Goal: Task Accomplishment & Management: Use online tool/utility

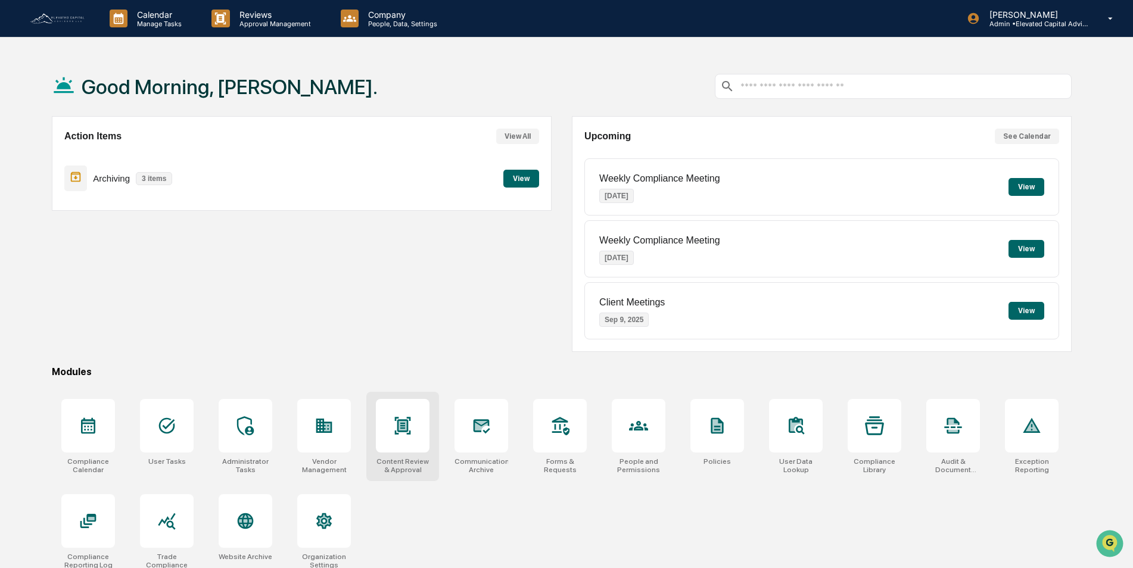
click at [404, 432] on icon at bounding box center [403, 425] width 16 height 17
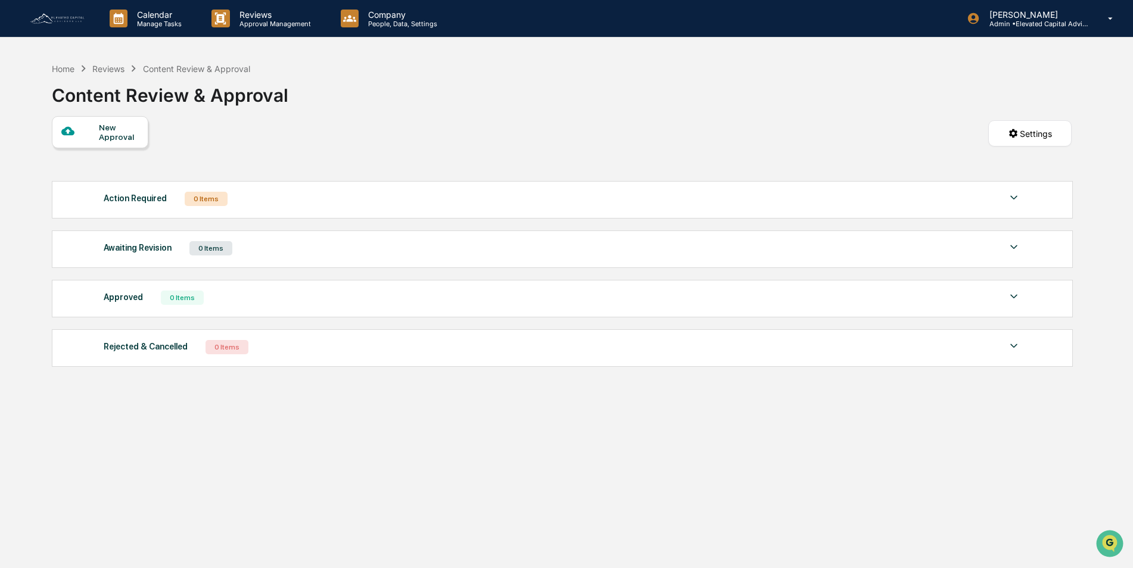
click at [104, 130] on div "New Approval" at bounding box center [119, 132] width 40 height 19
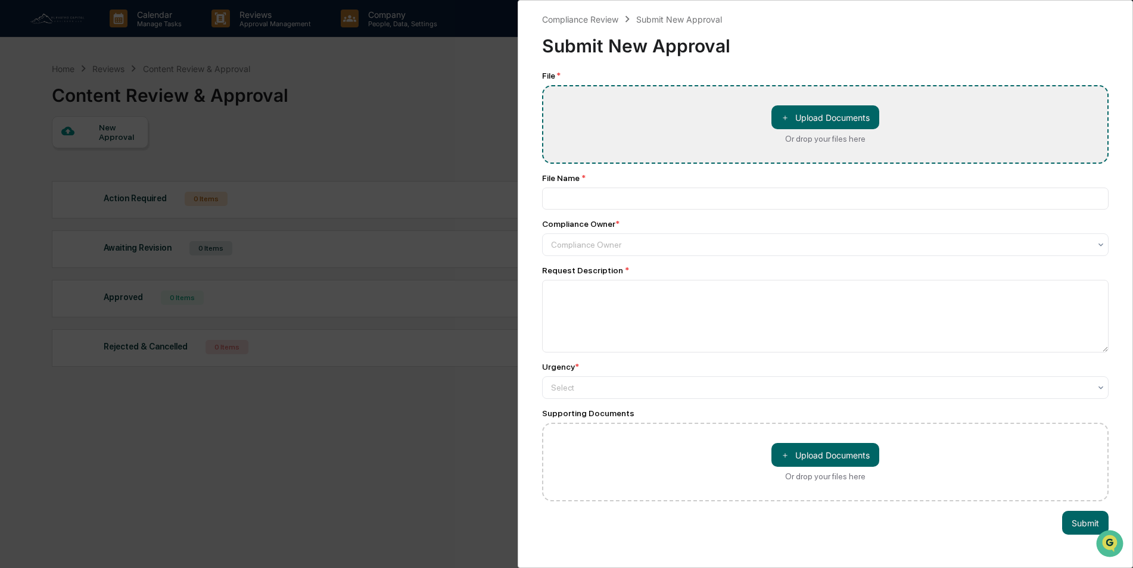
type input "**********"
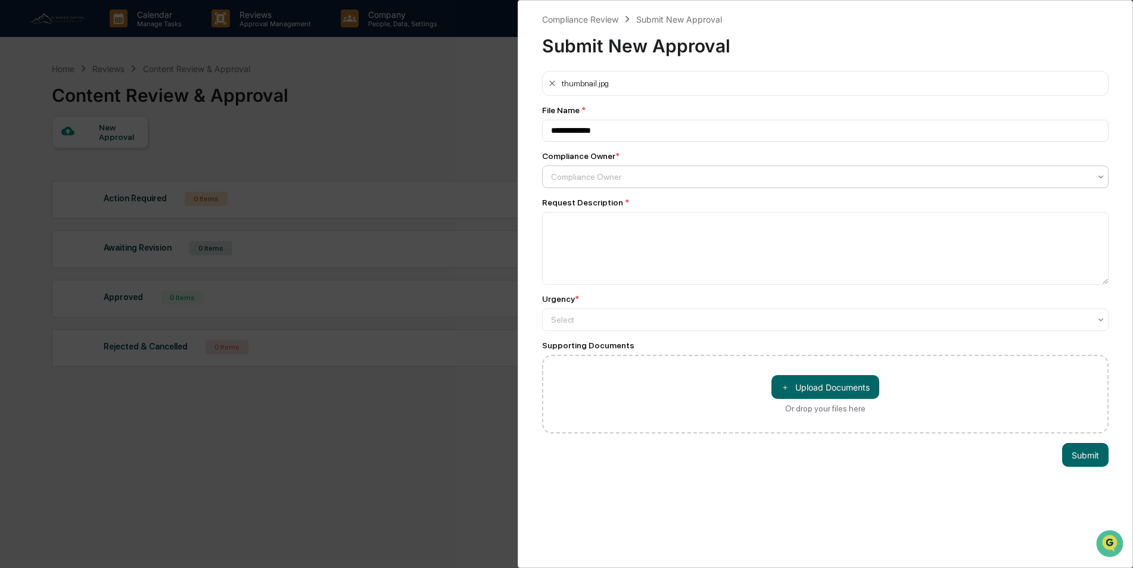
click at [644, 178] on div at bounding box center [820, 177] width 539 height 12
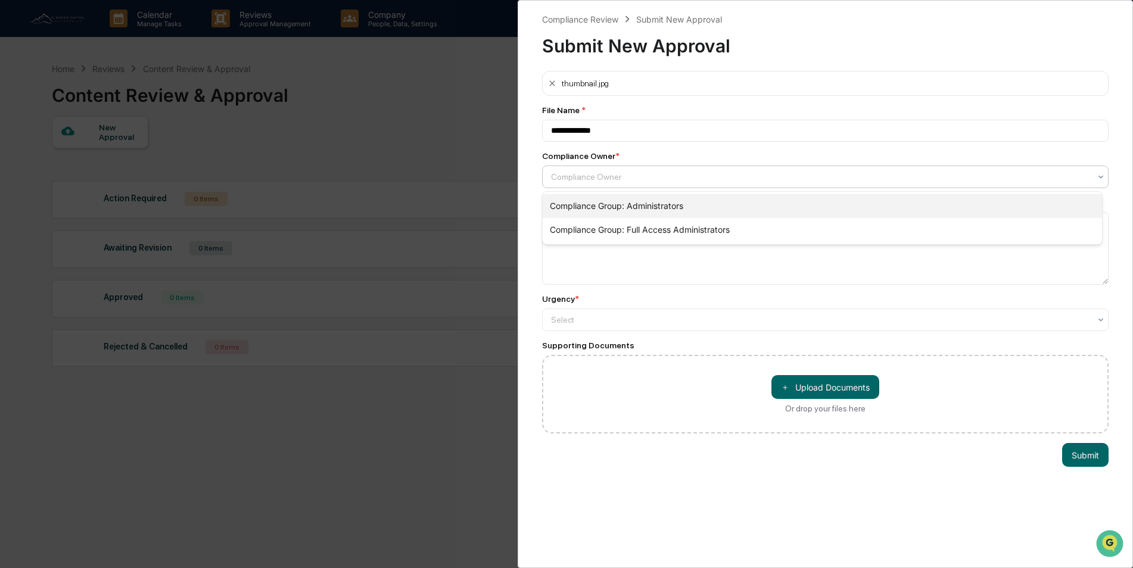
click at [609, 204] on div "Compliance Group: Administrators" at bounding box center [822, 206] width 559 height 24
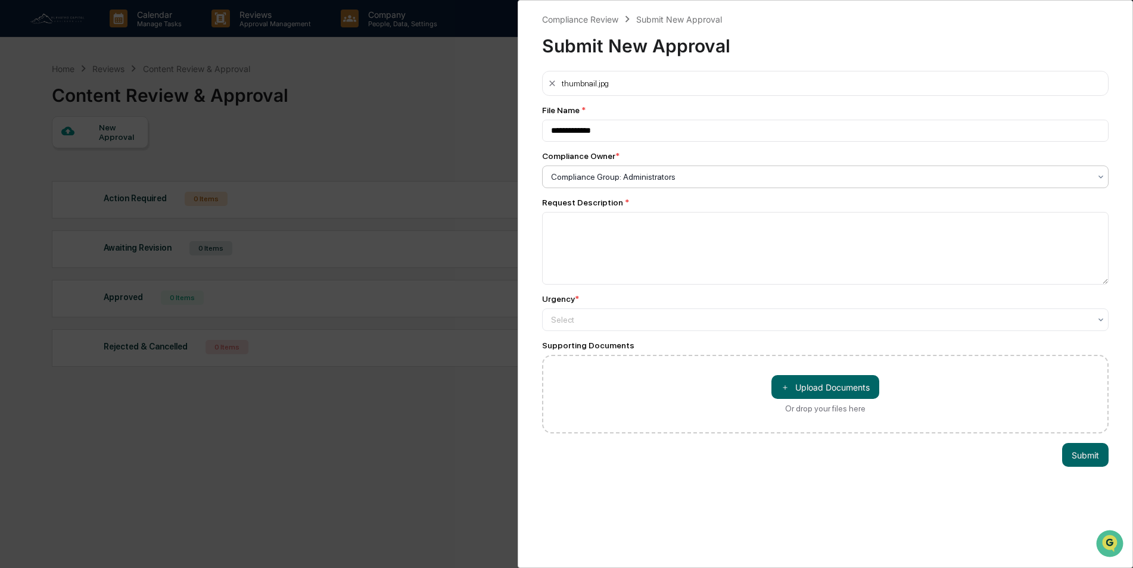
click at [432, 135] on div "**********" at bounding box center [566, 284] width 1133 height 568
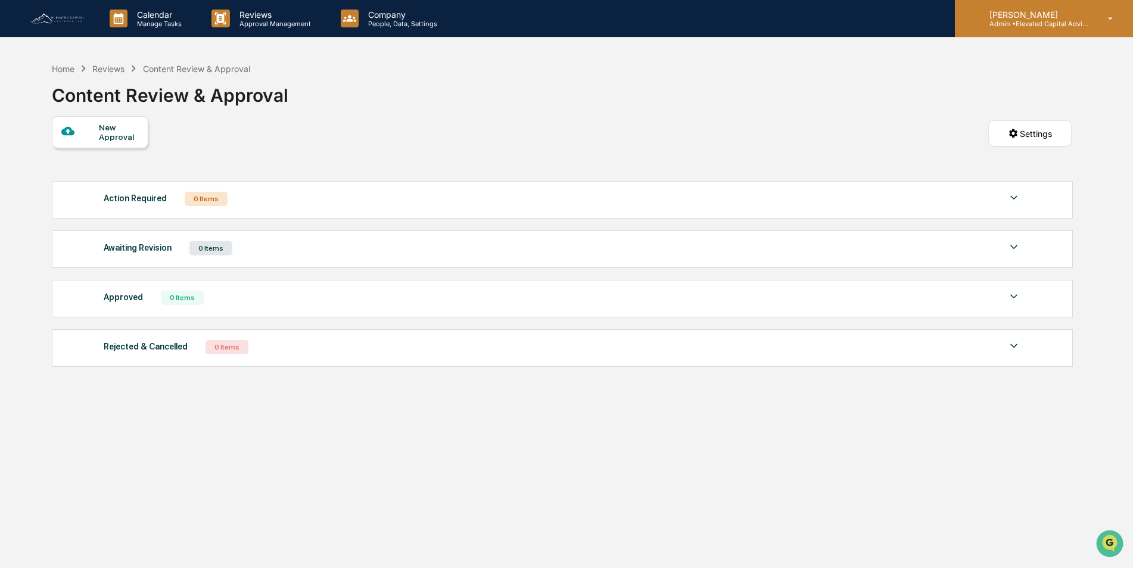
click at [1113, 19] on icon at bounding box center [1110, 18] width 21 height 11
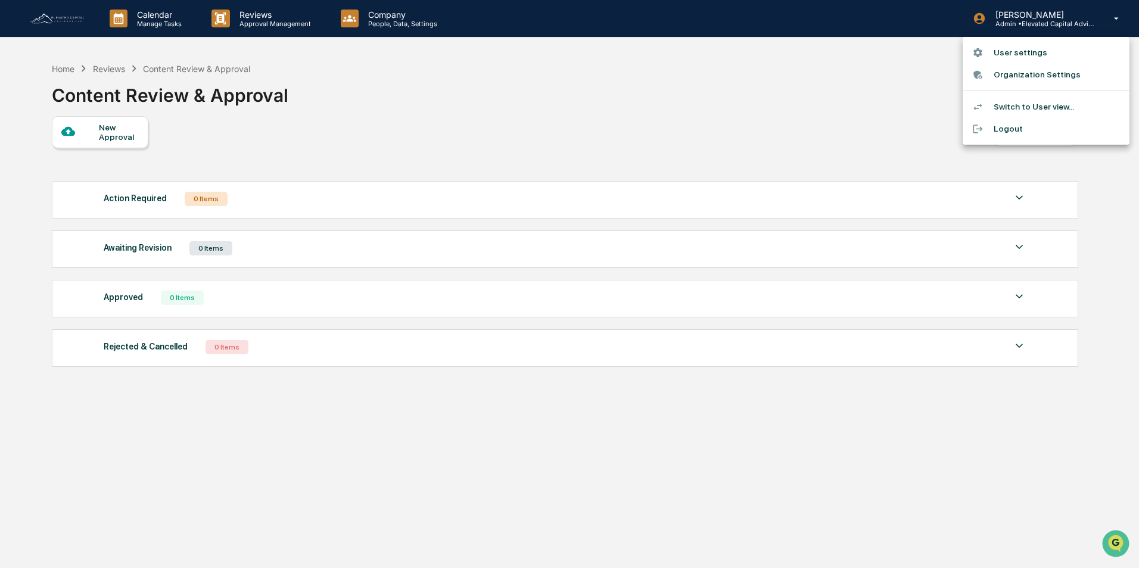
click at [1016, 107] on li "Switch to User view..." at bounding box center [1046, 107] width 167 height 22
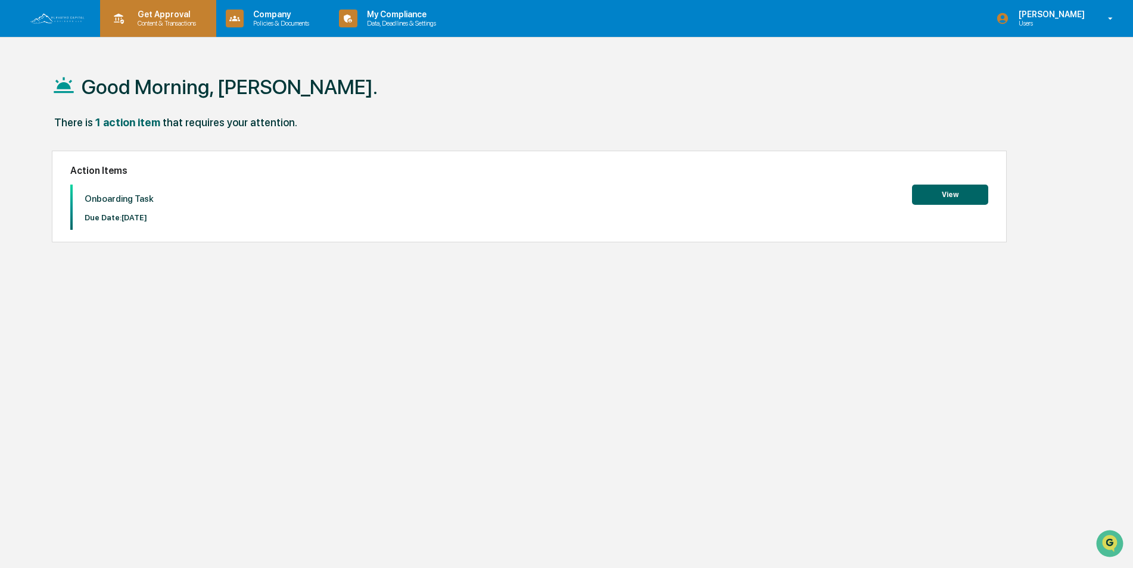
click at [166, 14] on p "Get Approval" at bounding box center [165, 15] width 74 height 10
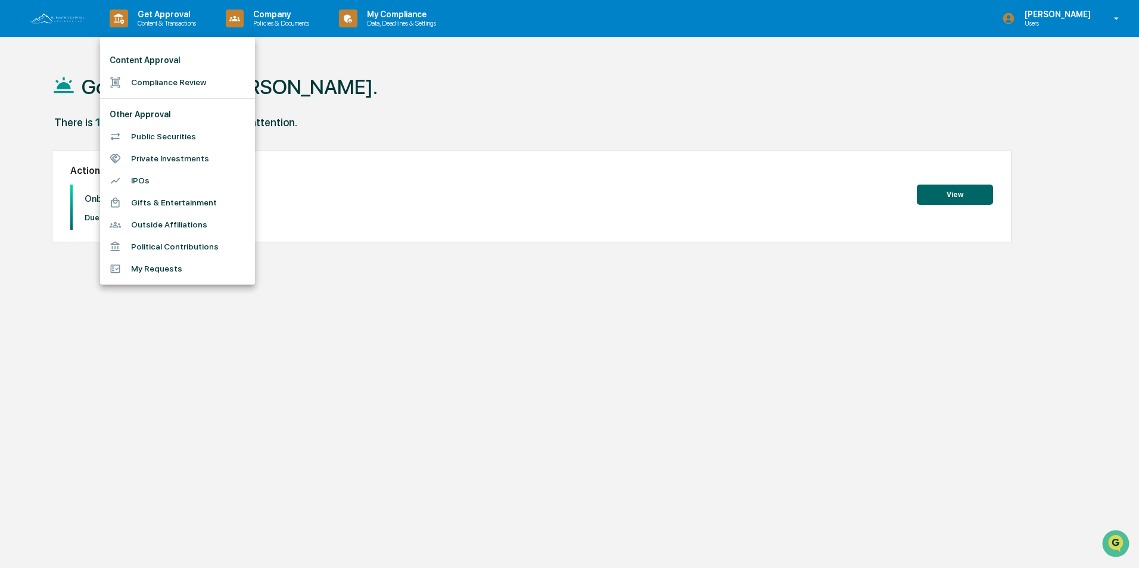
click at [159, 82] on li "Compliance Review" at bounding box center [177, 82] width 155 height 22
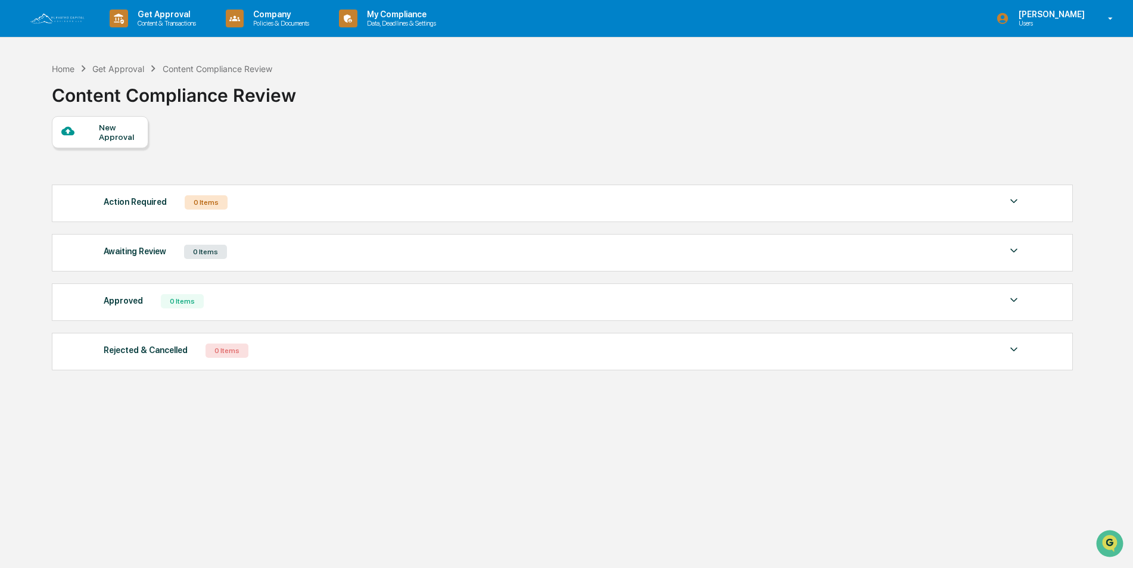
click at [111, 133] on div "New Approval" at bounding box center [119, 132] width 40 height 19
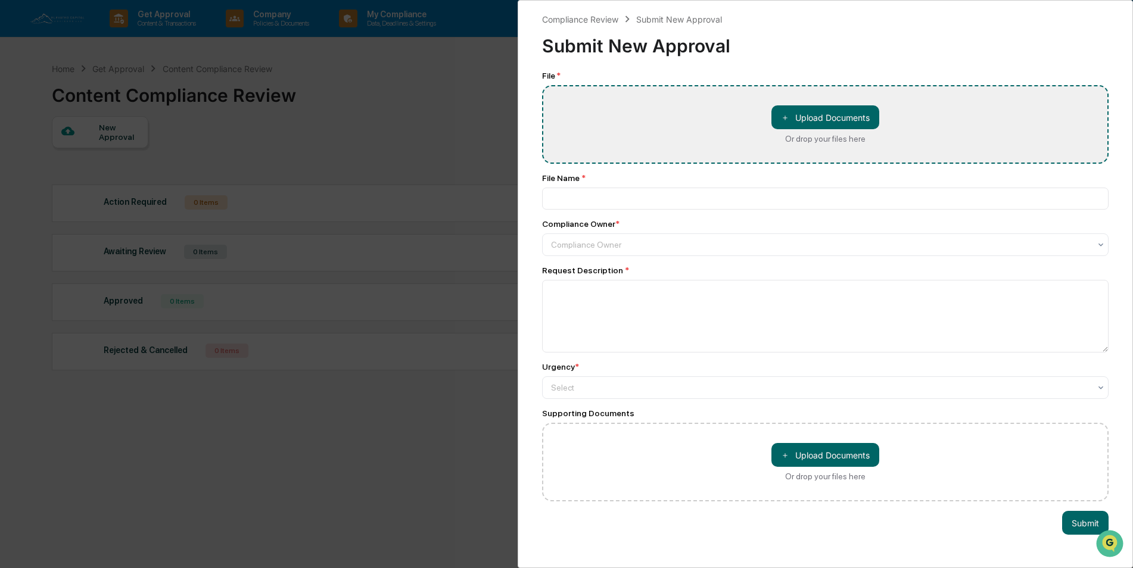
type input "**********"
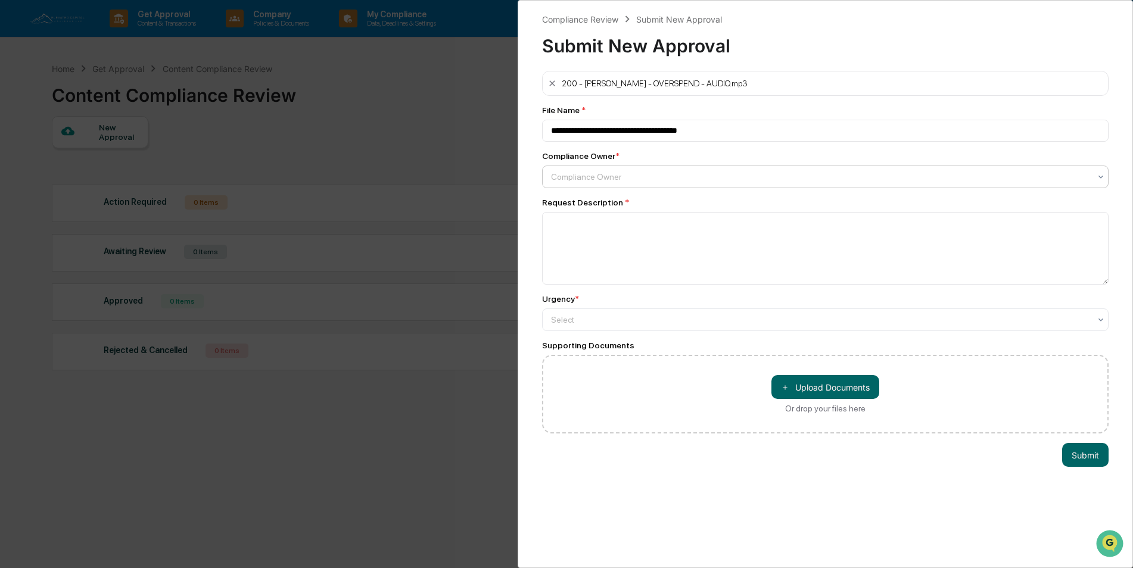
click at [642, 176] on div at bounding box center [820, 177] width 539 height 12
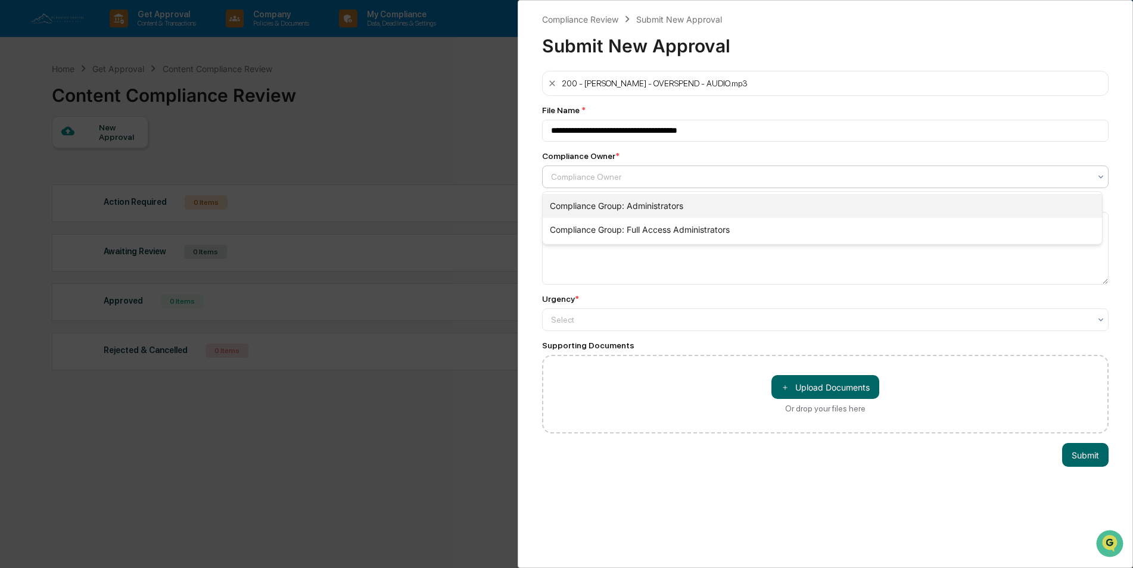
click at [647, 207] on div "Compliance Group: Administrators" at bounding box center [822, 206] width 559 height 24
click at [613, 225] on textarea at bounding box center [825, 248] width 567 height 73
type textarea "********"
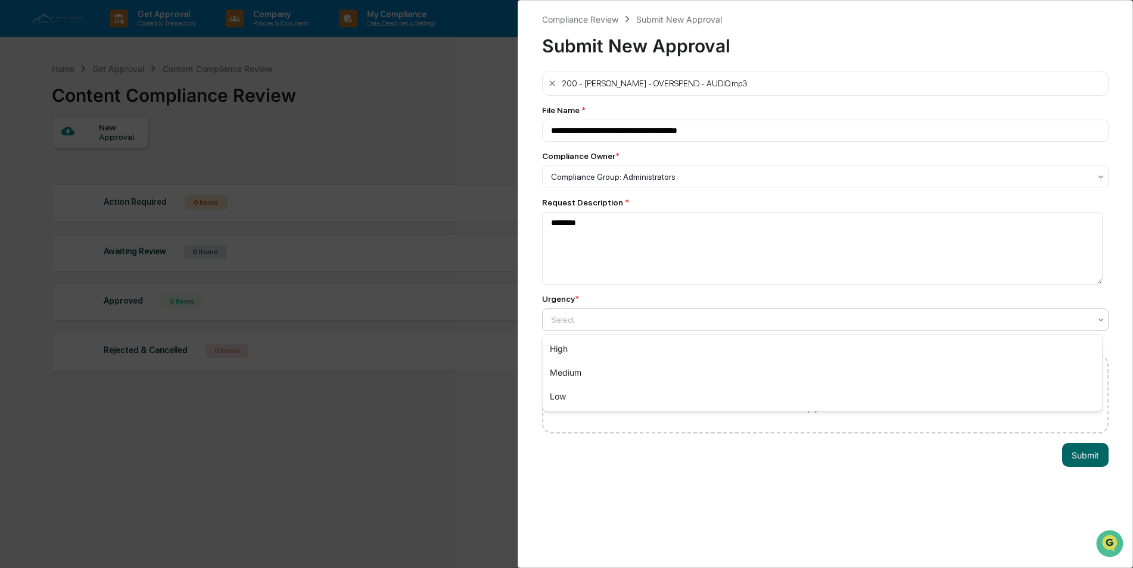
click at [649, 325] on div at bounding box center [820, 320] width 539 height 12
click at [586, 396] on div "Low" at bounding box center [822, 397] width 559 height 24
click at [1080, 456] on button "Submit" at bounding box center [1085, 455] width 46 height 24
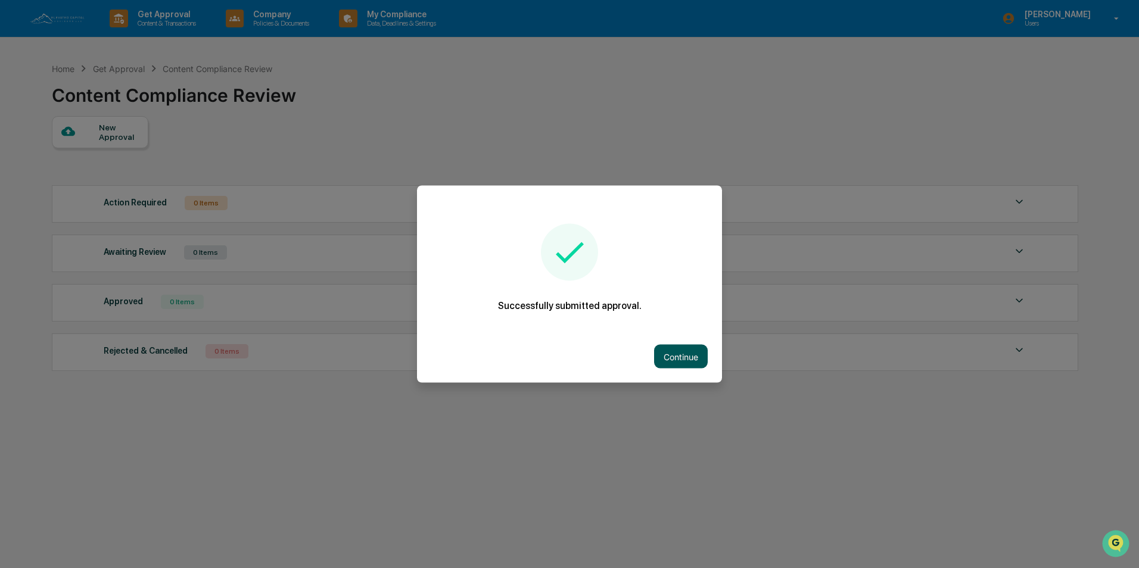
click at [682, 355] on button "Continue" at bounding box center [681, 357] width 54 height 24
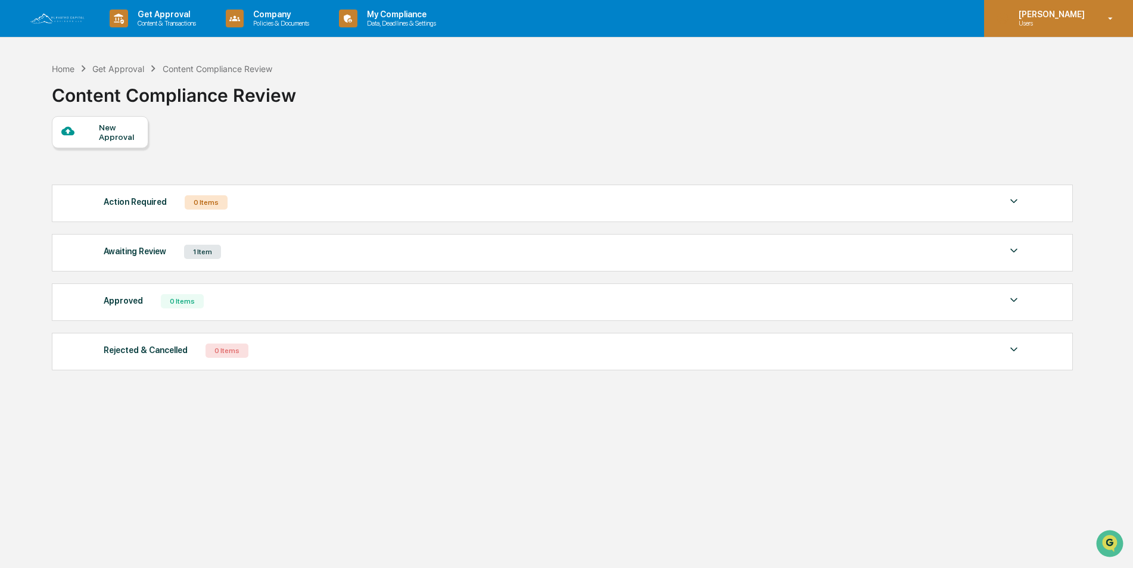
click at [1114, 16] on icon at bounding box center [1110, 18] width 21 height 11
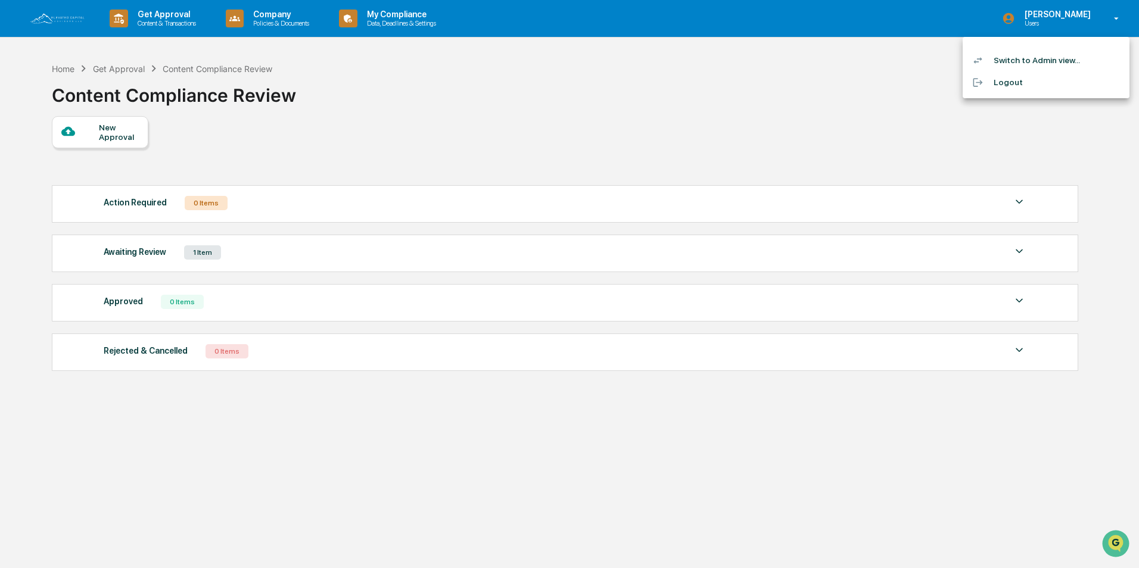
click at [1029, 60] on li "Switch to Admin view..." at bounding box center [1046, 60] width 167 height 22
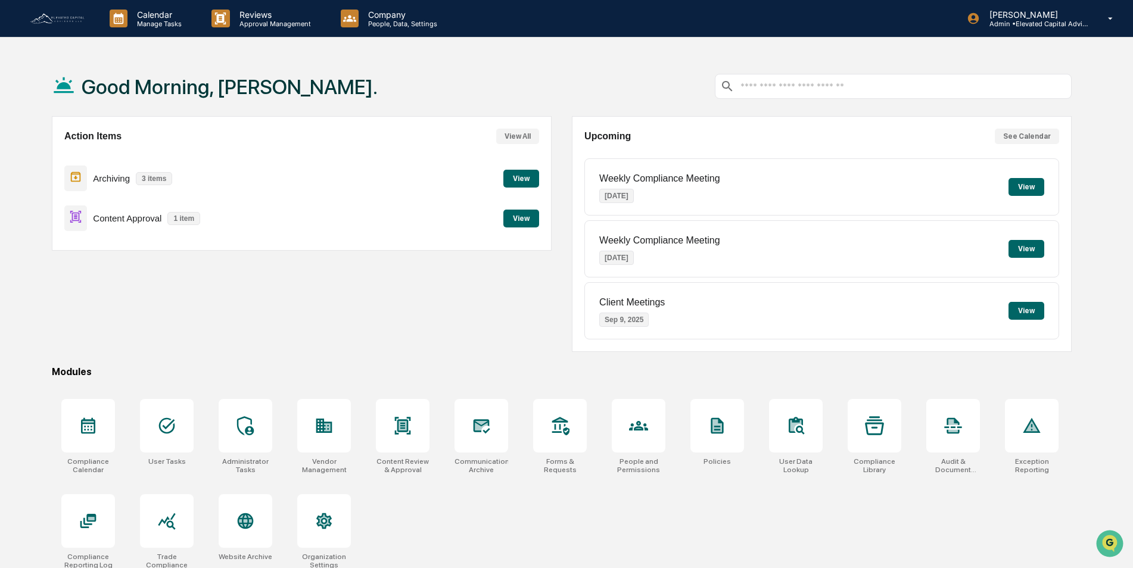
click at [519, 218] on button "View" at bounding box center [521, 219] width 36 height 18
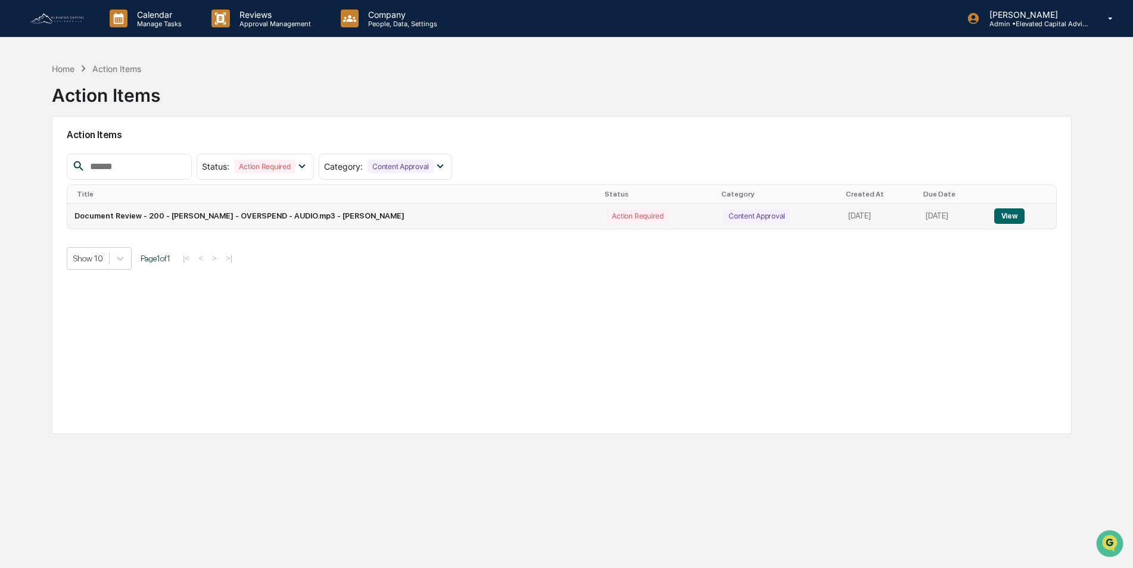
click at [1010, 214] on button "View" at bounding box center [1009, 216] width 30 height 15
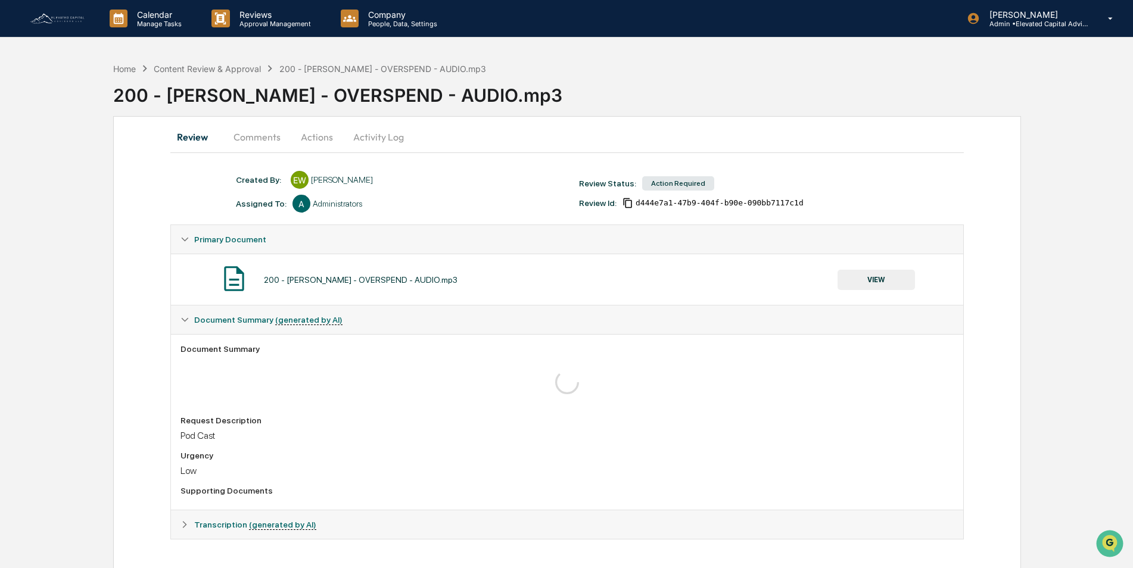
click at [872, 281] on button "VIEW" at bounding box center [876, 280] width 77 height 20
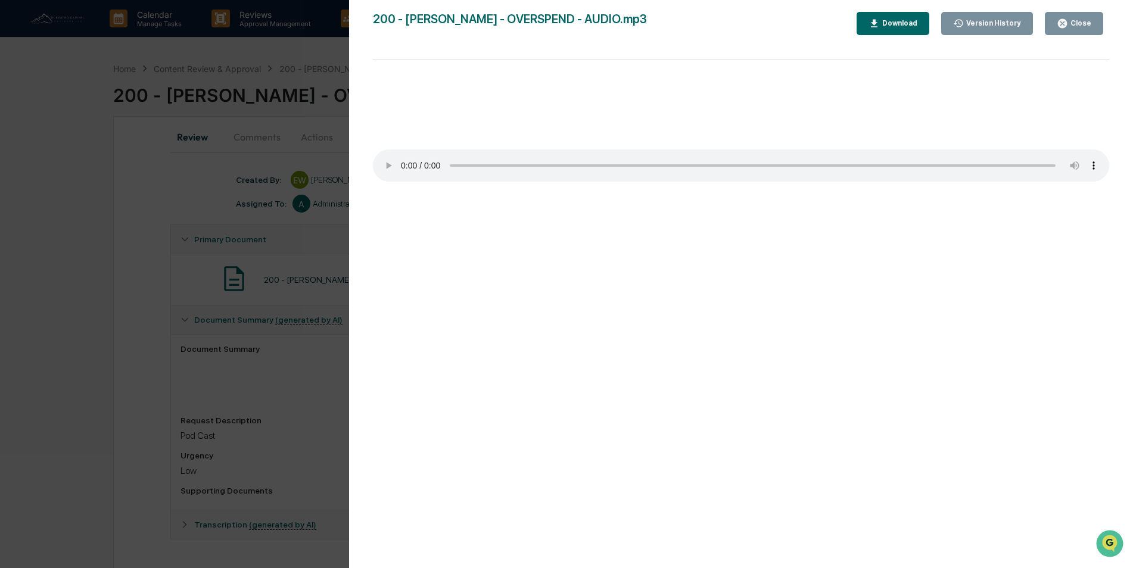
click at [1082, 25] on div "Close" at bounding box center [1079, 23] width 23 height 8
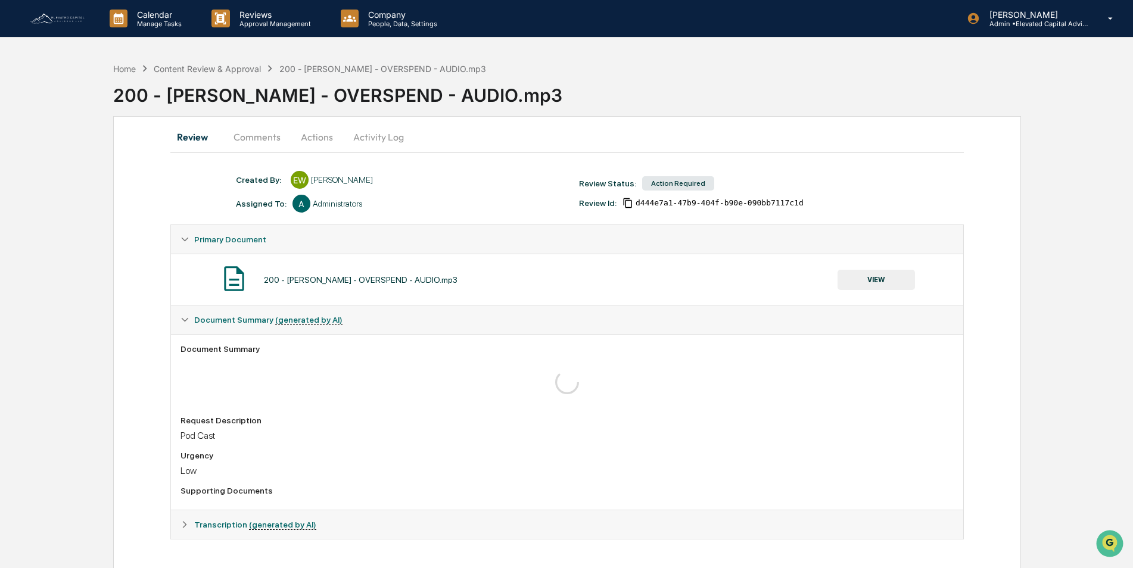
scroll to position [2, 0]
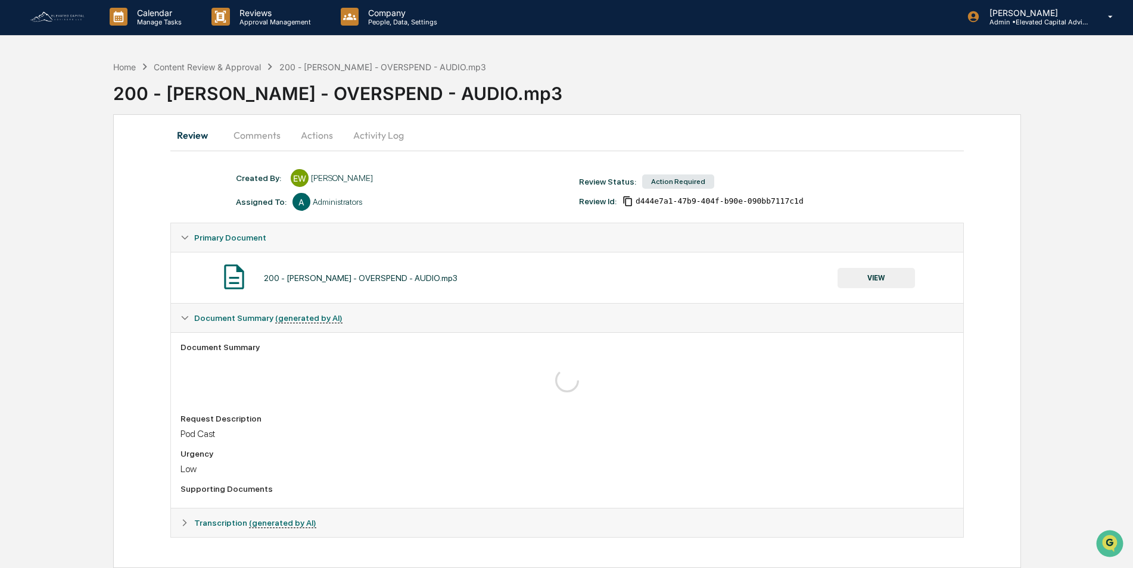
click at [875, 277] on button "VIEW" at bounding box center [876, 278] width 77 height 20
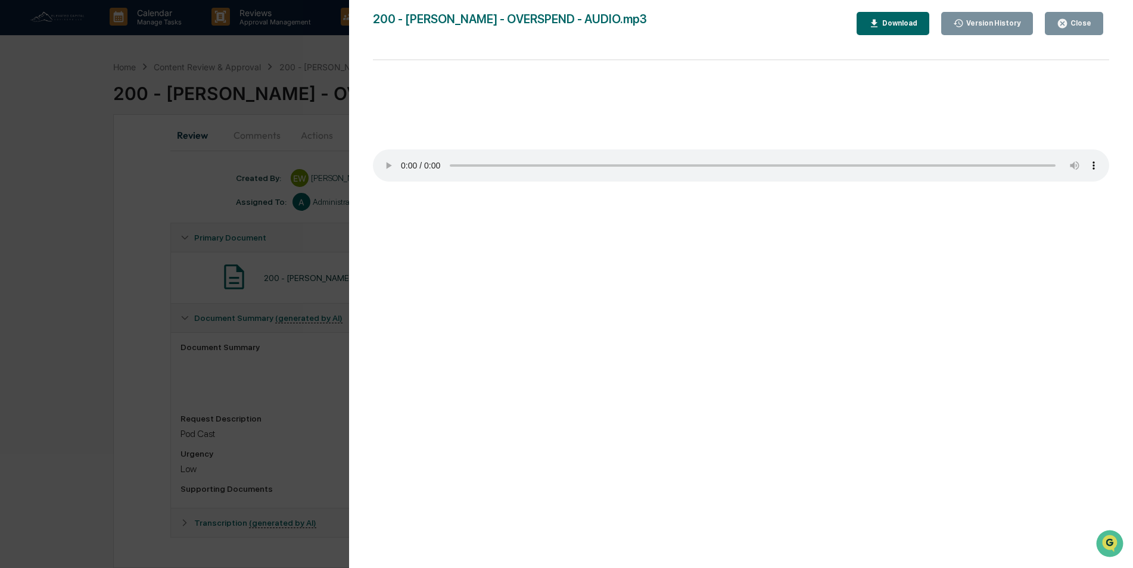
click at [904, 22] on div "Download" at bounding box center [899, 23] width 38 height 8
click at [673, 76] on div "200 - SCOTT DOUGAN - OVERSPEND - AUDIO.mp3 Close Version History Download Your …" at bounding box center [741, 296] width 736 height 568
click at [166, 179] on div "Version History 08/25/2025, 02:59 PM Elton Wilcox 200 - SCOTT DOUGAN - OVERSPEN…" at bounding box center [566, 284] width 1133 height 568
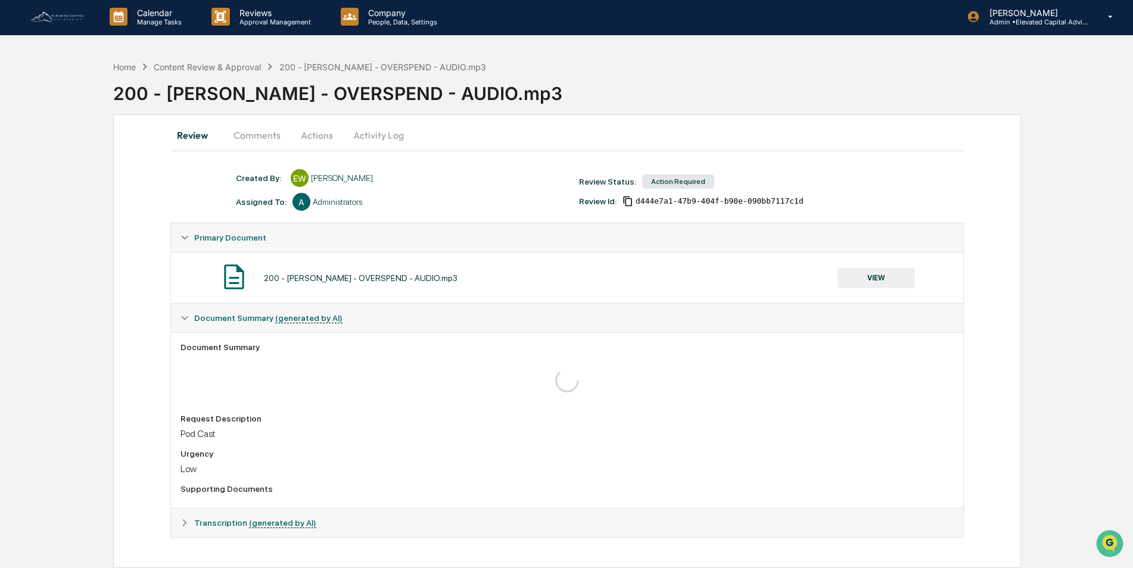
scroll to position [0, 0]
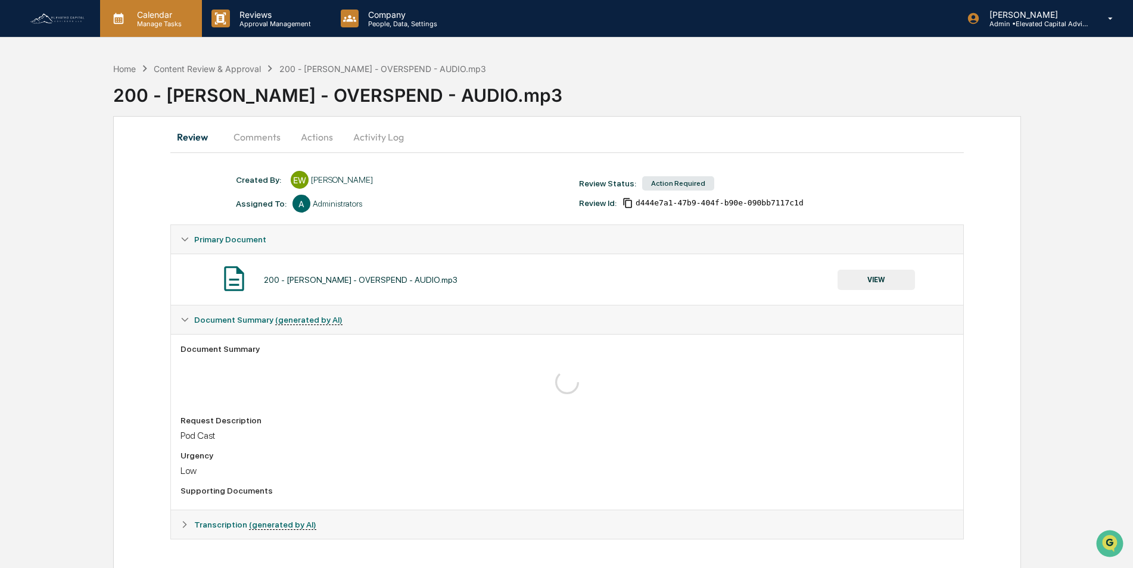
click at [153, 17] on p "Calendar" at bounding box center [158, 15] width 60 height 10
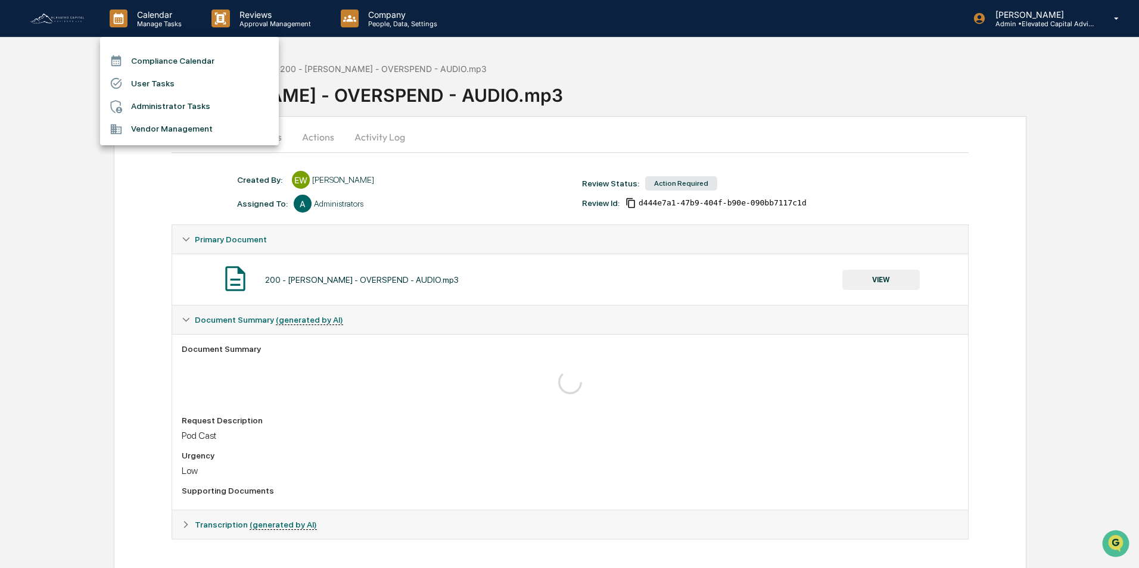
click at [259, 16] on div at bounding box center [569, 284] width 1139 height 568
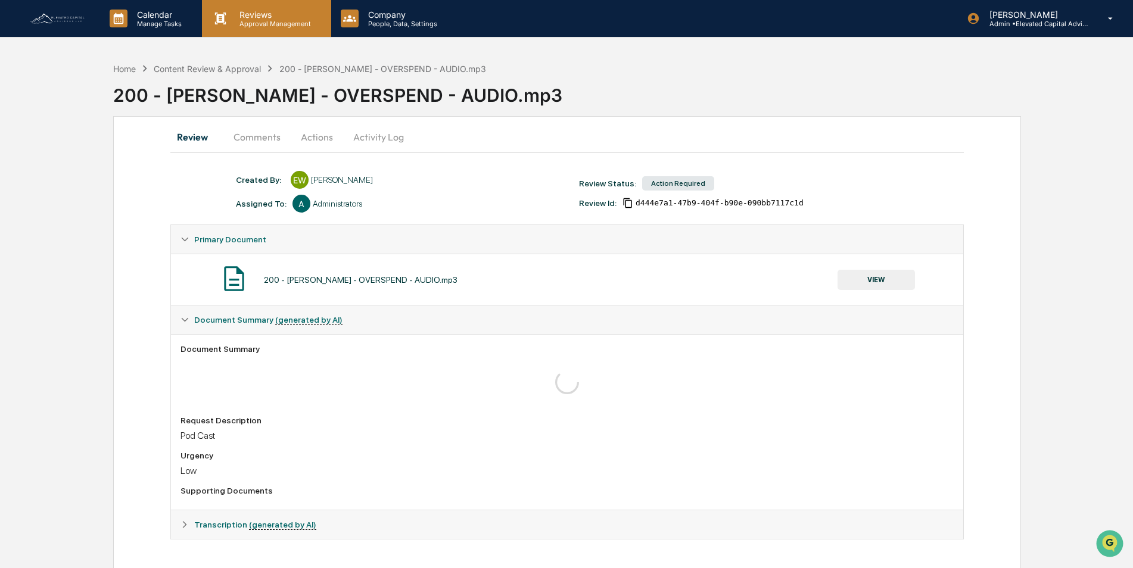
click at [254, 14] on p "Reviews" at bounding box center [273, 15] width 87 height 10
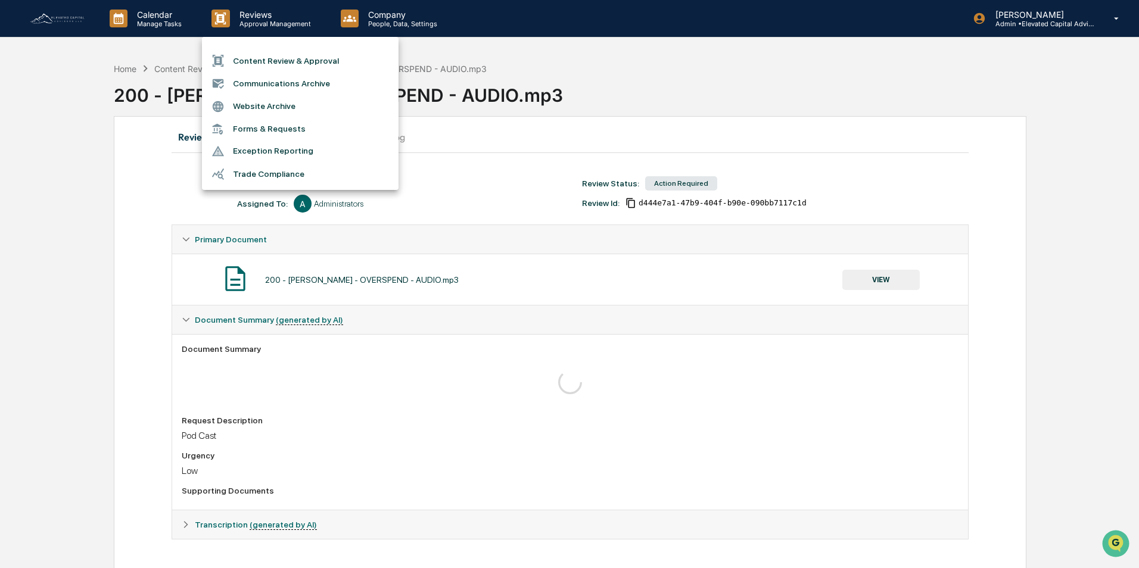
click at [154, 13] on div at bounding box center [569, 284] width 1139 height 568
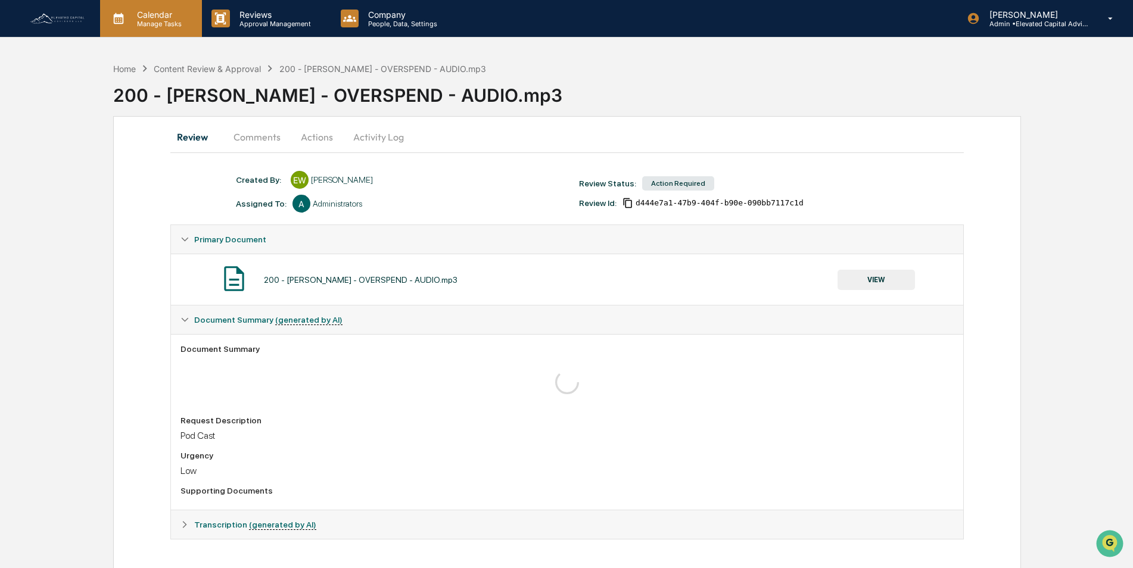
click at [155, 18] on p "Calendar" at bounding box center [158, 15] width 60 height 10
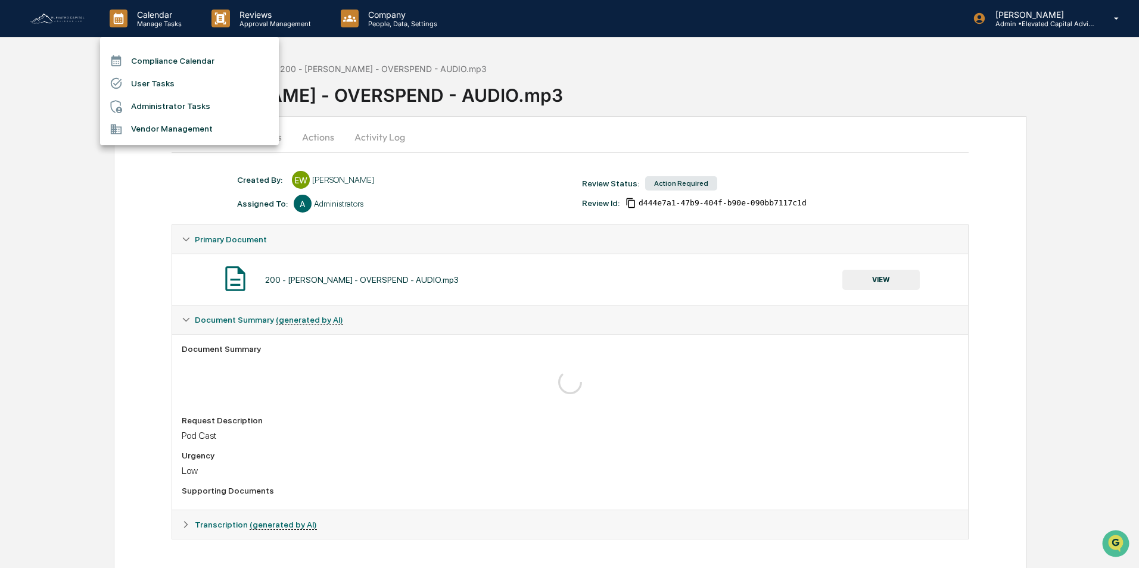
click at [143, 194] on div at bounding box center [569, 284] width 1139 height 568
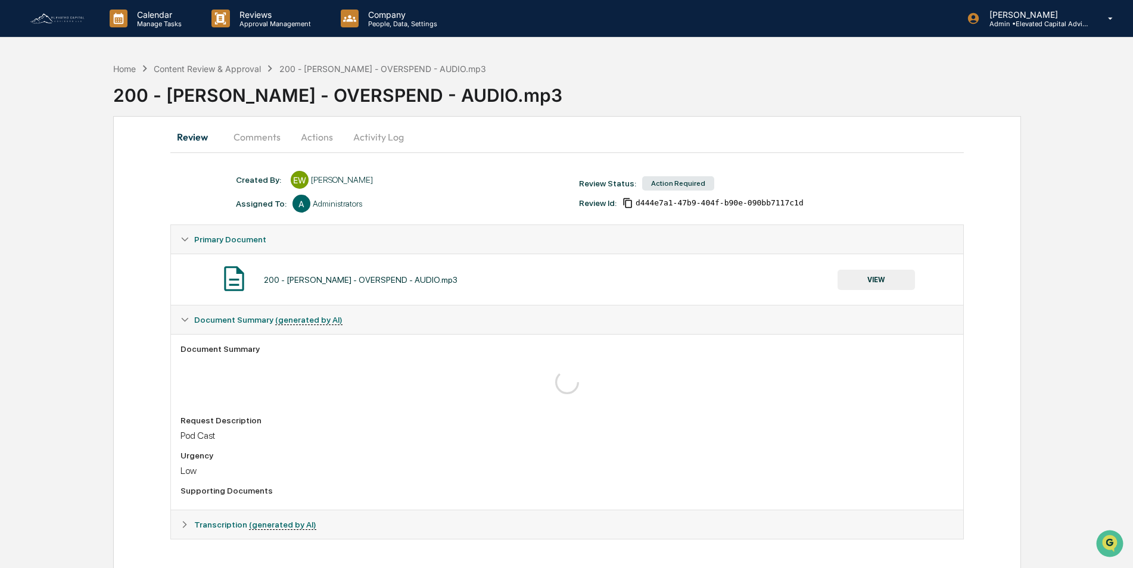
click at [61, 20] on img at bounding box center [57, 18] width 57 height 13
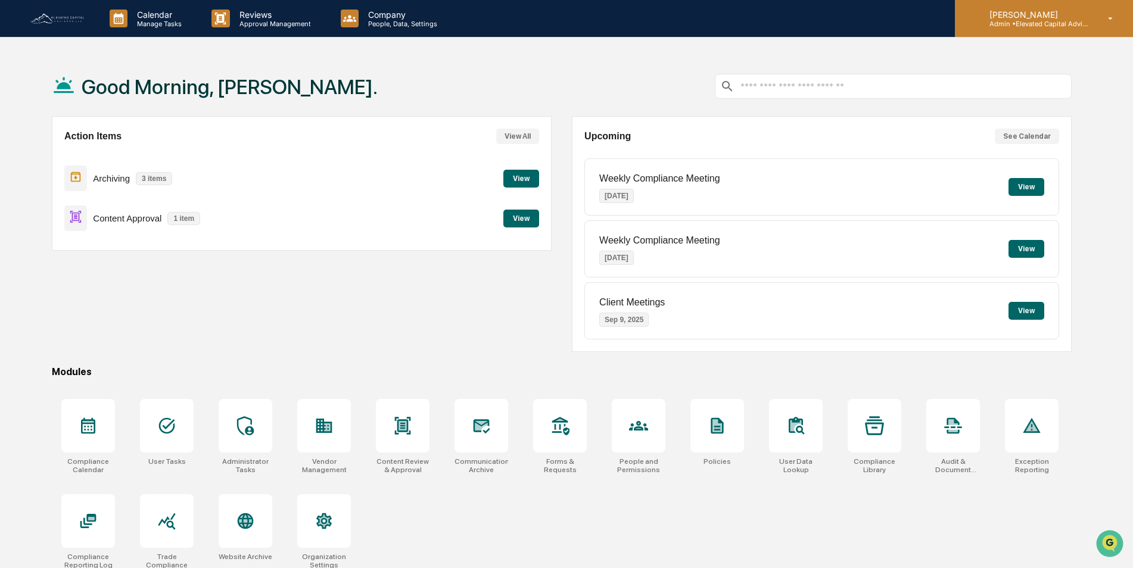
click at [1106, 18] on icon at bounding box center [1110, 18] width 21 height 11
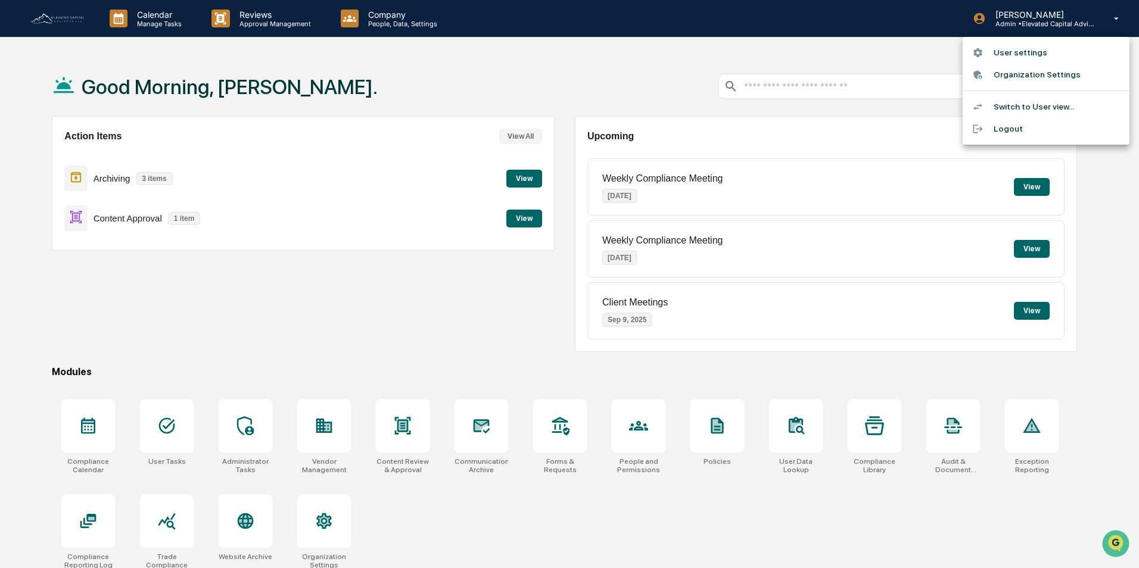
click at [276, 52] on div at bounding box center [569, 284] width 1139 height 568
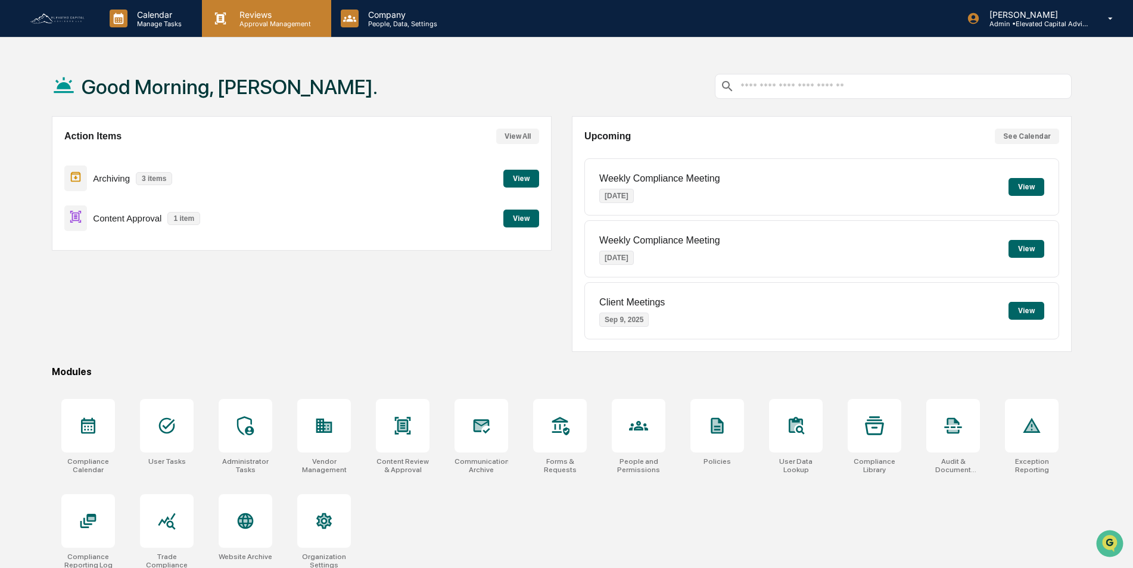
click at [254, 13] on p "Reviews" at bounding box center [273, 15] width 87 height 10
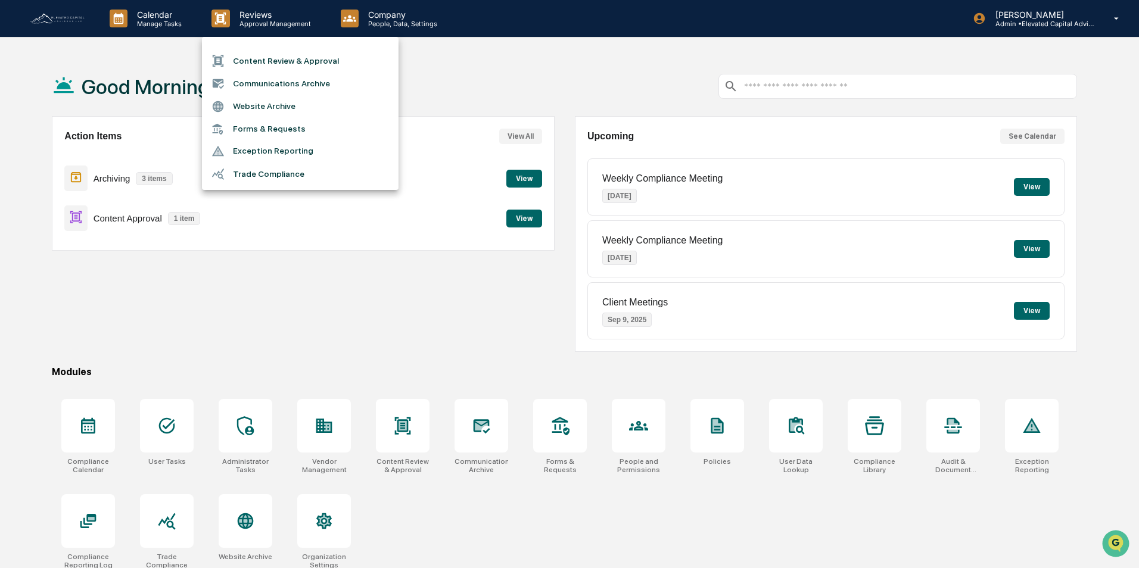
click at [144, 62] on div at bounding box center [569, 284] width 1139 height 568
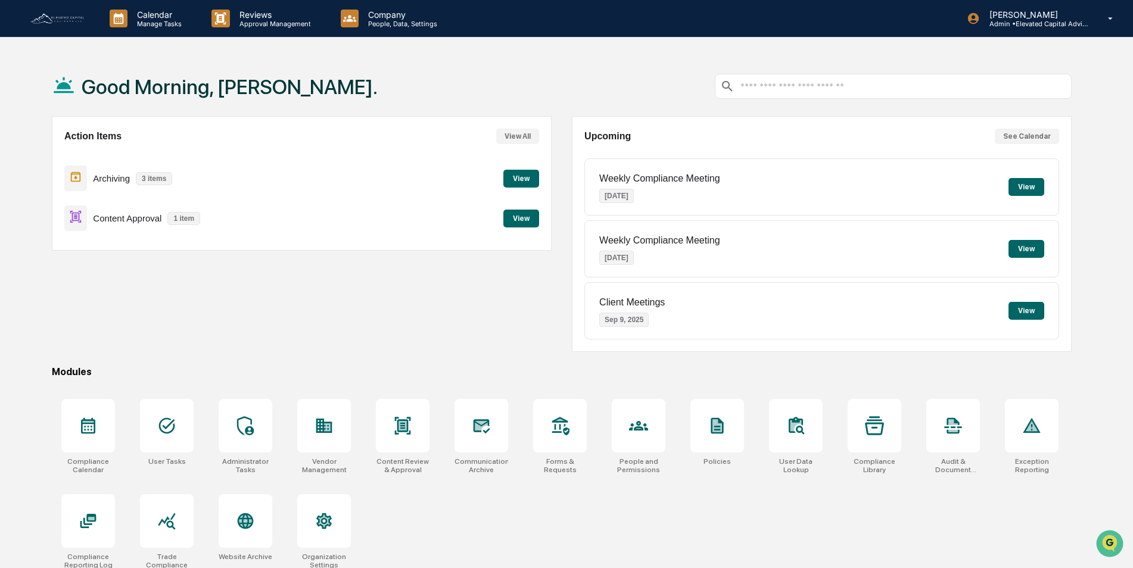
click at [521, 181] on button "View" at bounding box center [521, 179] width 36 height 18
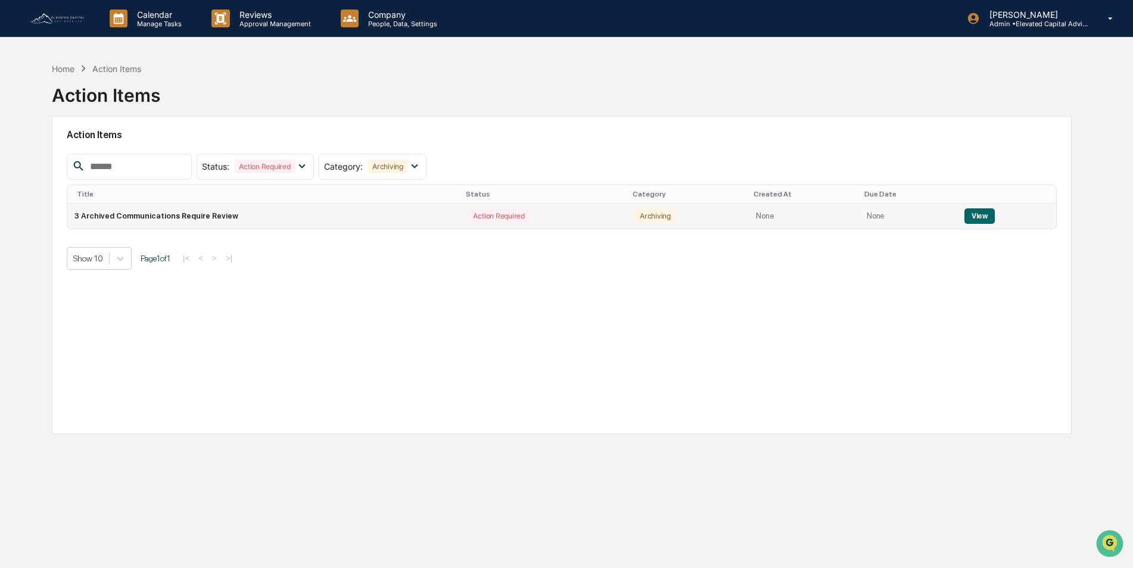
click at [974, 217] on button "View" at bounding box center [980, 216] width 30 height 15
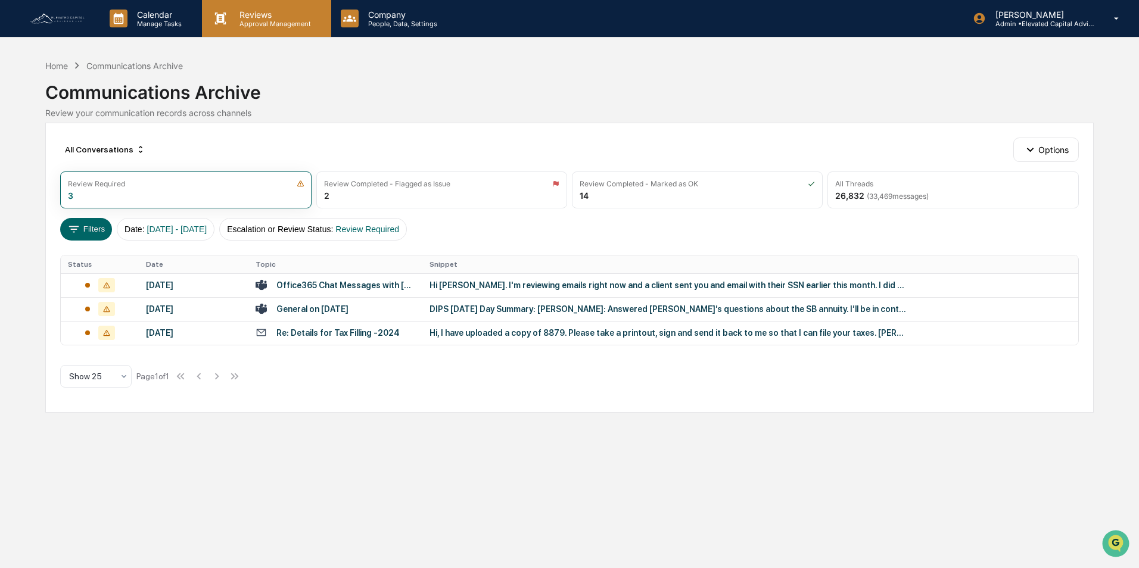
click at [253, 15] on p "Reviews" at bounding box center [273, 15] width 87 height 10
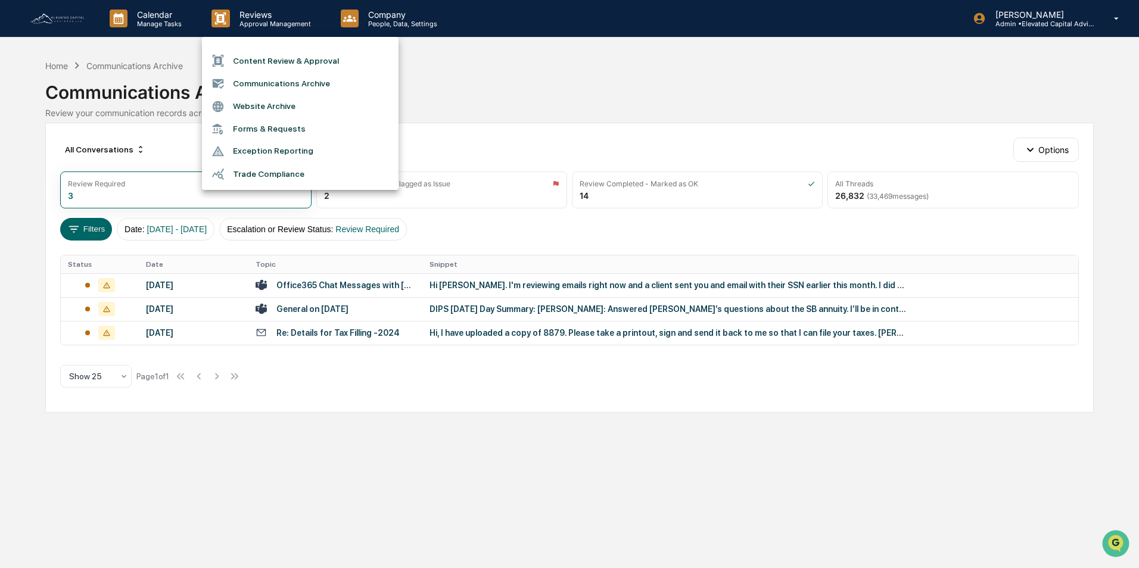
click at [269, 83] on li "Communications Archive" at bounding box center [300, 83] width 197 height 23
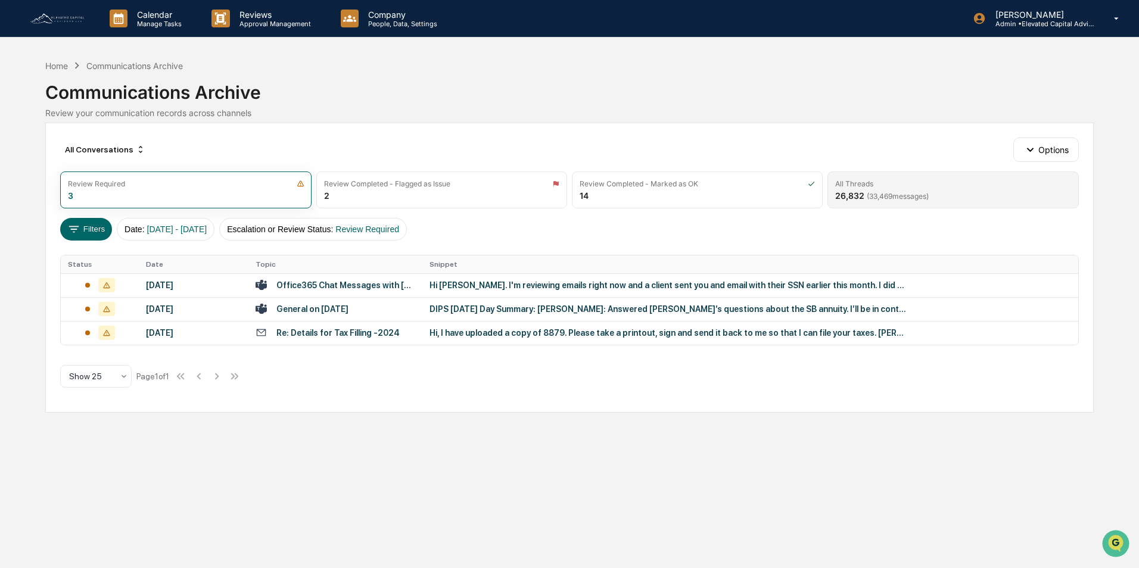
click at [881, 189] on div "All Threads 26,832 ( 33,469 messages)" at bounding box center [953, 190] width 251 height 37
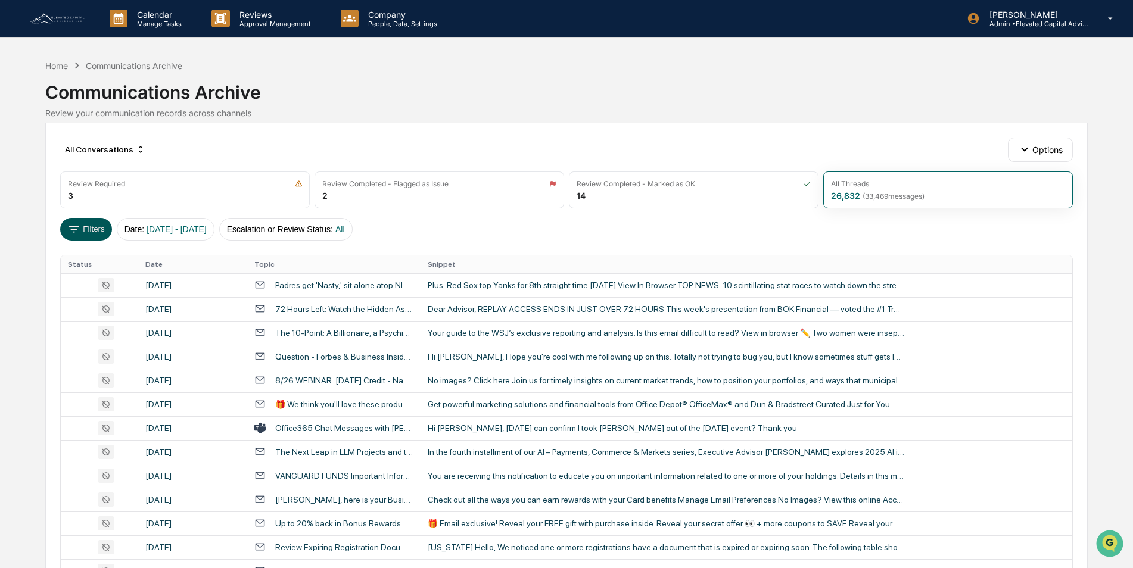
click at [88, 226] on button "Filters" at bounding box center [86, 229] width 52 height 23
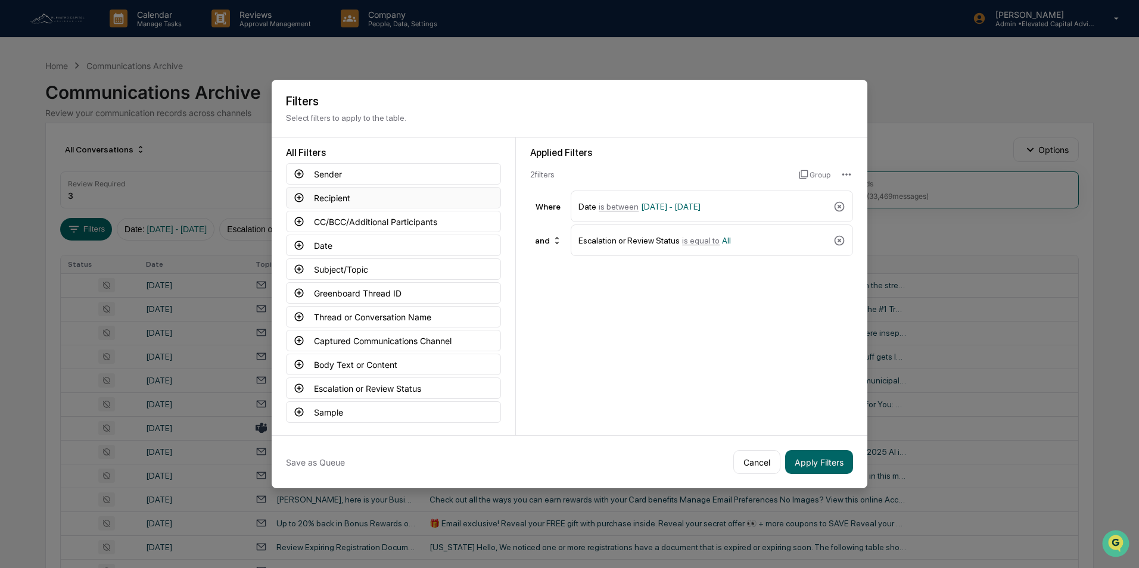
click at [343, 197] on button "Recipient" at bounding box center [393, 197] width 215 height 21
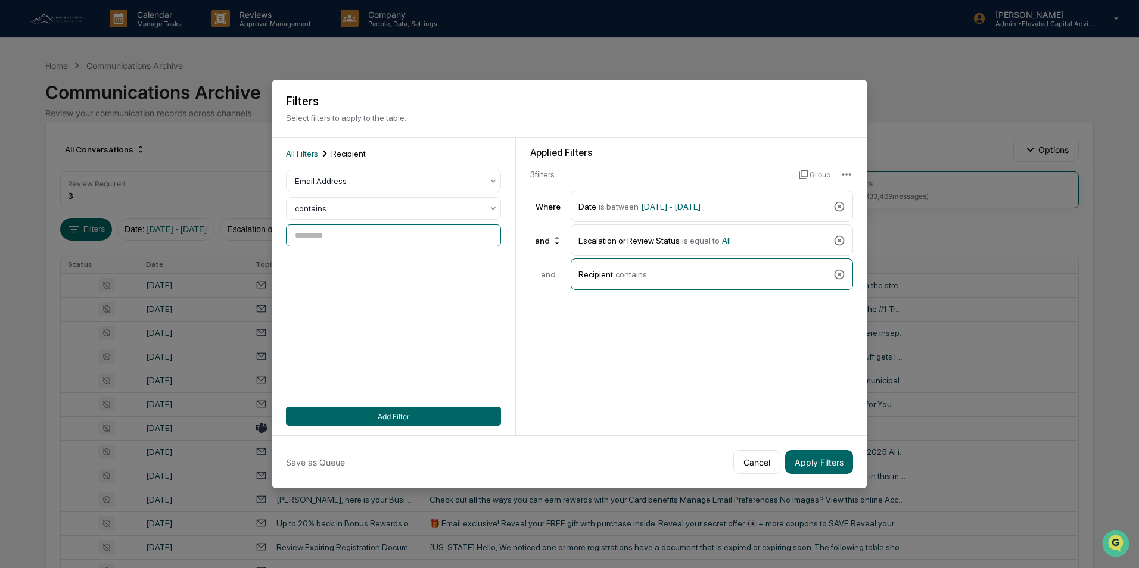
drag, startPoint x: 355, startPoint y: 231, endPoint x: 365, endPoint y: 234, distance: 10.6
click at [356, 232] on input at bounding box center [393, 236] width 215 height 22
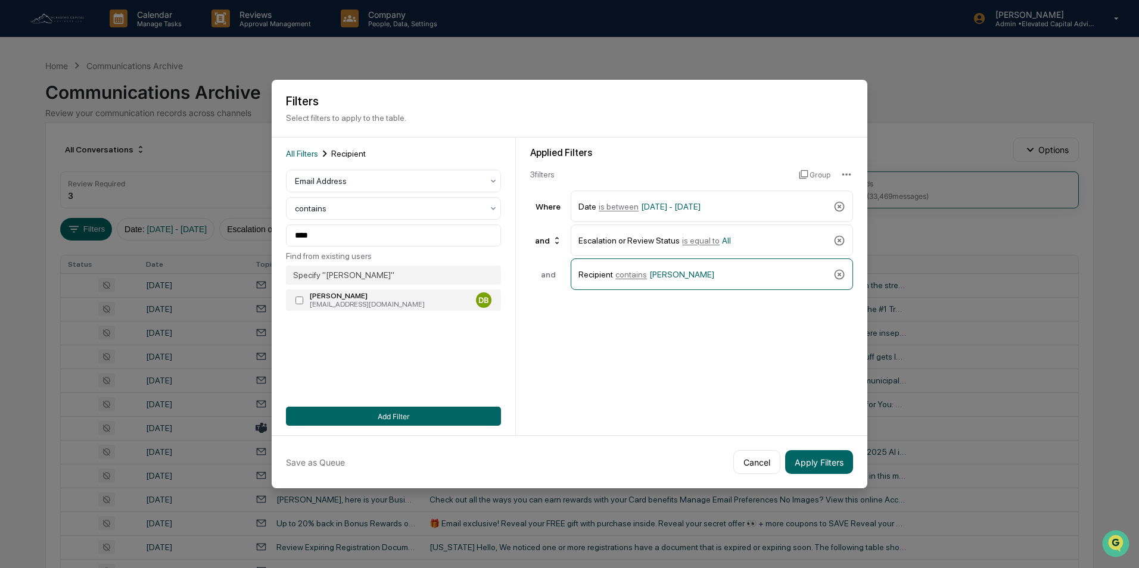
click at [338, 301] on div "drbrown@solidmoneysolutions.com" at bounding box center [390, 304] width 161 height 8
type input "**********"
click at [820, 462] on button "Apply Filters" at bounding box center [819, 462] width 68 height 24
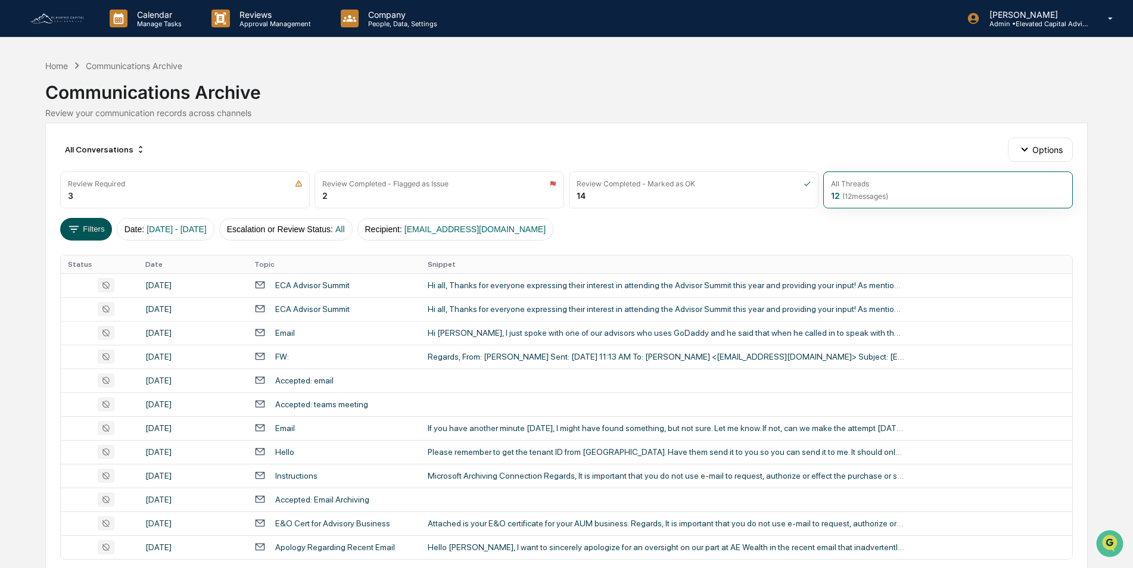
click at [80, 226] on icon at bounding box center [73, 229] width 13 height 13
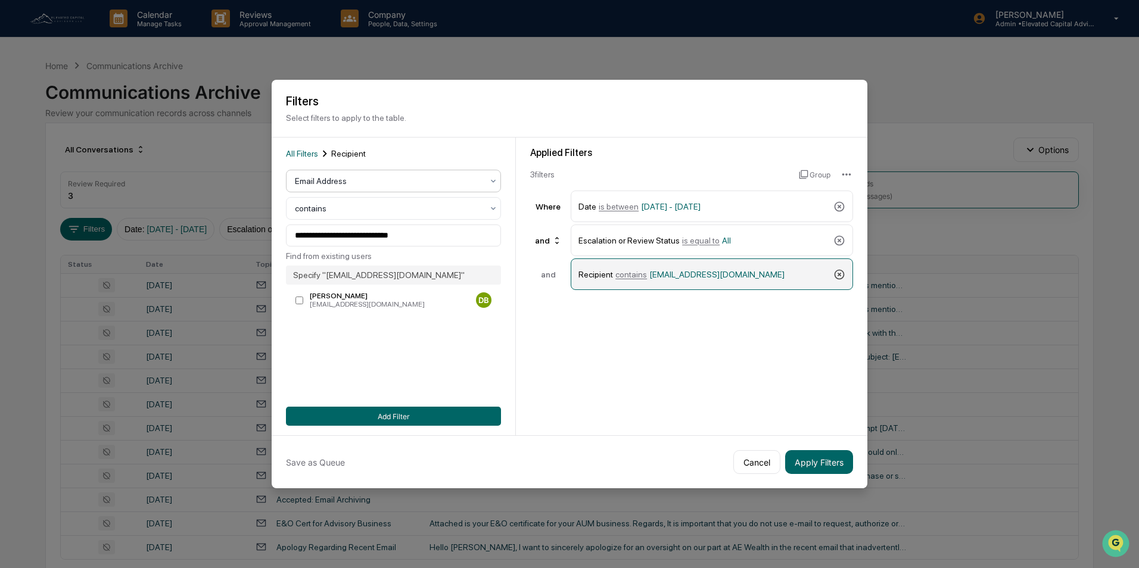
click at [839, 273] on icon at bounding box center [840, 275] width 12 height 12
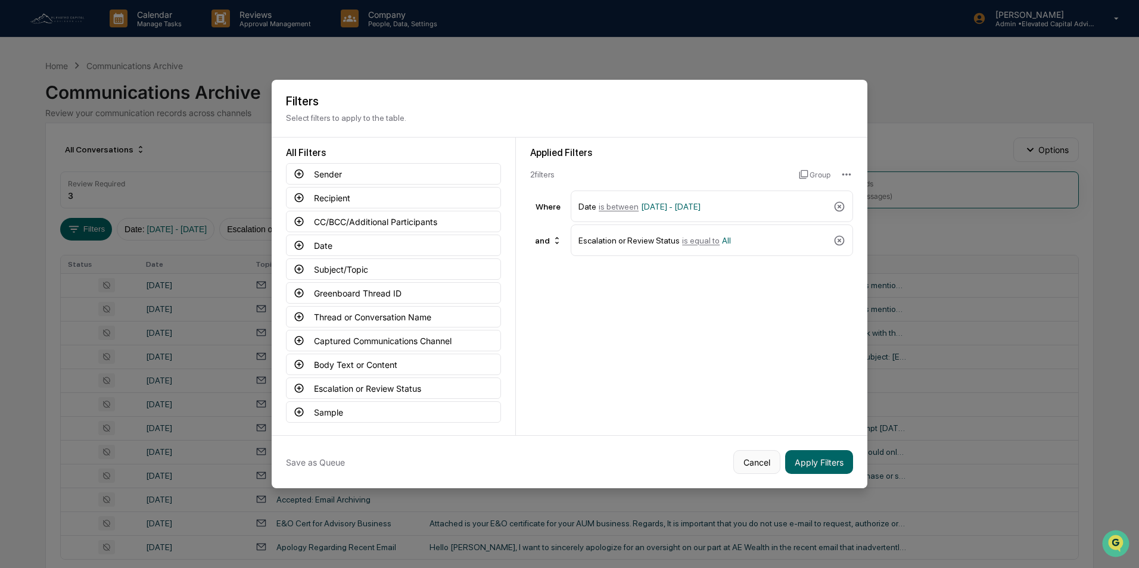
click at [755, 458] on button "Cancel" at bounding box center [756, 462] width 47 height 24
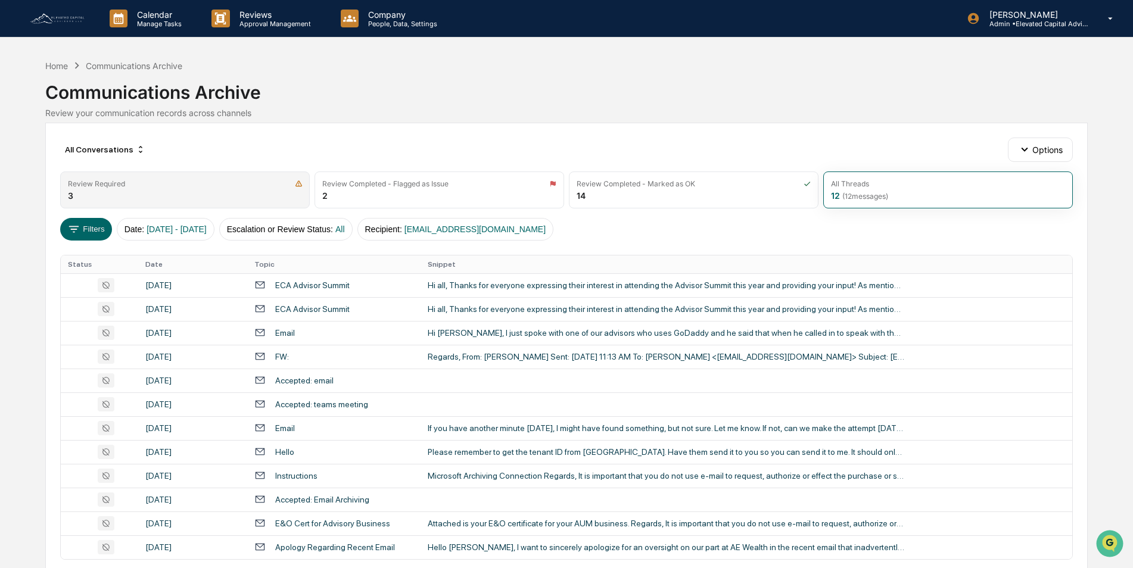
click at [179, 192] on div "Review Required 3" at bounding box center [185, 190] width 250 height 37
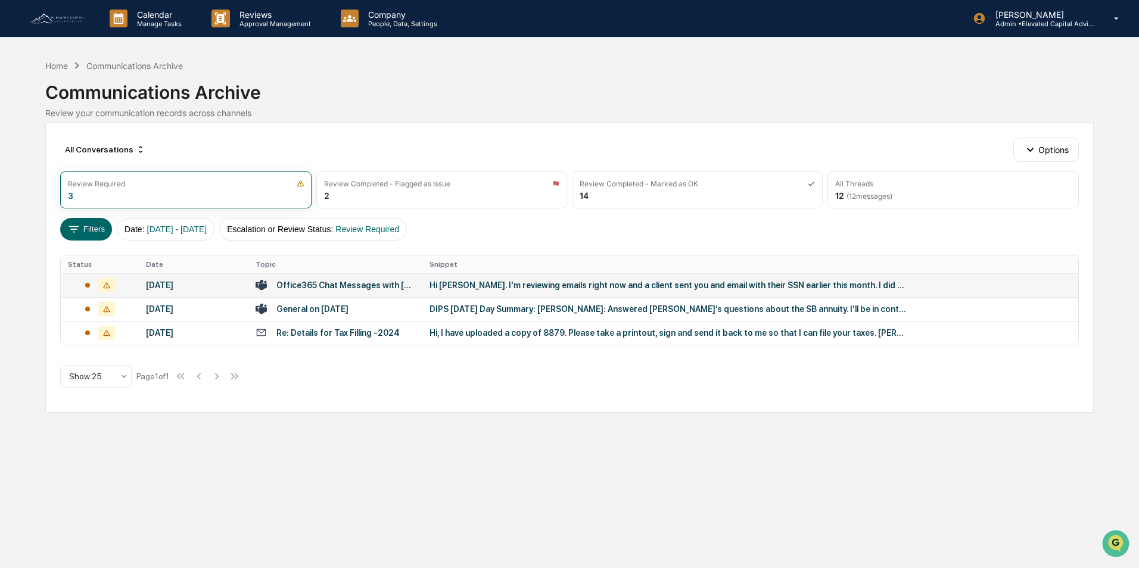
click at [372, 285] on div "Office365 Chat Messages with [PERSON_NAME], [PERSON_NAME] on [DATE]" at bounding box center [345, 286] width 139 height 10
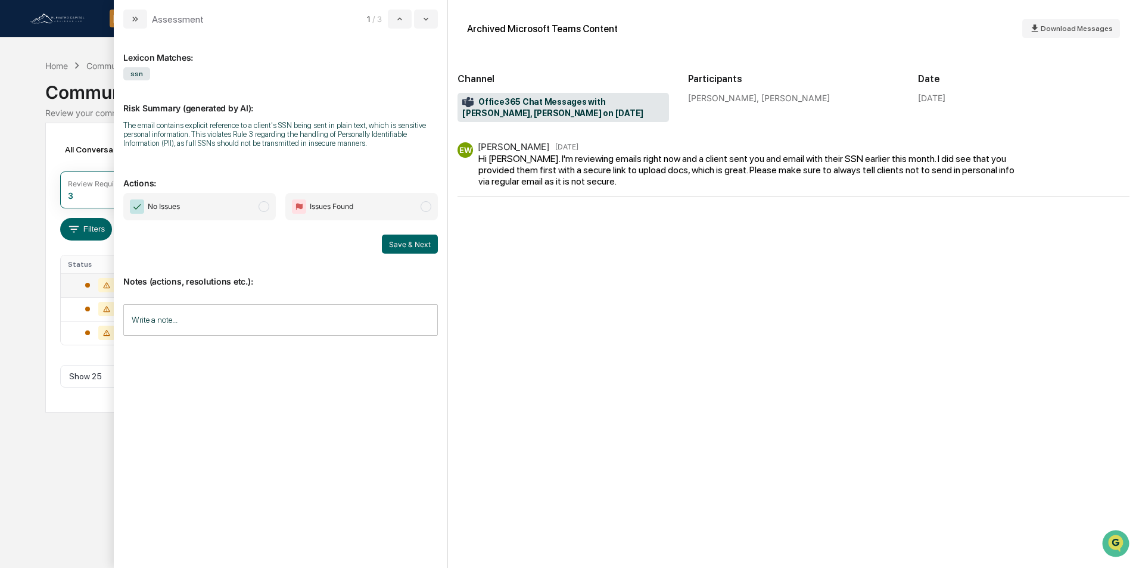
click at [266, 206] on span "modal" at bounding box center [264, 206] width 11 height 11
drag, startPoint x: 193, startPoint y: 315, endPoint x: 216, endPoint y: 281, distance: 40.7
click at [193, 314] on input "Write a note..." at bounding box center [280, 320] width 315 height 32
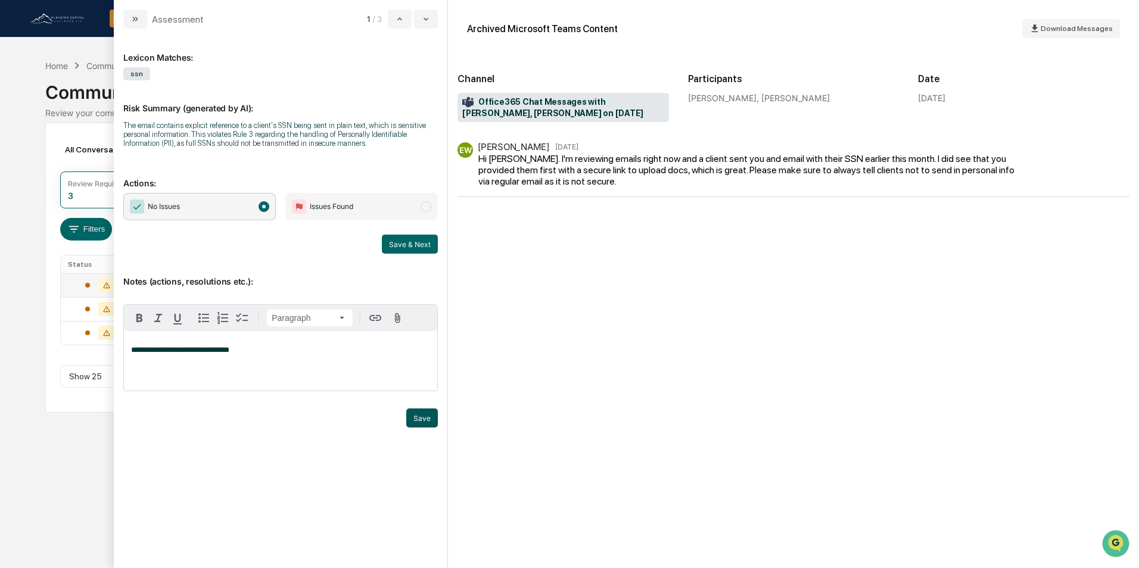
click at [418, 416] on button "Save" at bounding box center [422, 418] width 32 height 19
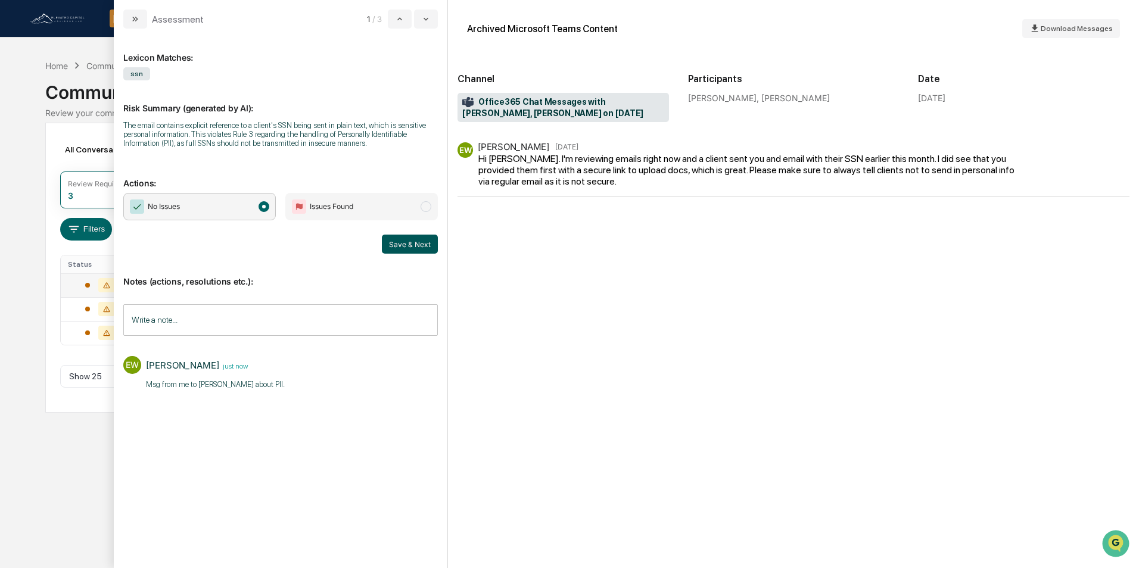
click at [411, 244] on button "Save & Next" at bounding box center [410, 244] width 56 height 19
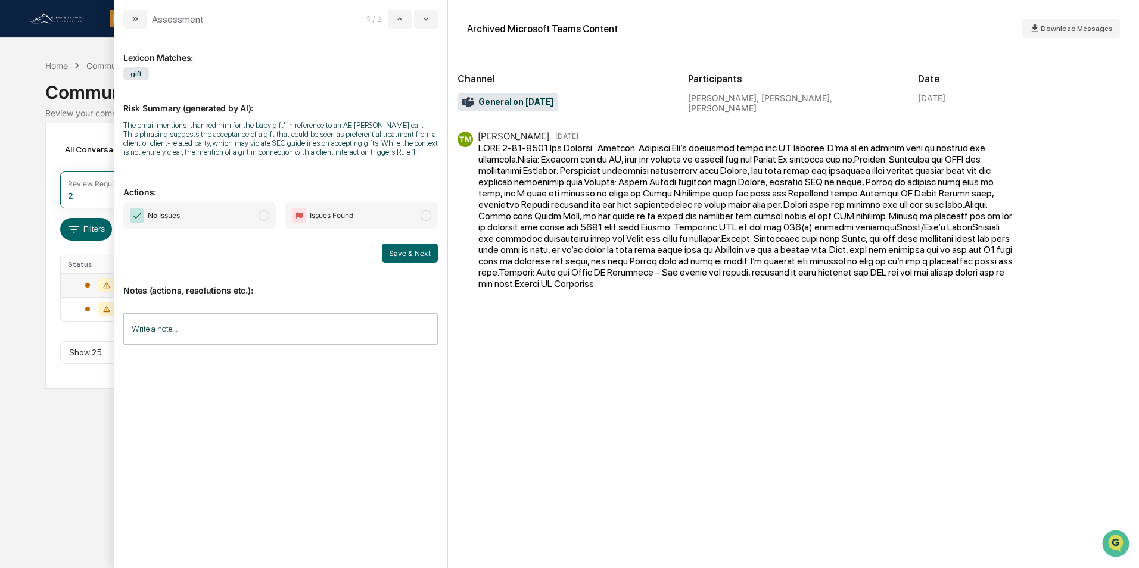
click at [266, 214] on span "modal" at bounding box center [264, 215] width 11 height 11
click at [279, 263] on div "Notes (actions, resolutions etc.): Write a note... Write a note..." at bounding box center [280, 311] width 315 height 97
click at [411, 252] on button "Save & Next" at bounding box center [410, 253] width 56 height 19
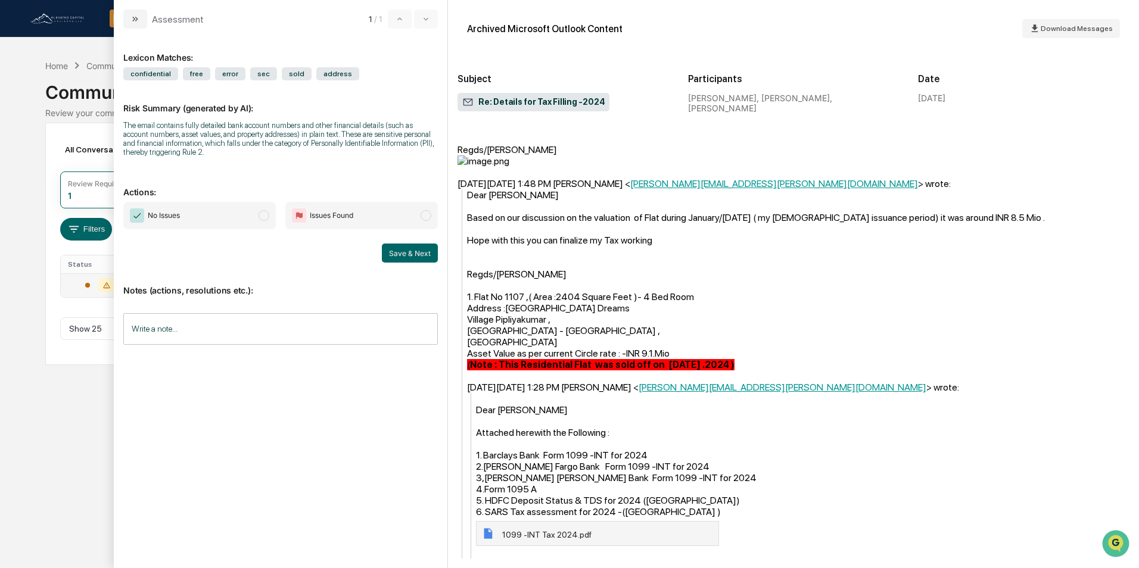
scroll to position [760, 0]
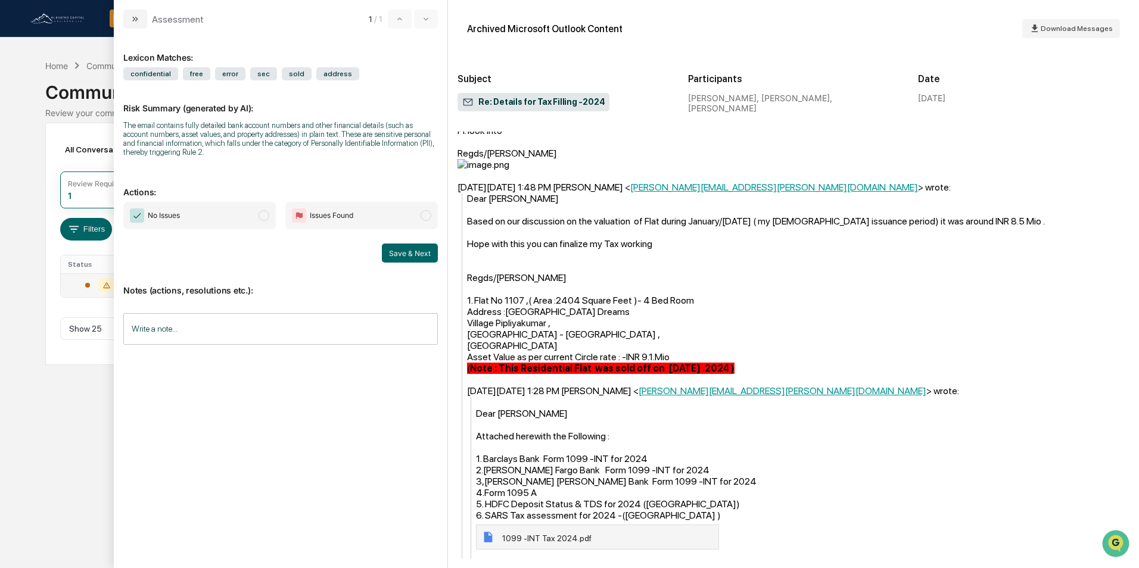
click at [543, 534] on span "1099 -INT Tax 2024.pdf" at bounding box center [546, 539] width 89 height 10
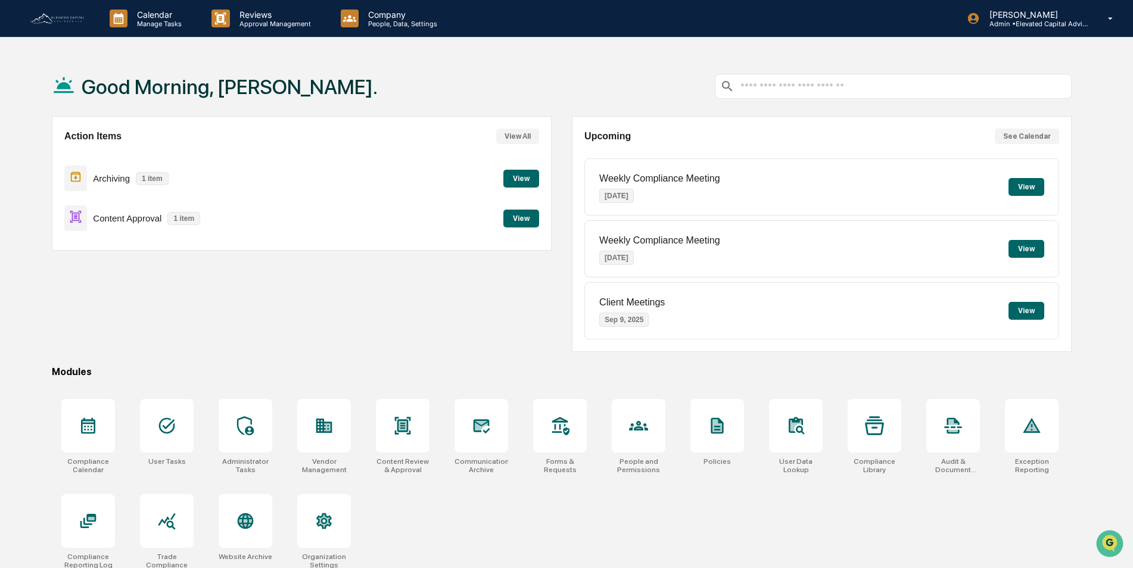
click at [519, 176] on button "View" at bounding box center [521, 179] width 36 height 18
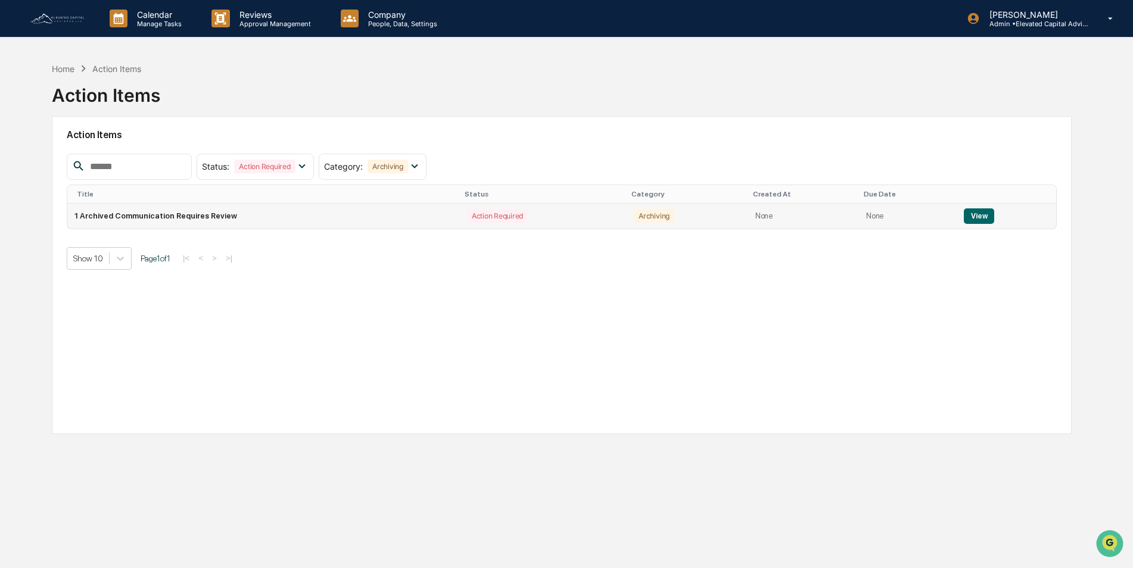
click at [974, 216] on button "View" at bounding box center [979, 216] width 30 height 15
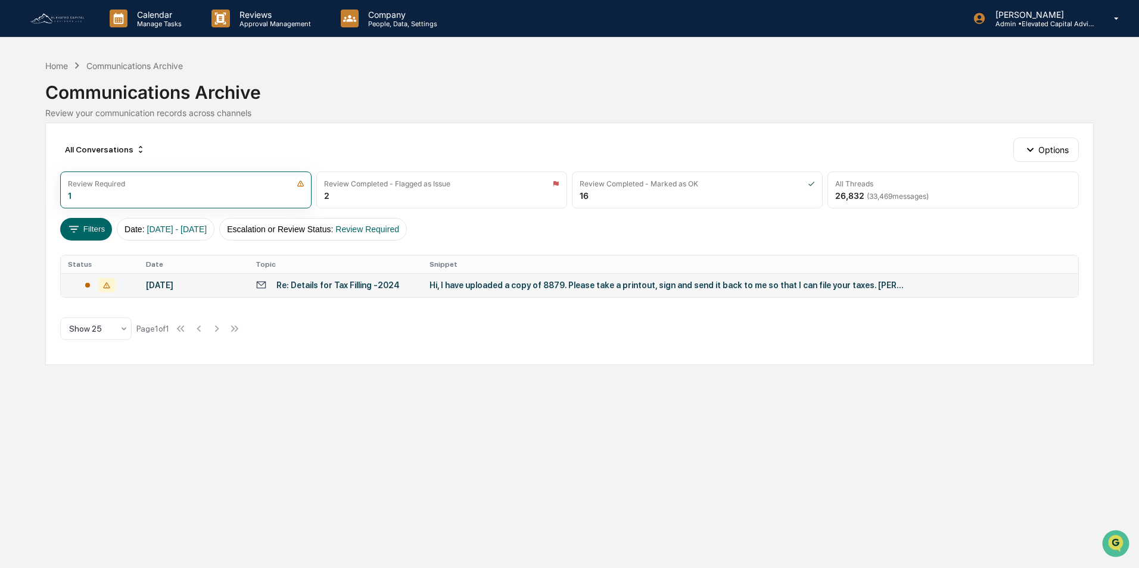
click at [446, 289] on div "Hi, I have uploaded a copy of 8879. Please take a printout, sign and send it ba…" at bounding box center [668, 286] width 477 height 10
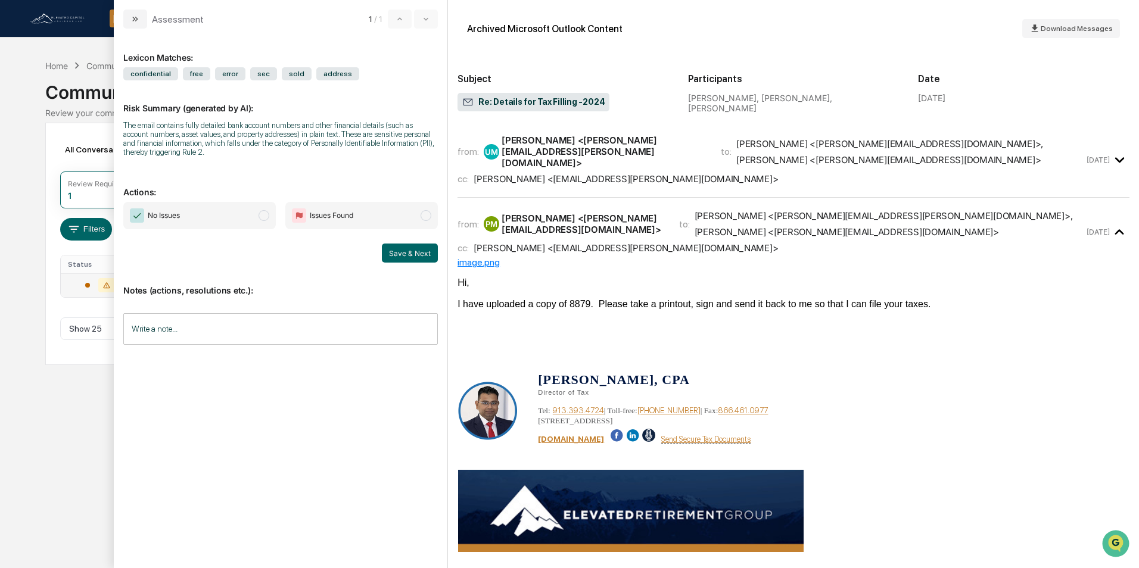
click at [265, 214] on span "modal" at bounding box center [264, 215] width 11 height 11
click at [216, 321] on input "Write a note..." at bounding box center [280, 329] width 315 height 32
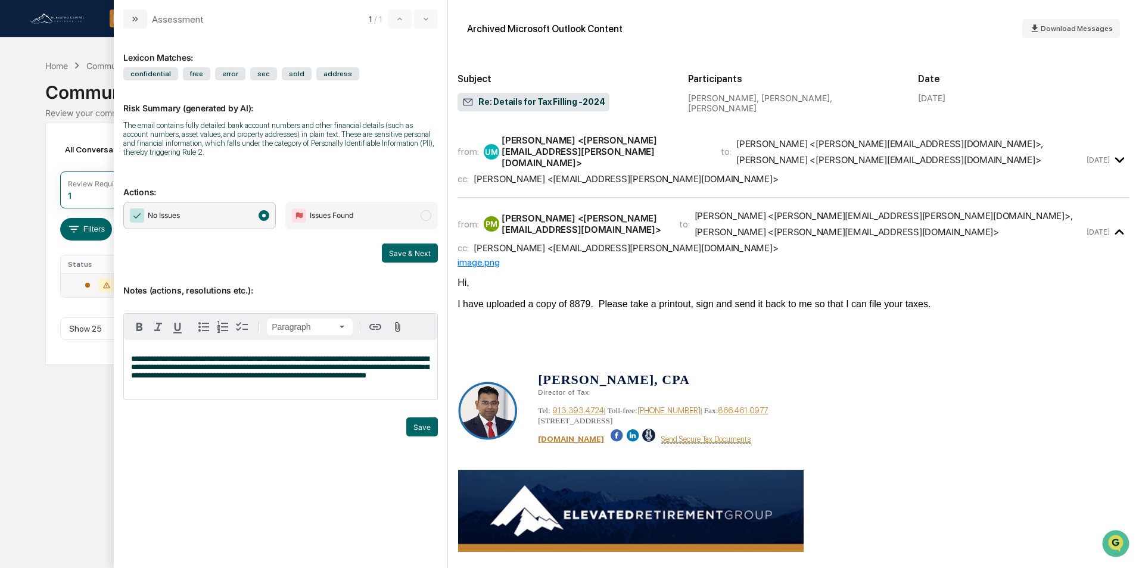
click at [590, 144] on div "[PERSON_NAME] <[PERSON_NAME][EMAIL_ADDRESS][PERSON_NAME][DOMAIN_NAME]>" at bounding box center [604, 152] width 205 height 34
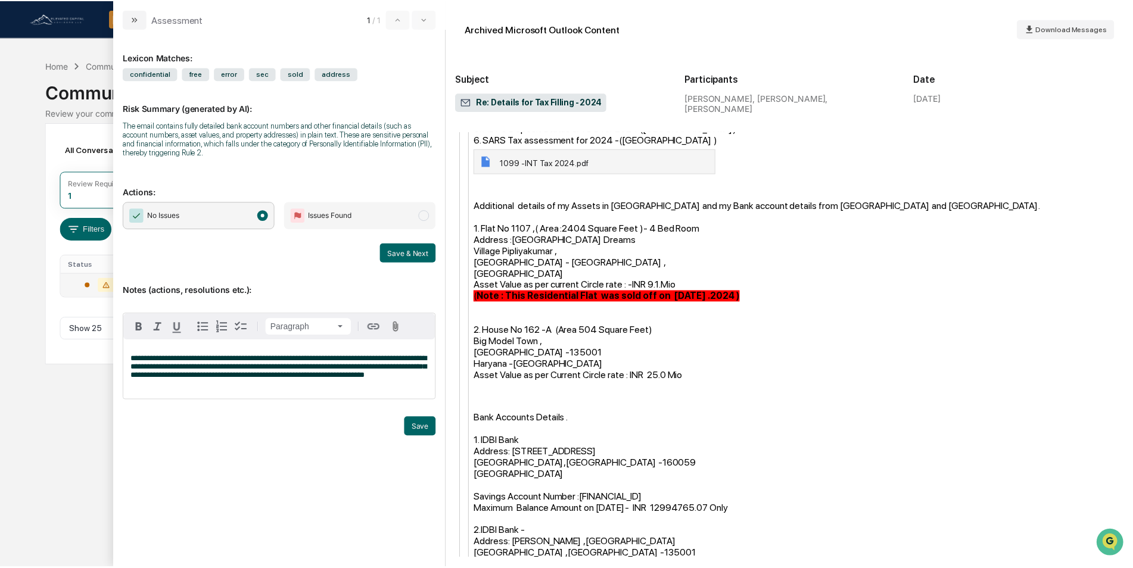
scroll to position [655, 0]
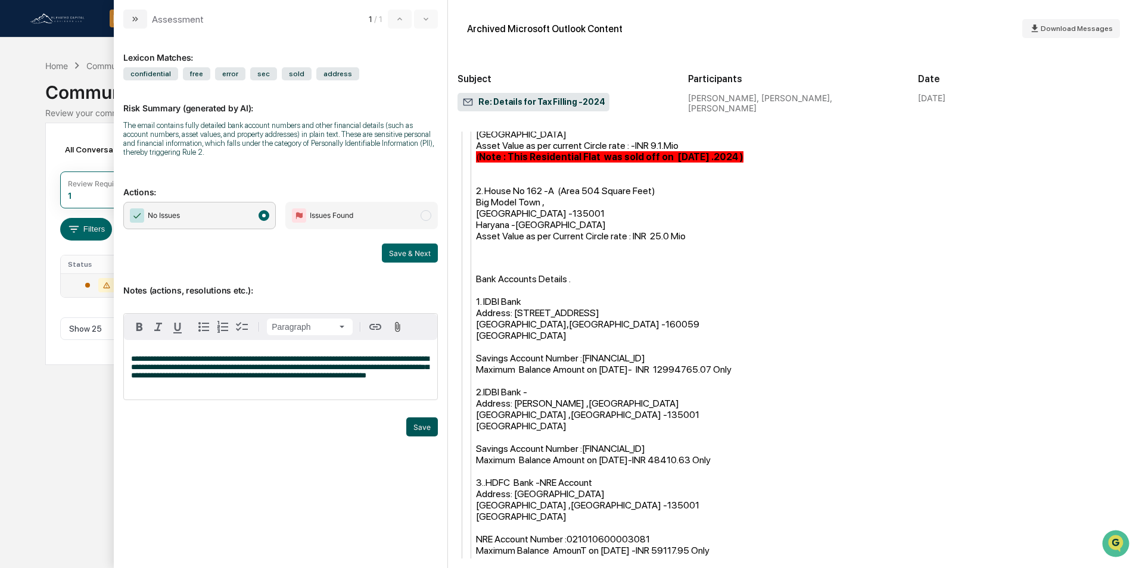
click at [422, 430] on button "Save" at bounding box center [422, 427] width 32 height 19
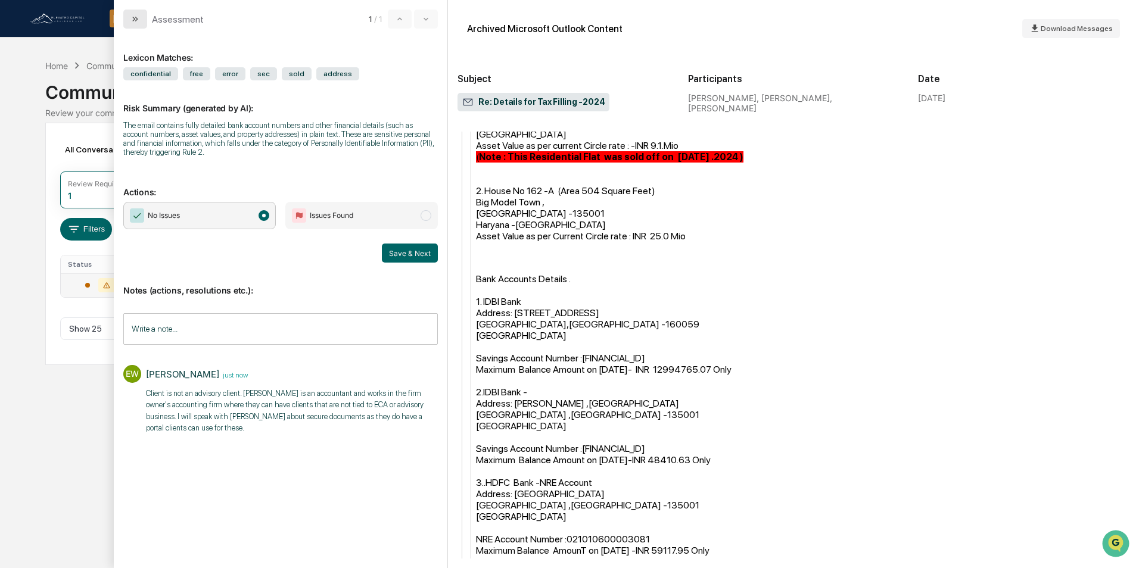
click at [132, 19] on icon "modal" at bounding box center [135, 19] width 10 height 10
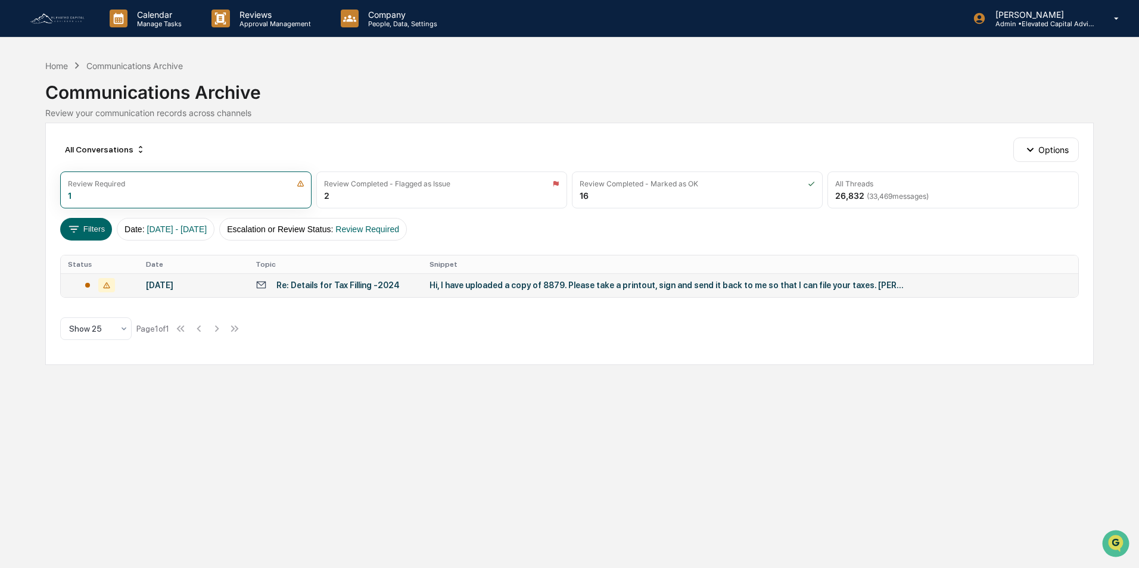
click at [443, 342] on div "All Conversations Options Review Required 1 Review Completed - Flagged as Issue…" at bounding box center [569, 244] width 1048 height 242
click at [247, 14] on p "Reviews" at bounding box center [273, 15] width 87 height 10
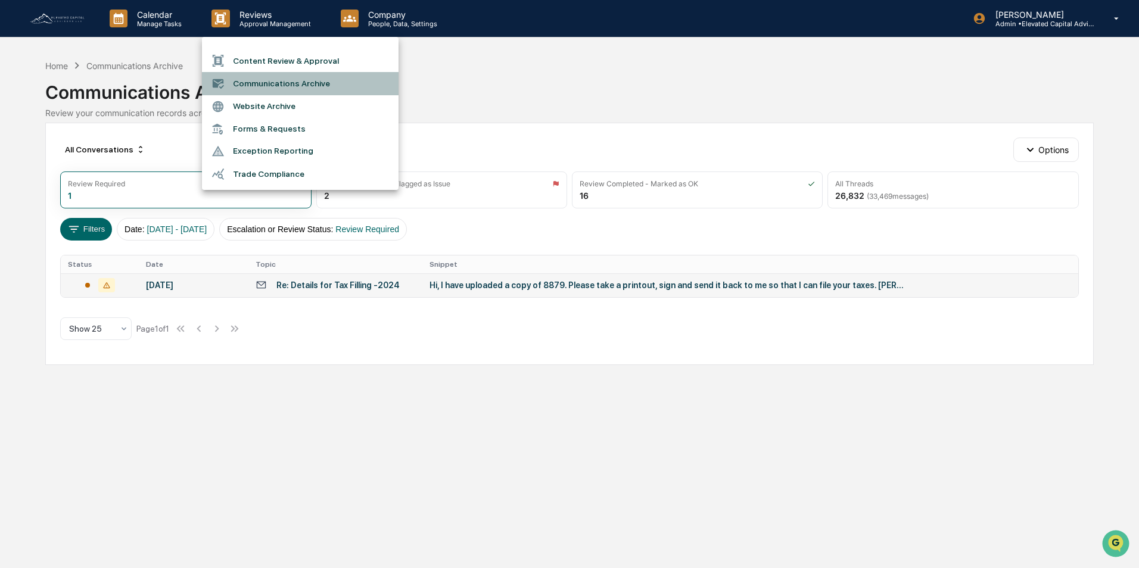
click at [271, 80] on li "Communications Archive" at bounding box center [300, 83] width 197 height 23
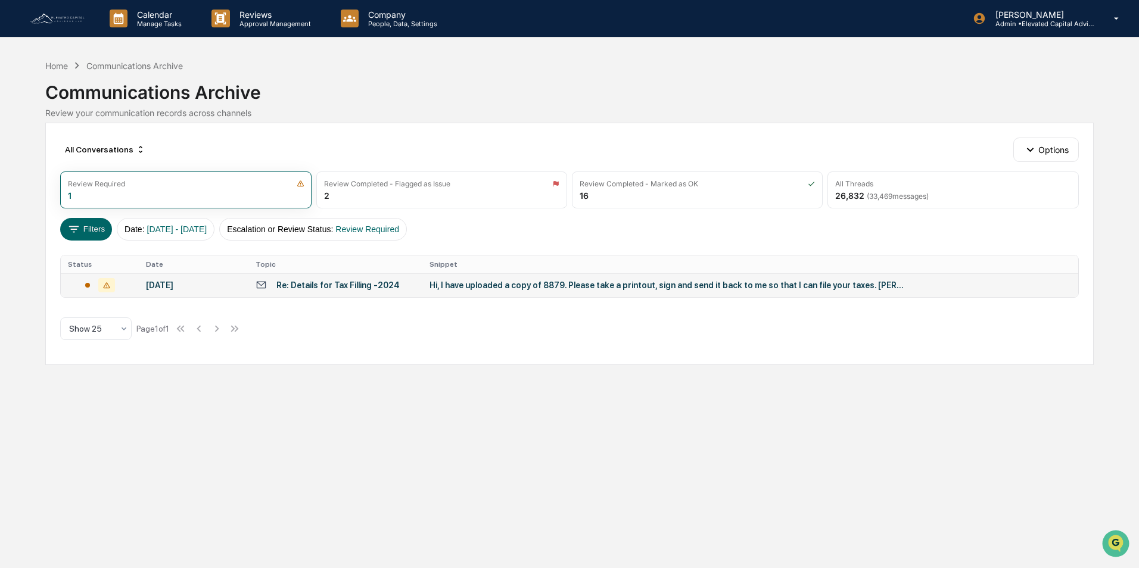
click at [369, 284] on div "Re: Details for Tax Filling -2024" at bounding box center [337, 286] width 123 height 10
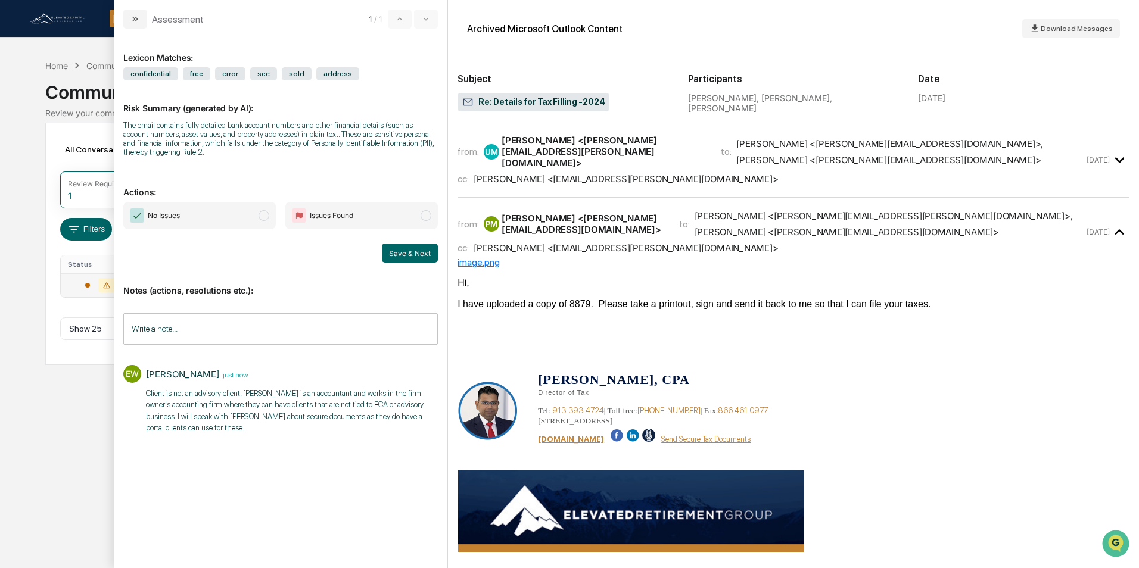
click at [261, 217] on span "modal" at bounding box center [264, 215] width 11 height 11
click at [410, 251] on button "Save & Next" at bounding box center [410, 253] width 56 height 19
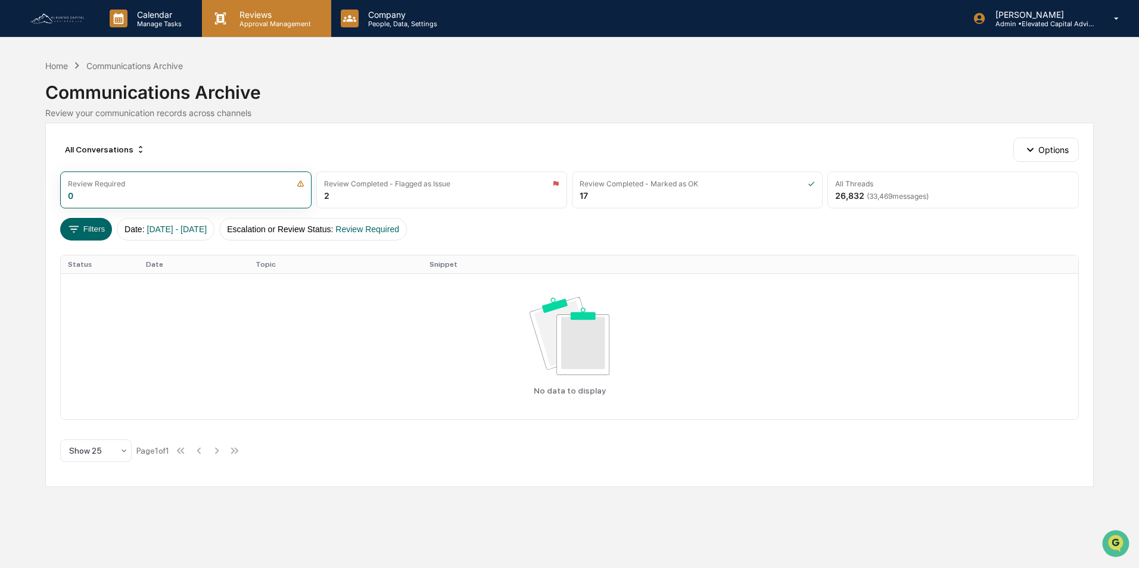
click at [258, 17] on p "Reviews" at bounding box center [273, 15] width 87 height 10
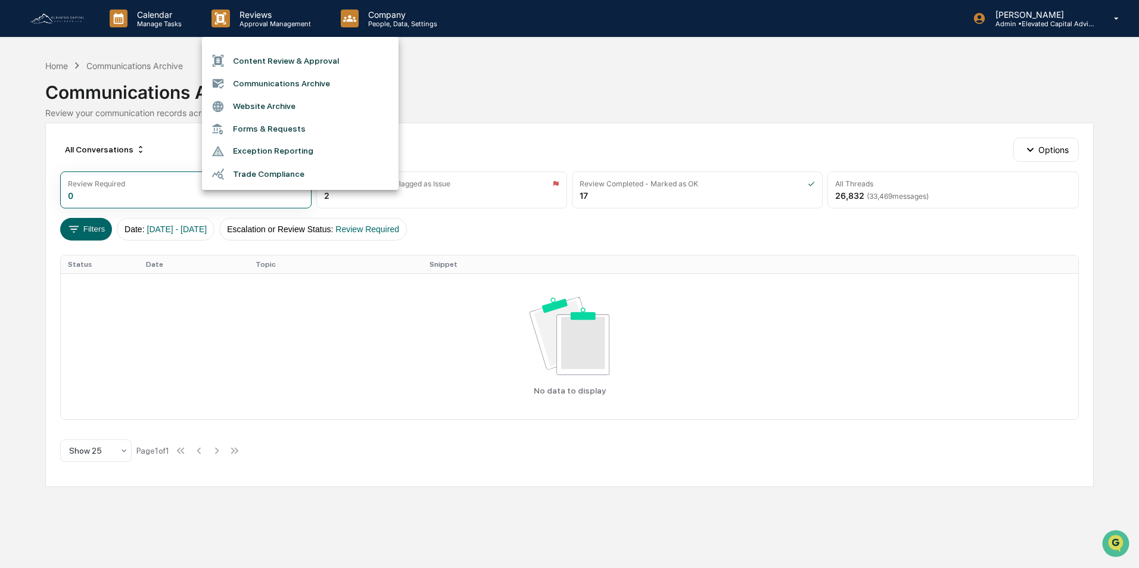
click at [278, 86] on li "Communications Archive" at bounding box center [300, 83] width 197 height 23
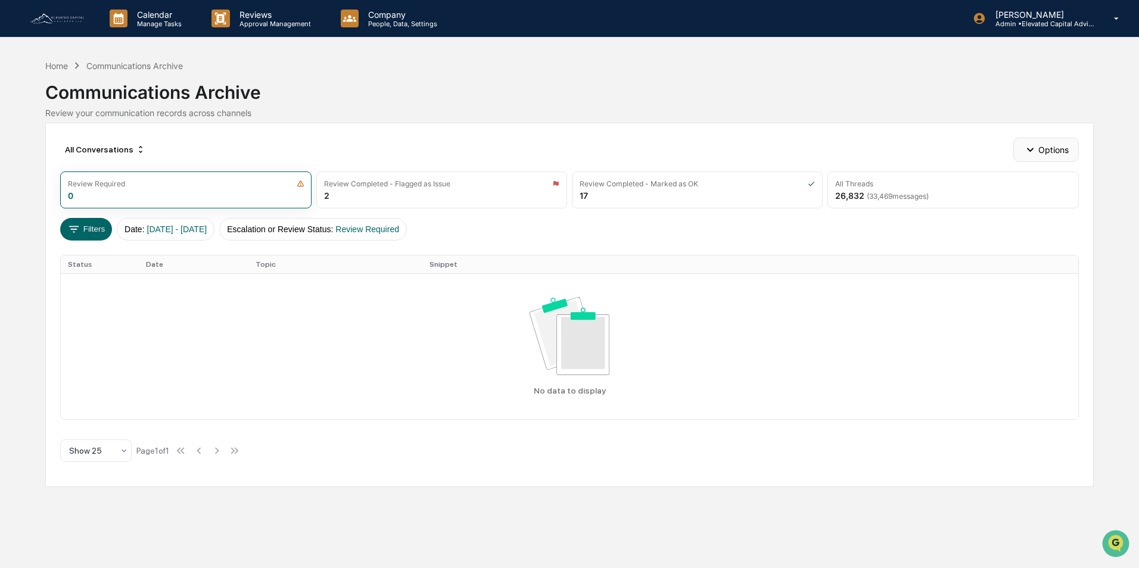
click at [1033, 148] on icon "button" at bounding box center [1030, 150] width 7 height 4
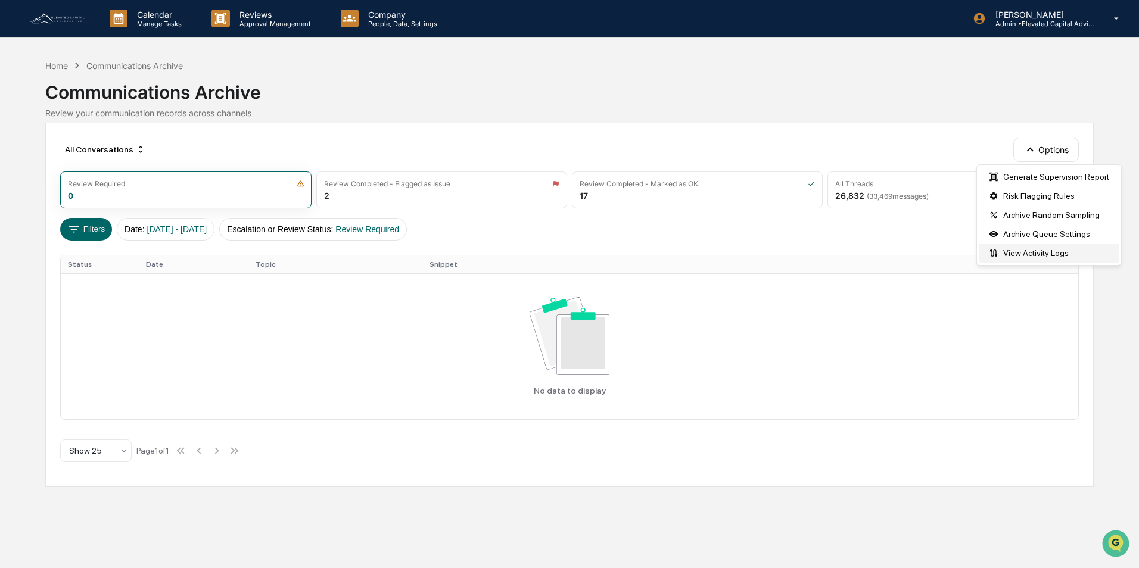
click at [1025, 251] on div "View Activity Logs" at bounding box center [1049, 253] width 139 height 19
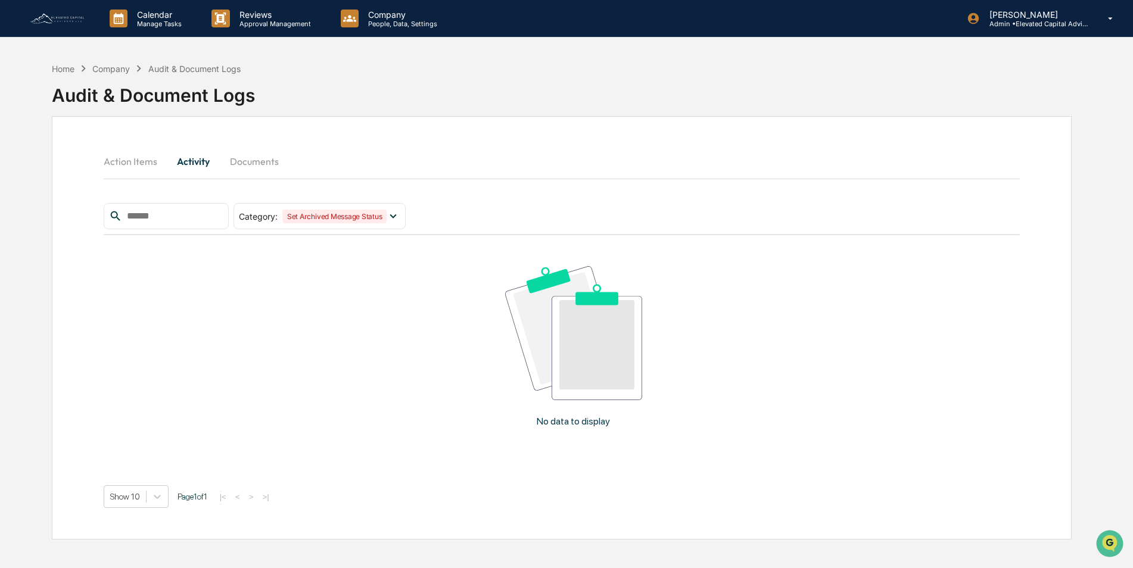
click at [128, 161] on button "Action Items" at bounding box center [135, 161] width 63 height 29
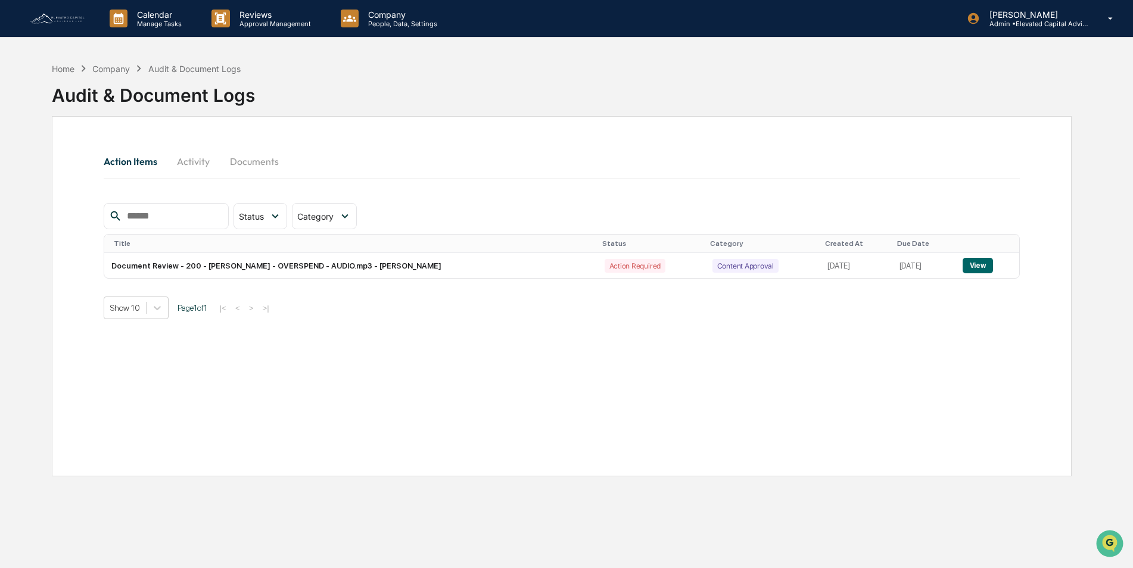
click at [184, 213] on input "text" at bounding box center [172, 216] width 101 height 15
click at [259, 16] on p "Reviews" at bounding box center [273, 15] width 87 height 10
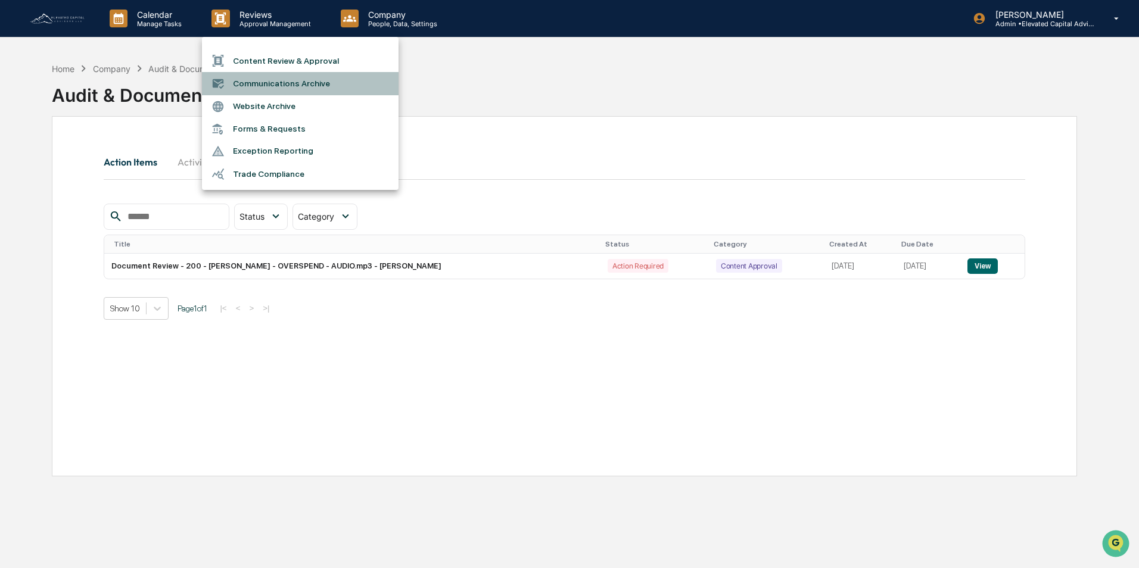
click at [276, 87] on li "Communications Archive" at bounding box center [300, 83] width 197 height 23
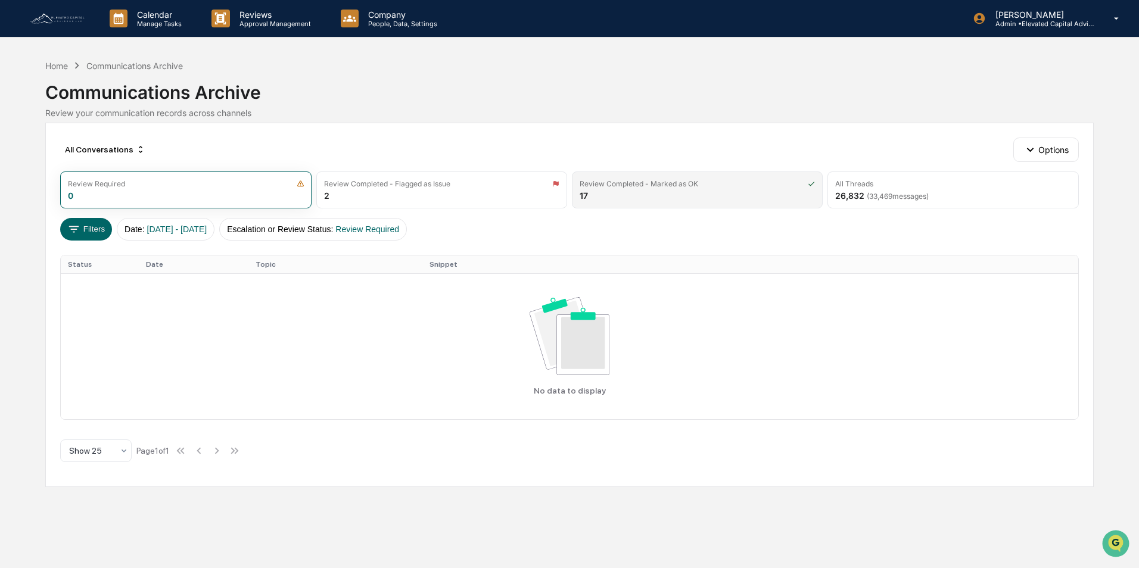
click at [626, 185] on div "Review Completed - Marked as OK" at bounding box center [639, 183] width 119 height 9
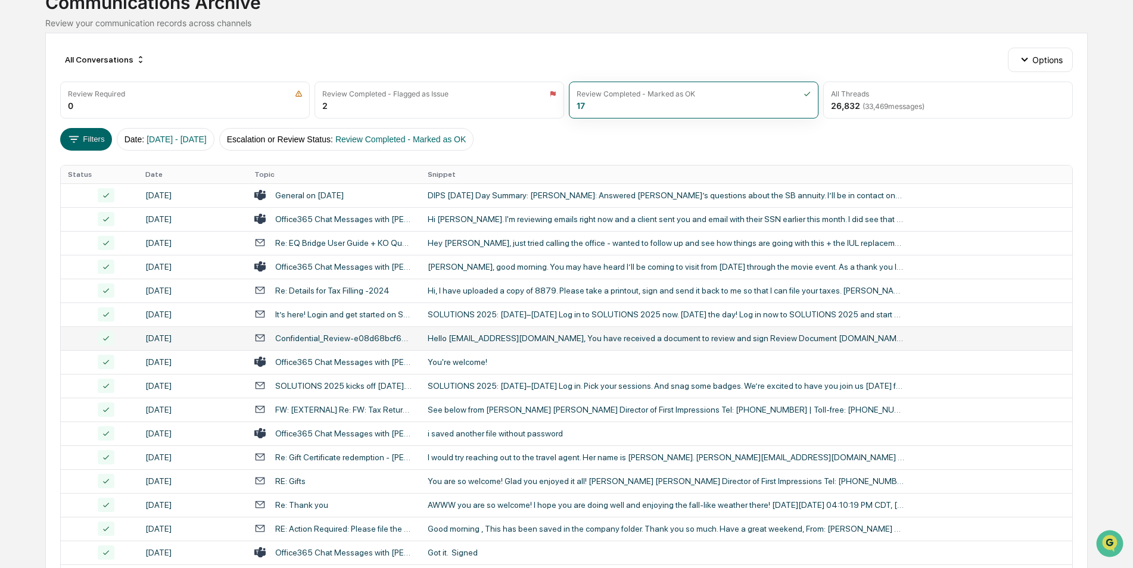
scroll to position [59, 0]
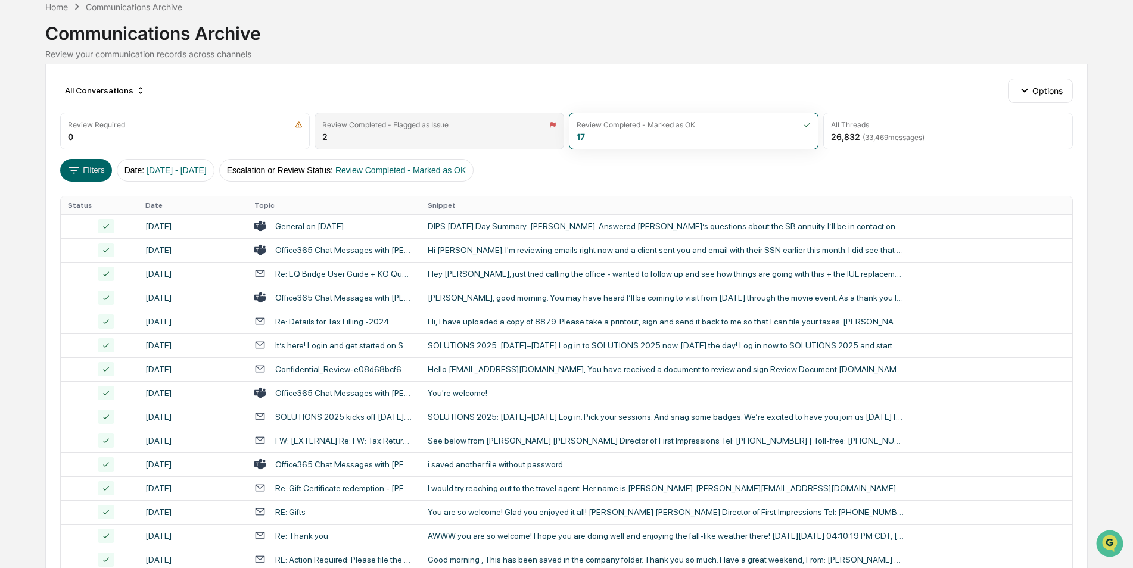
click at [406, 125] on div "Review Completed - Flagged as Issue" at bounding box center [385, 124] width 126 height 9
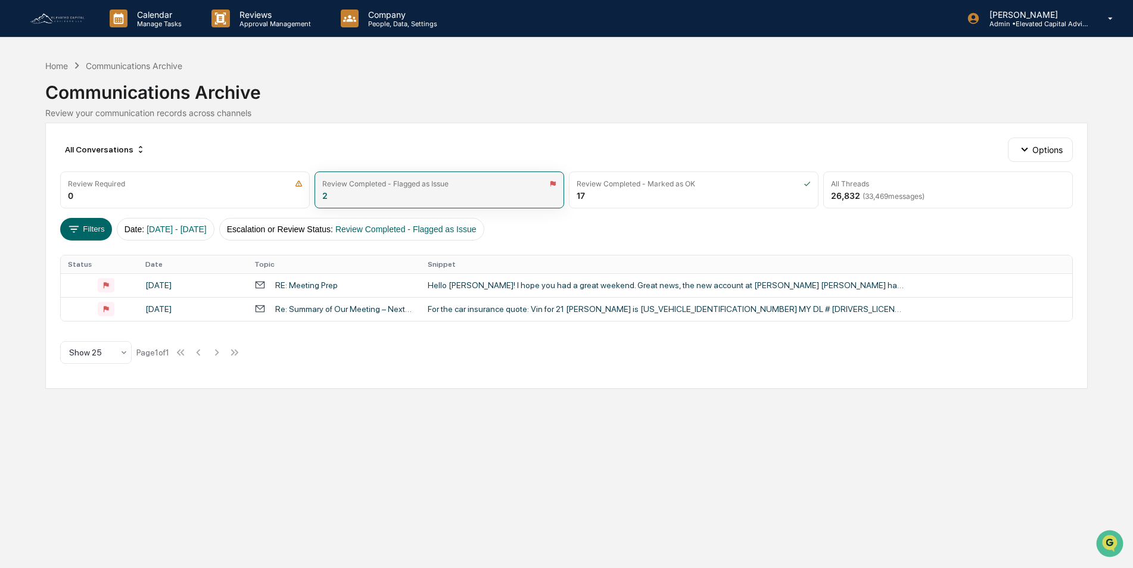
scroll to position [0, 0]
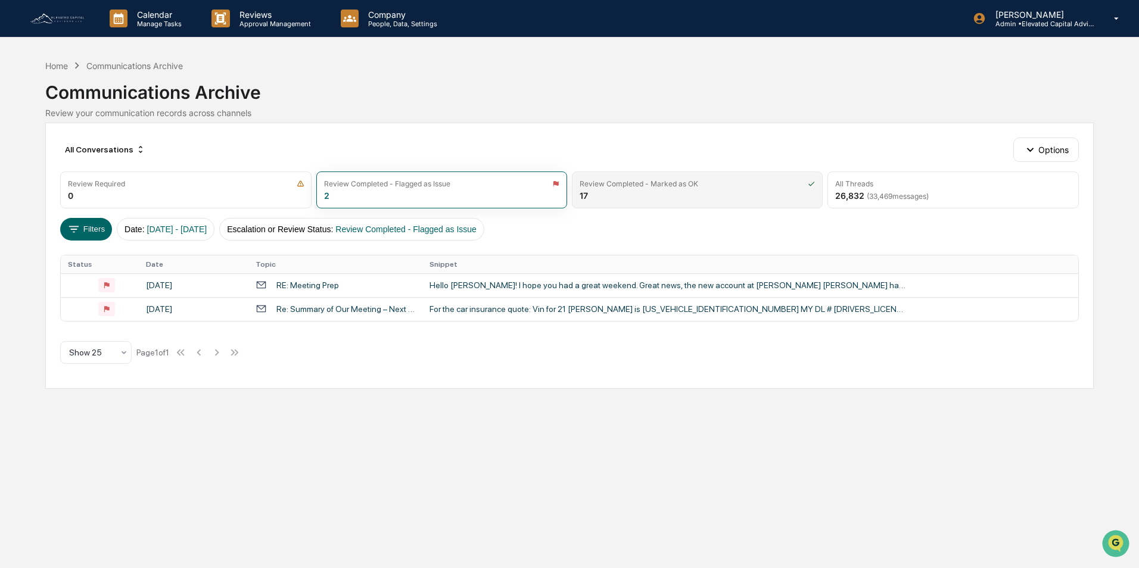
click at [627, 186] on div "Review Completed - Marked as OK" at bounding box center [639, 183] width 119 height 9
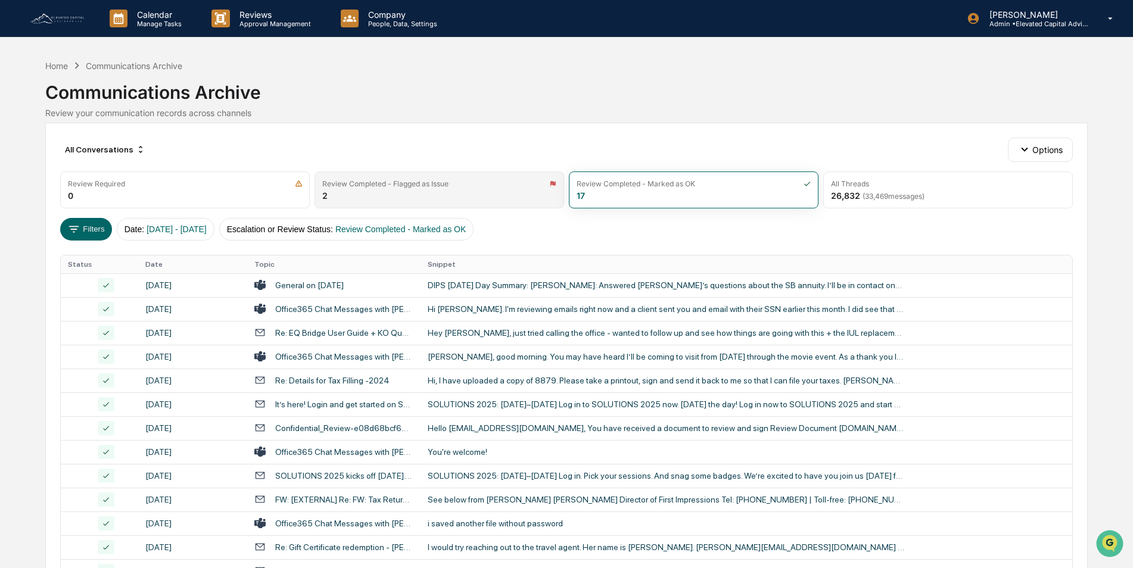
click at [403, 186] on div "Review Completed - Flagged as Issue" at bounding box center [385, 183] width 126 height 9
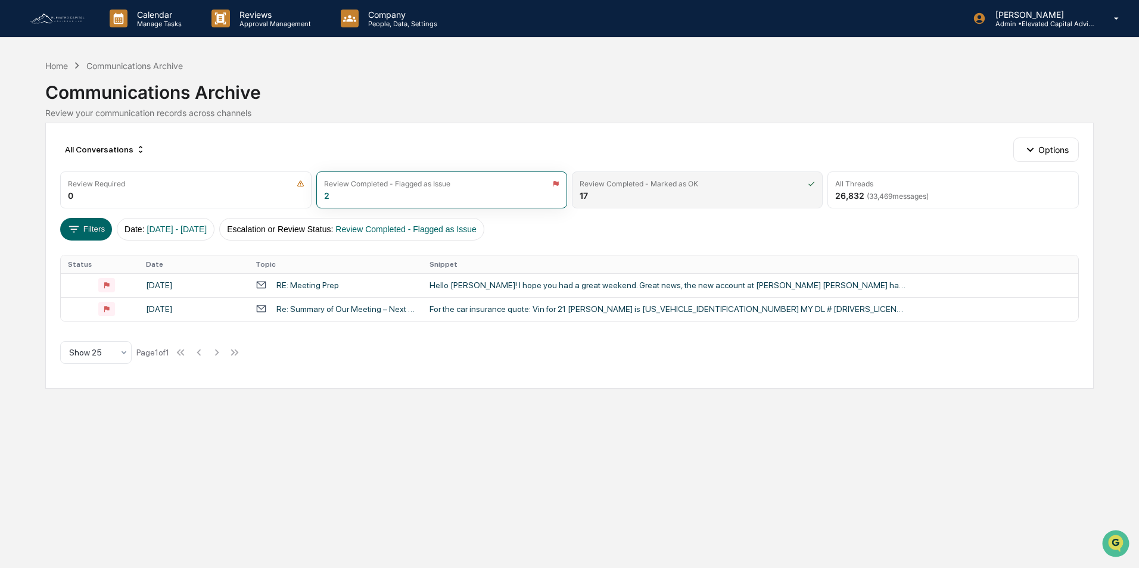
click at [638, 198] on div "Review Completed - Marked as OK 17" at bounding box center [697, 190] width 251 height 37
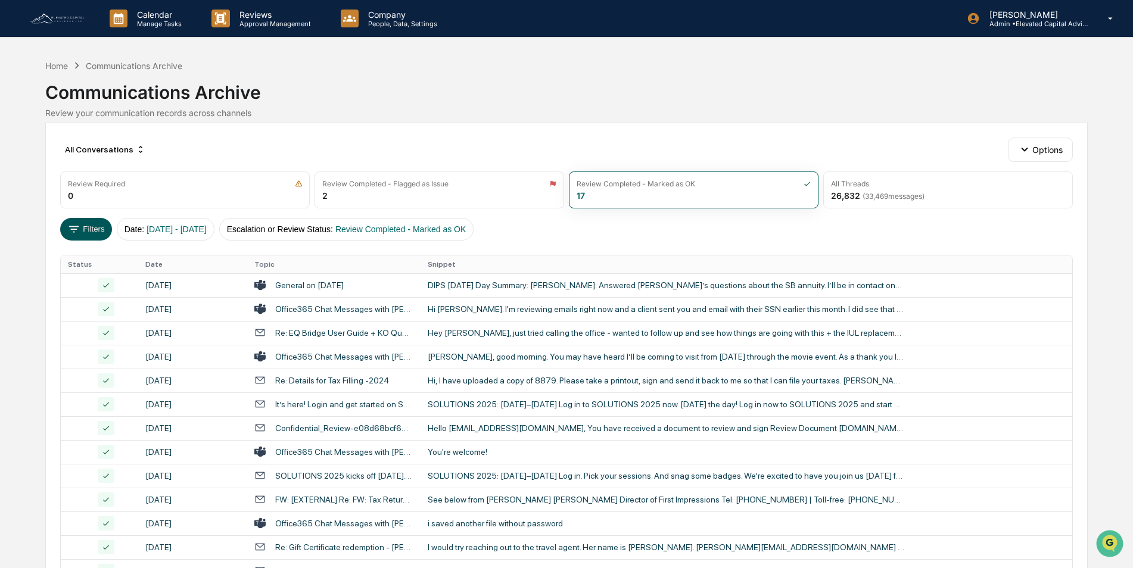
click at [85, 229] on button "Filters" at bounding box center [86, 229] width 52 height 23
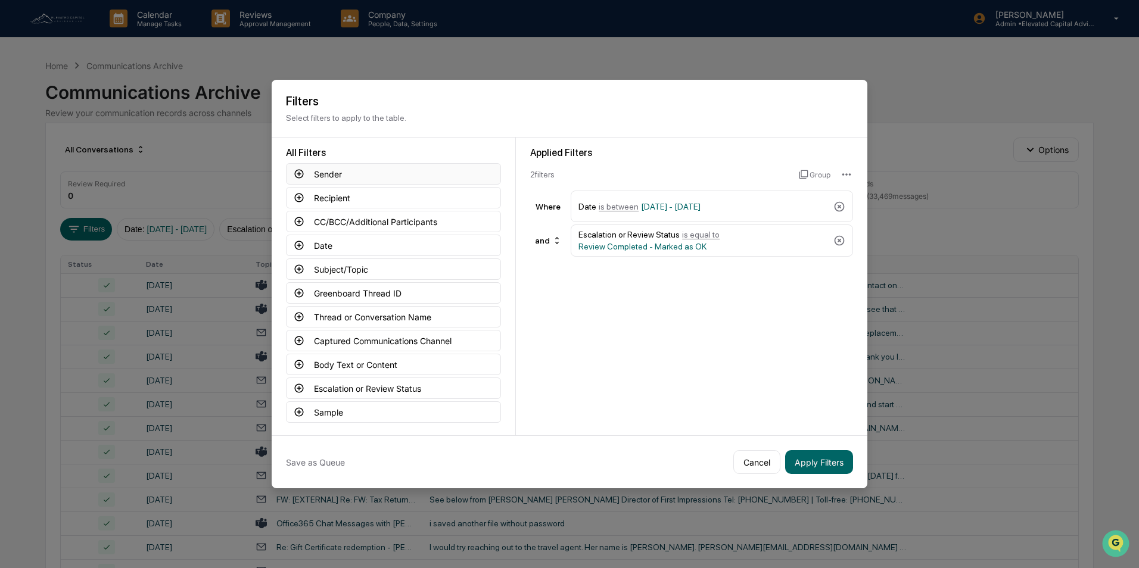
click at [343, 172] on button "Sender" at bounding box center [393, 173] width 215 height 21
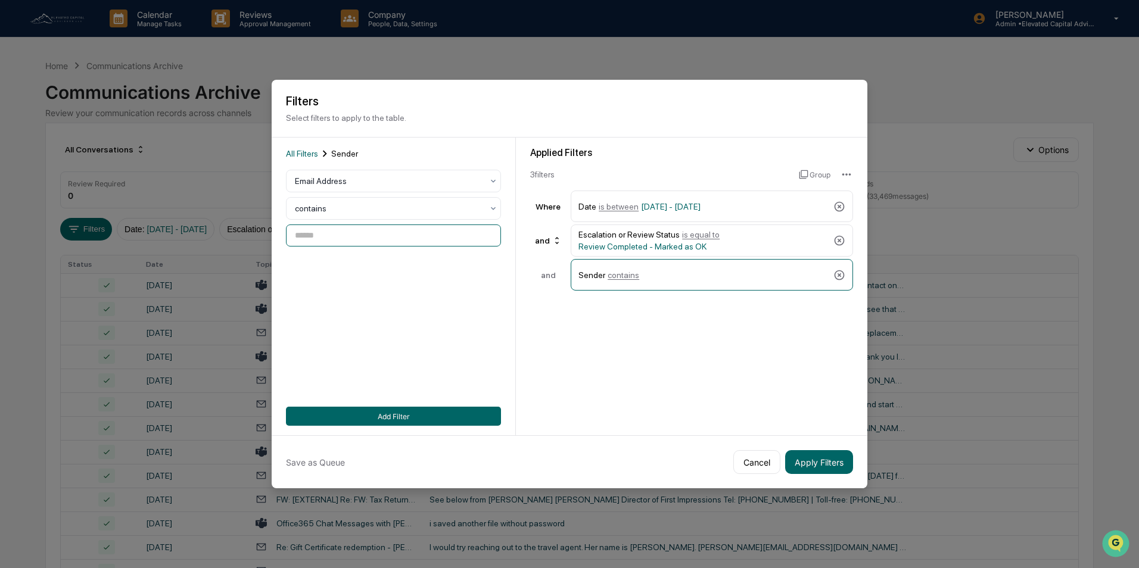
click at [355, 232] on input at bounding box center [393, 236] width 215 height 22
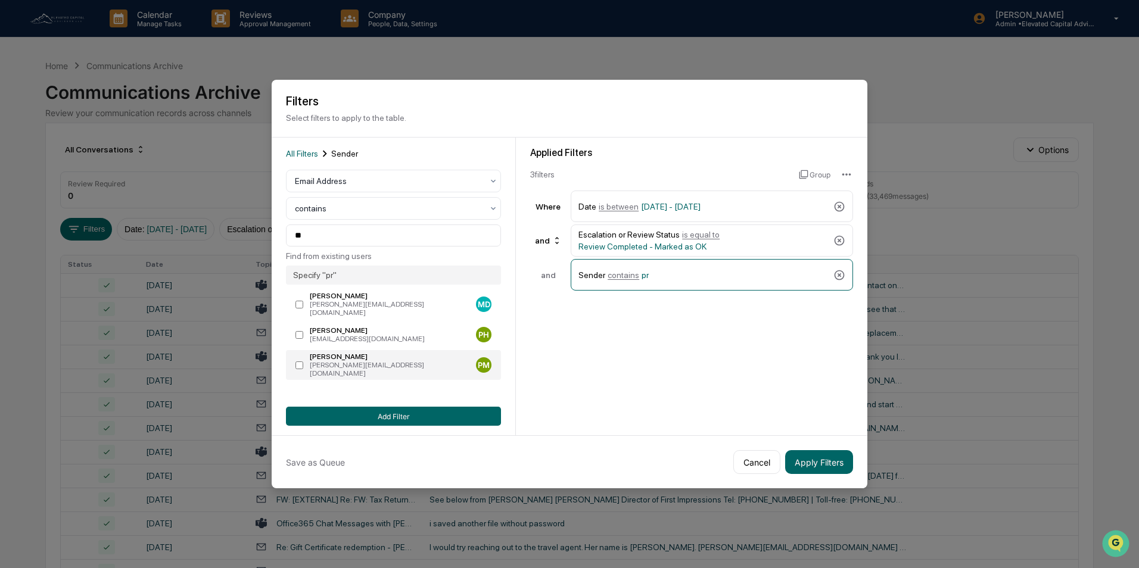
click at [328, 353] on div "[PERSON_NAME]" at bounding box center [390, 357] width 161 height 8
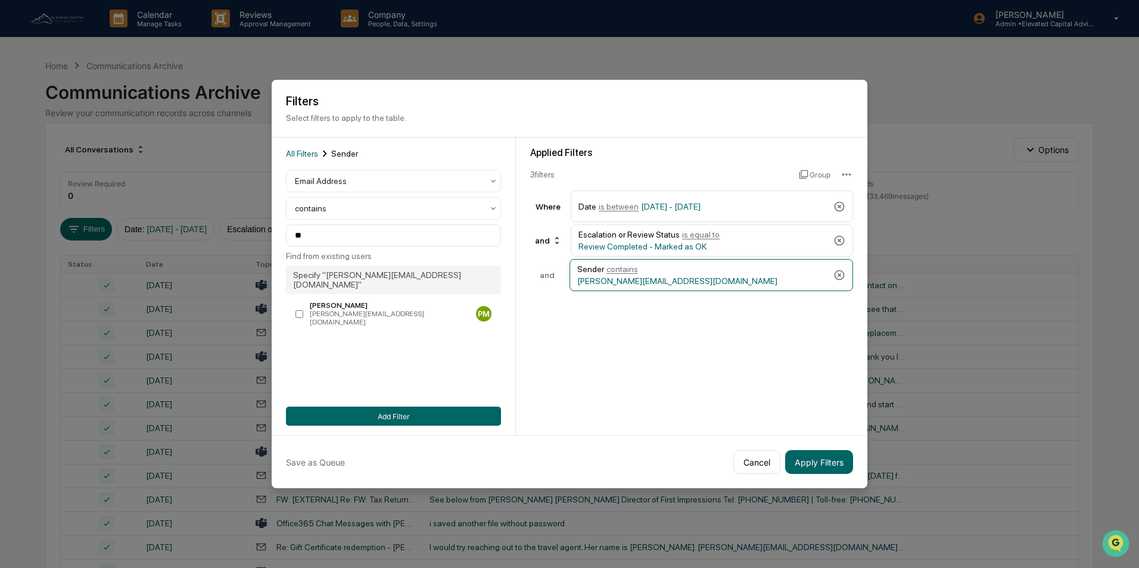
type input "**********"
click at [813, 459] on button "Apply Filters" at bounding box center [819, 462] width 68 height 24
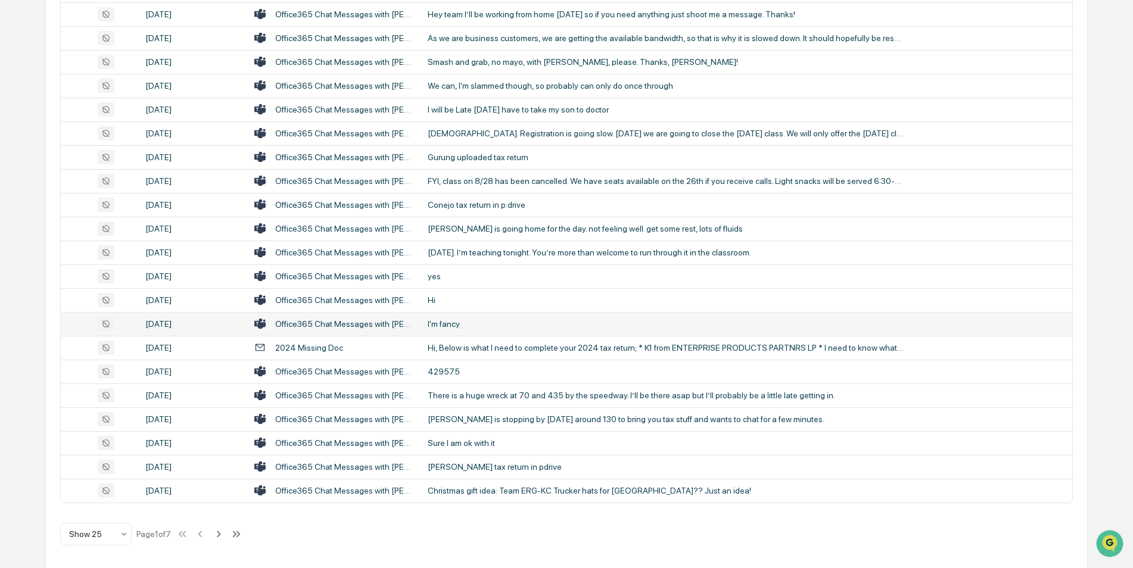
scroll to position [369, 0]
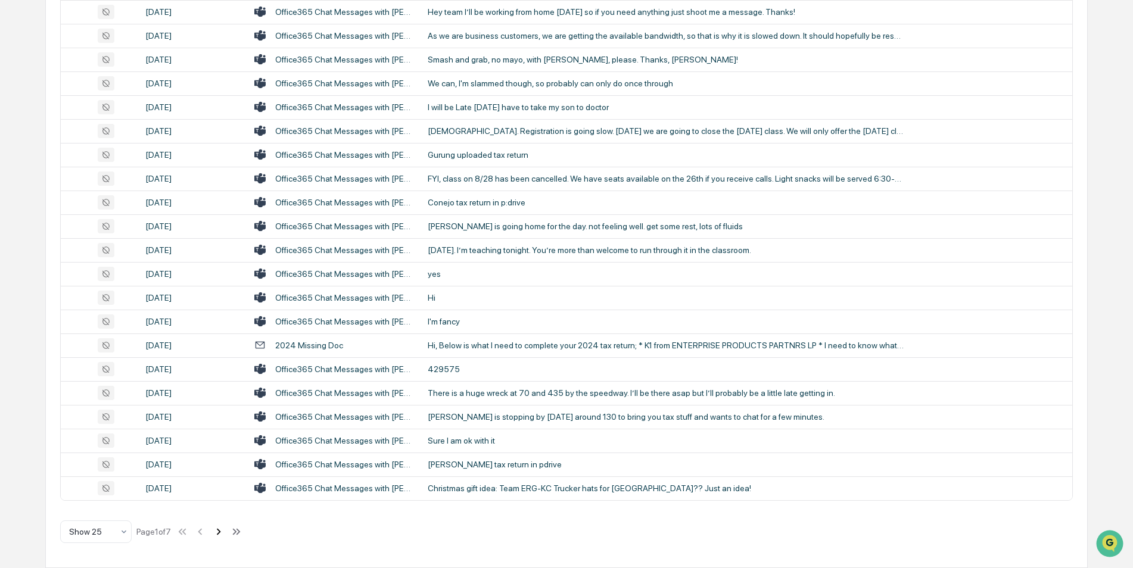
click at [220, 533] on icon at bounding box center [218, 532] width 13 height 13
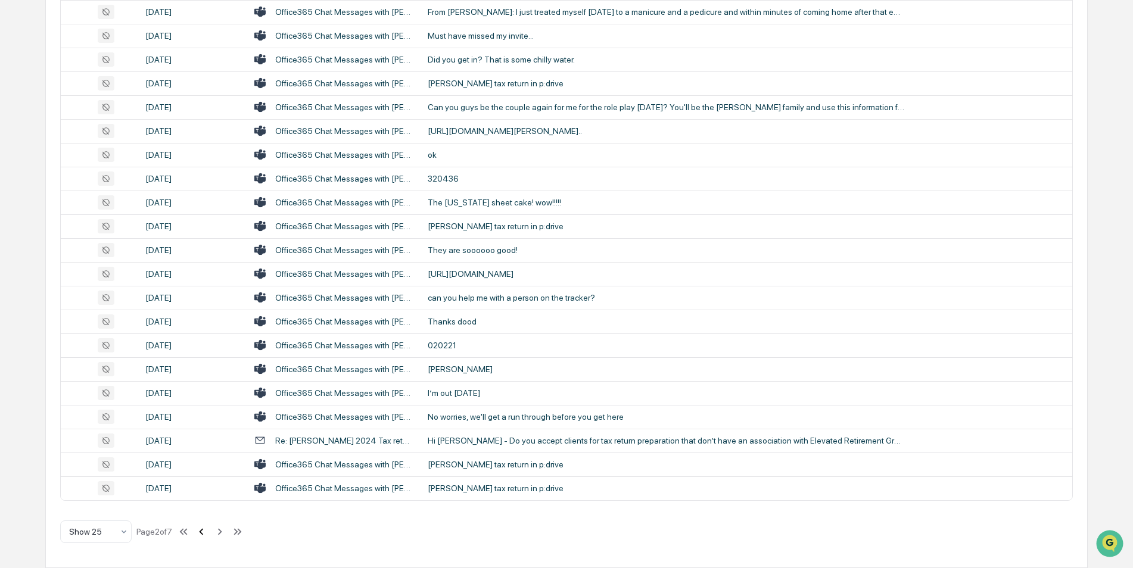
click at [203, 532] on icon at bounding box center [201, 532] width 13 height 13
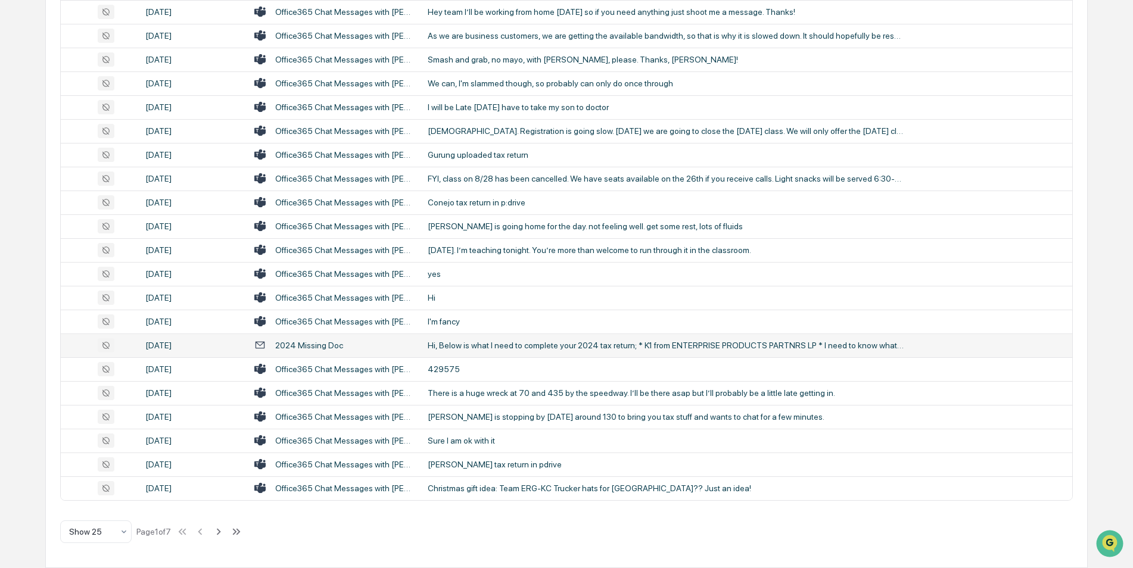
click at [470, 344] on div "Hi, Below is what I need to complete your 2024 tax return; * K1 from ENTERPRISE…" at bounding box center [666, 346] width 477 height 10
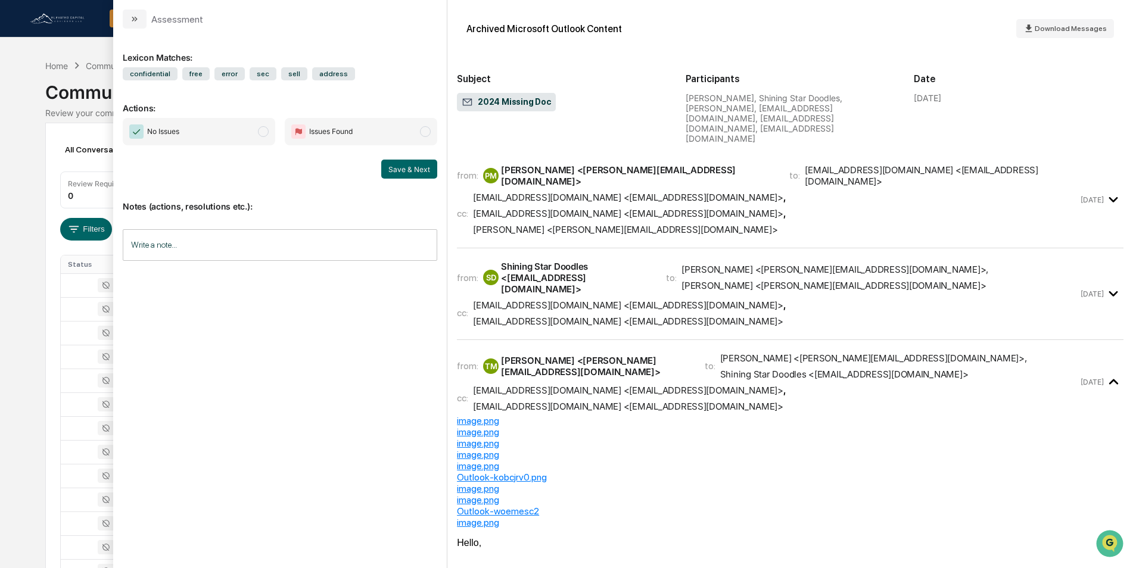
click at [602, 261] on div "Shining Star Doodles <[EMAIL_ADDRESS][DOMAIN_NAME]>" at bounding box center [576, 278] width 151 height 34
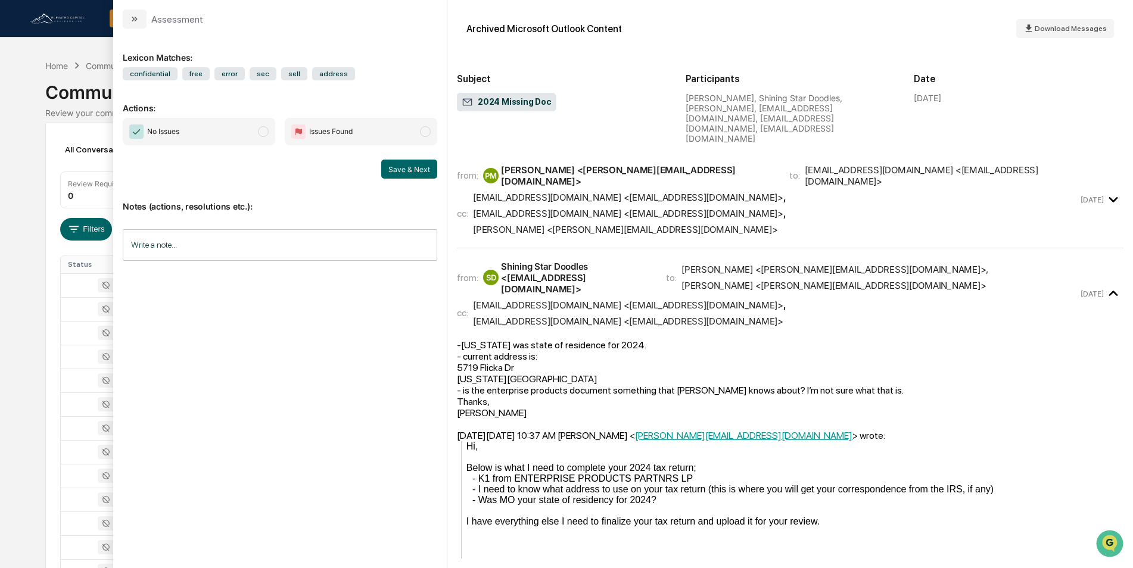
click at [609, 164] on div "from: PM [PERSON_NAME] <[PERSON_NAME][EMAIL_ADDRESS][DOMAIN_NAME]> to: [EMAIL_A…" at bounding box center [767, 199] width 621 height 71
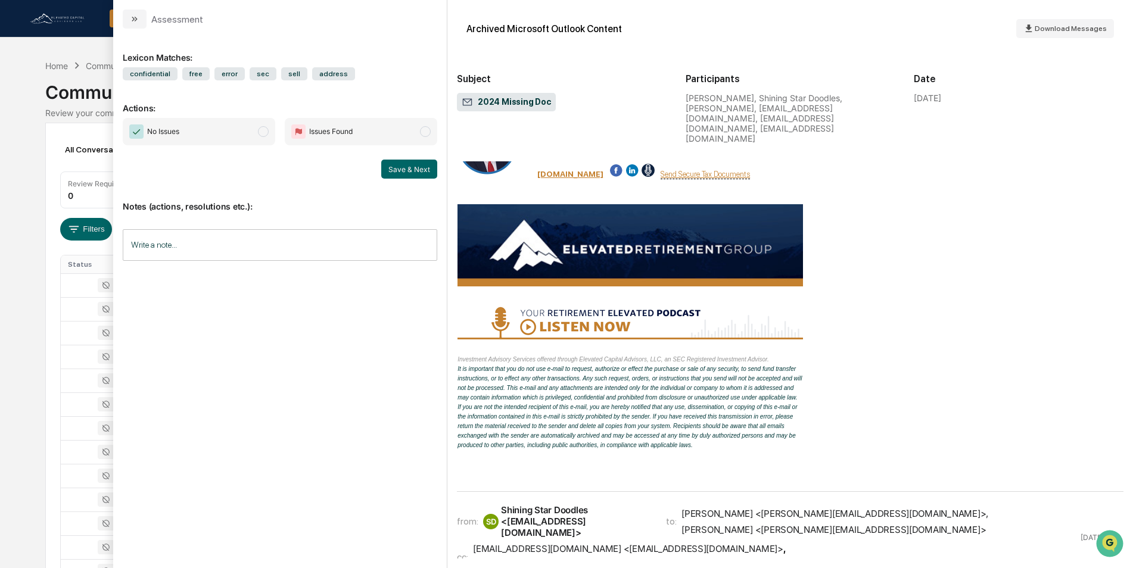
scroll to position [357, 0]
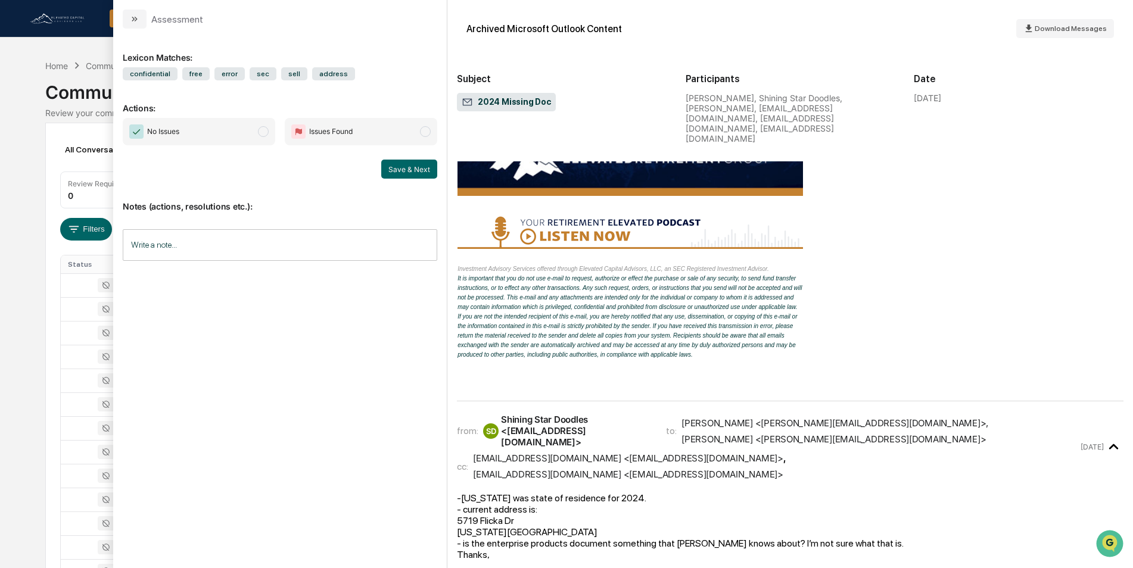
click at [133, 17] on icon "modal" at bounding box center [135, 19] width 10 height 10
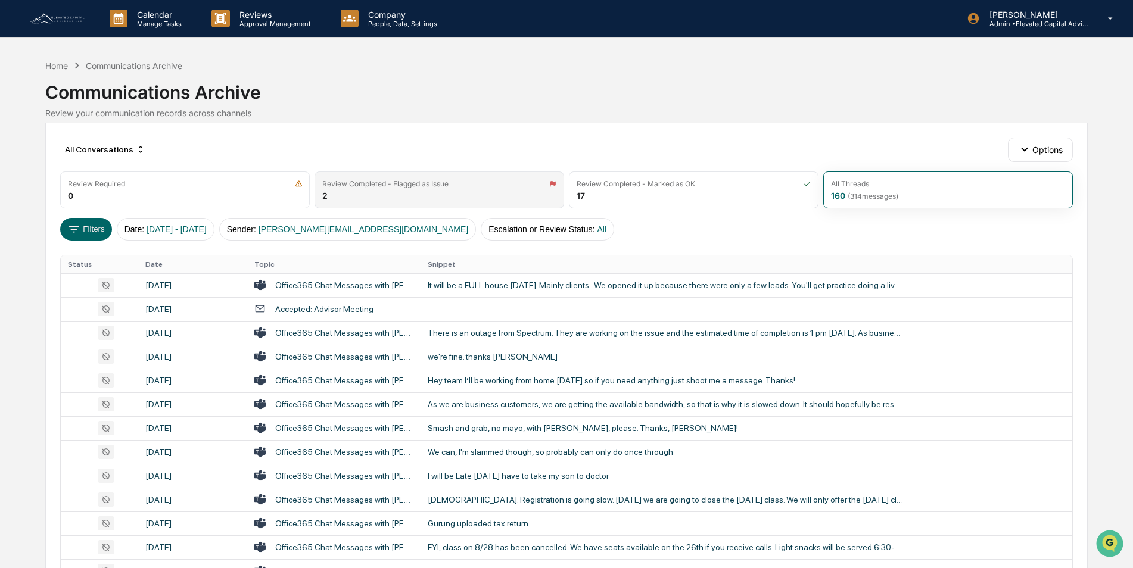
click at [372, 186] on div "Review Completed - Flagged as Issue" at bounding box center [385, 183] width 126 height 9
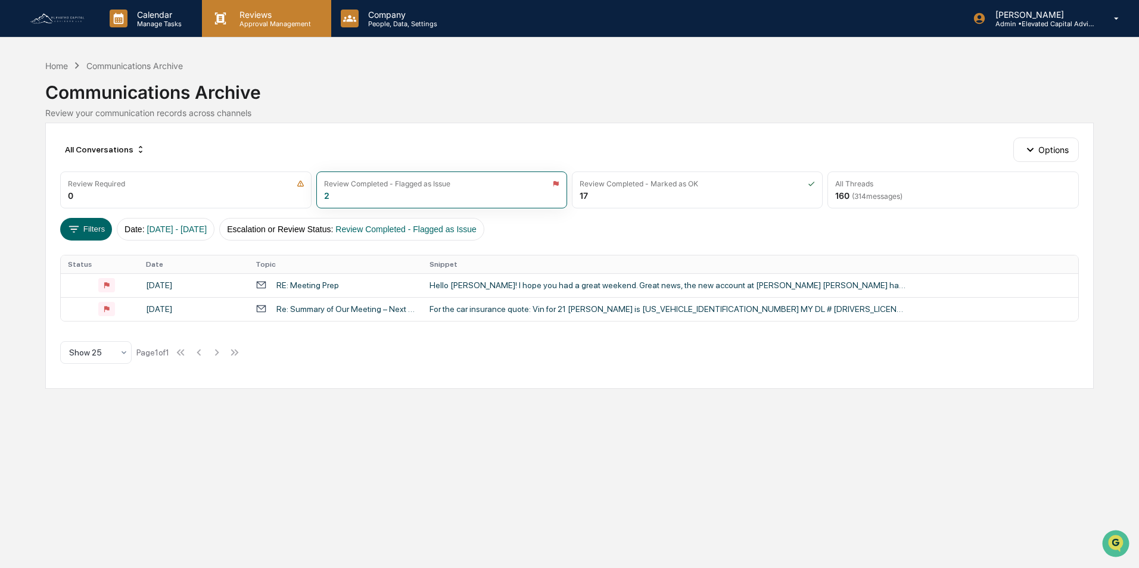
click at [259, 16] on p "Reviews" at bounding box center [273, 15] width 87 height 10
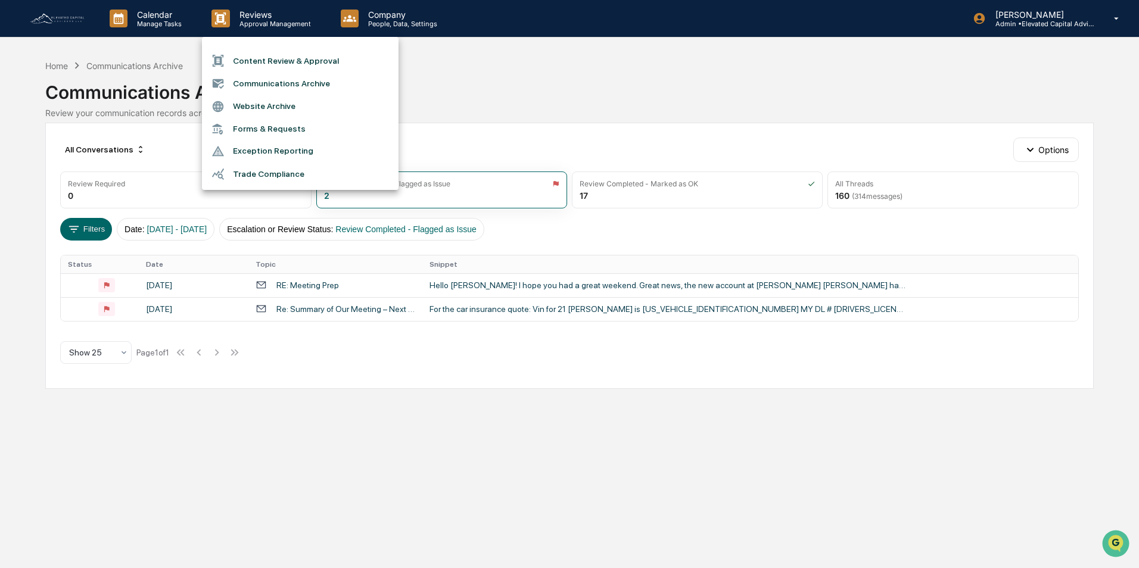
click at [157, 20] on div at bounding box center [569, 284] width 1139 height 568
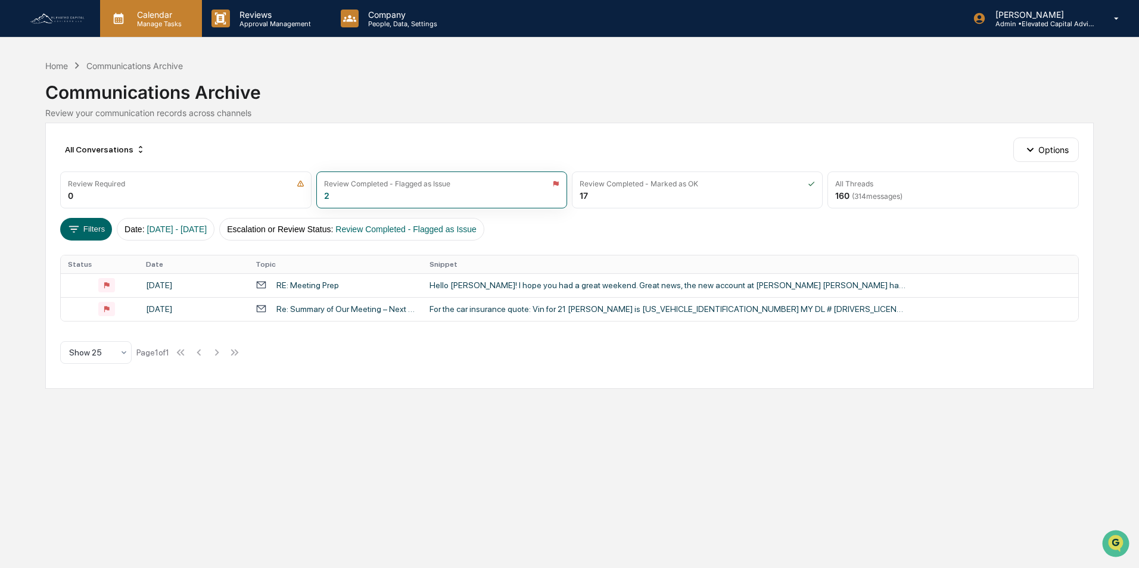
click at [154, 15] on p "Calendar" at bounding box center [158, 15] width 60 height 10
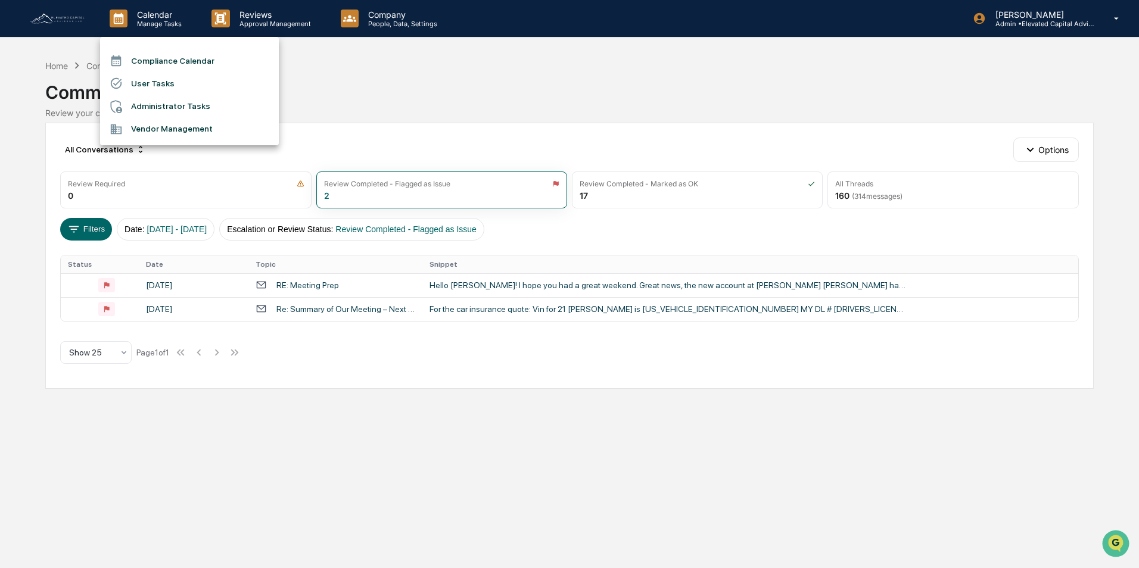
click at [154, 60] on li "Compliance Calendar" at bounding box center [189, 60] width 179 height 23
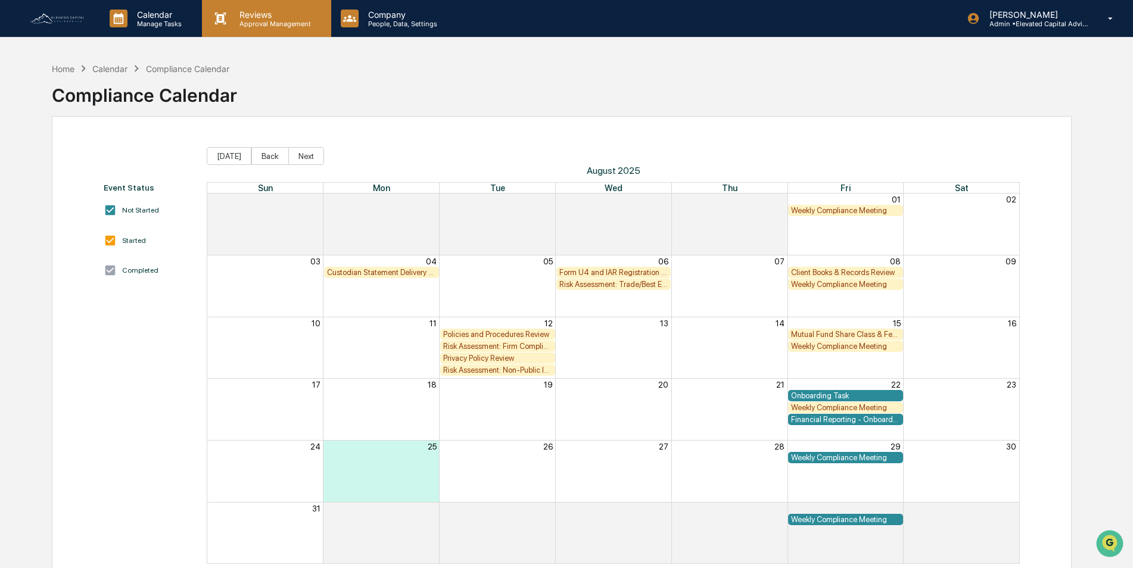
click at [257, 18] on p "Reviews" at bounding box center [273, 15] width 87 height 10
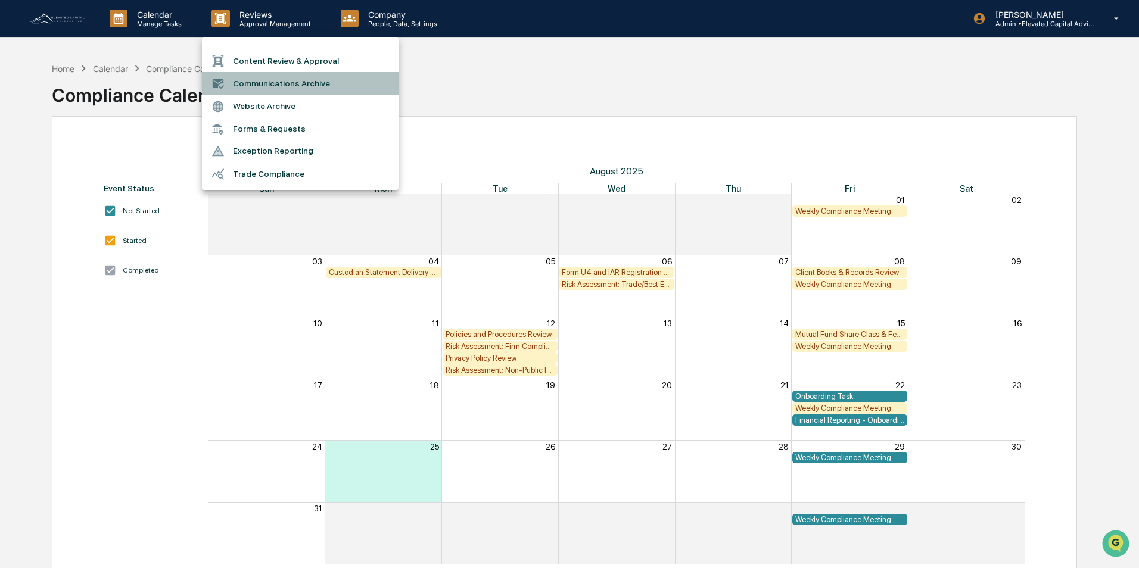
click at [270, 84] on li "Communications Archive" at bounding box center [300, 83] width 197 height 23
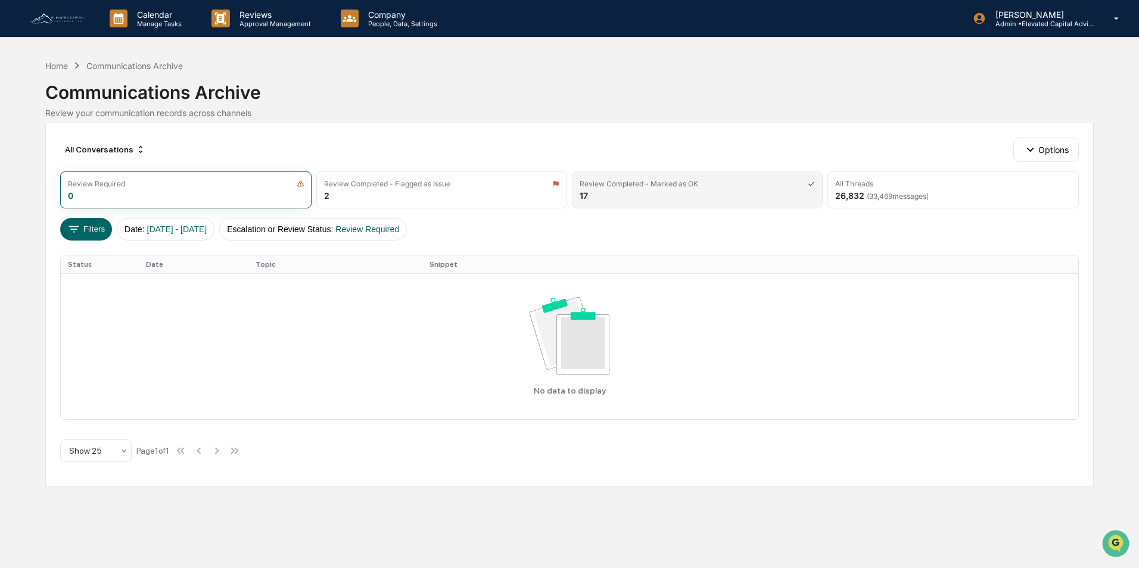
click at [632, 184] on div "Review Completed - Marked as OK" at bounding box center [639, 183] width 119 height 9
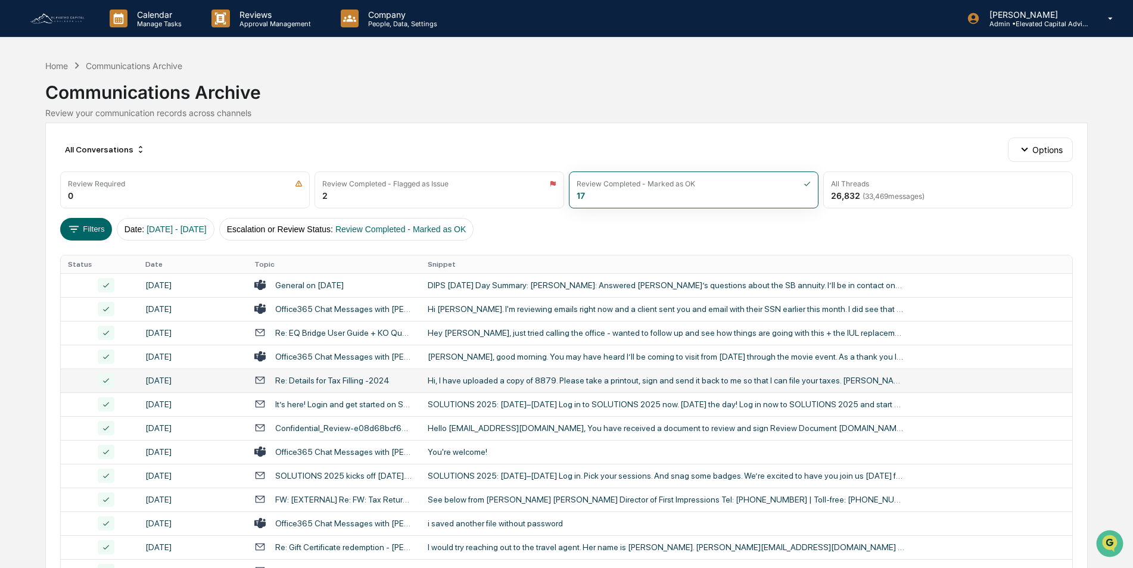
click at [455, 381] on div "Hi, I have uploaded a copy of 8879. Please take a printout, sign and send it ba…" at bounding box center [666, 381] width 477 height 10
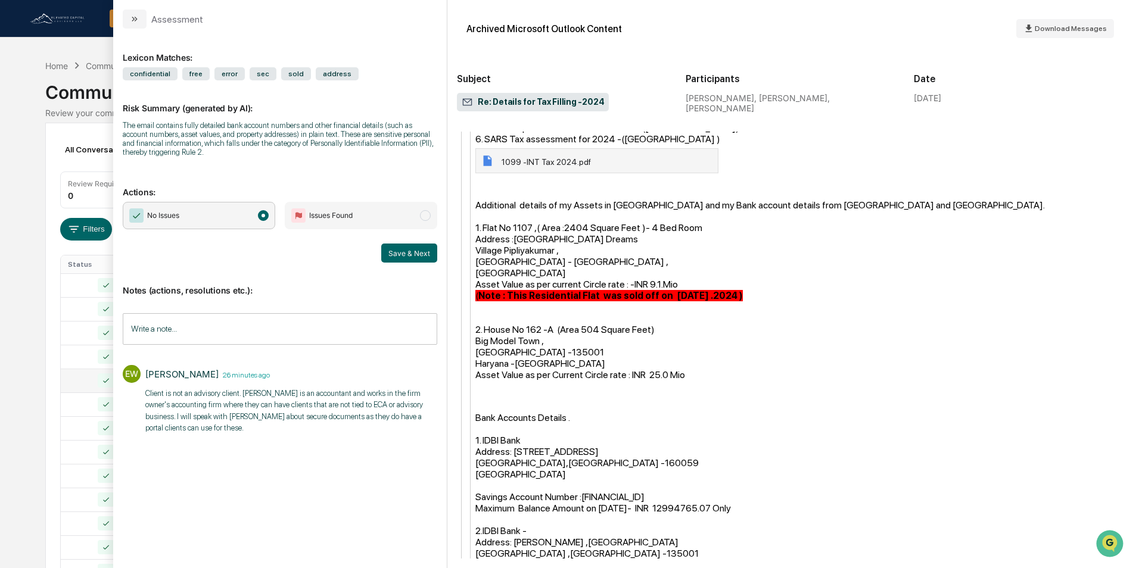
scroll to position [1192, 0]
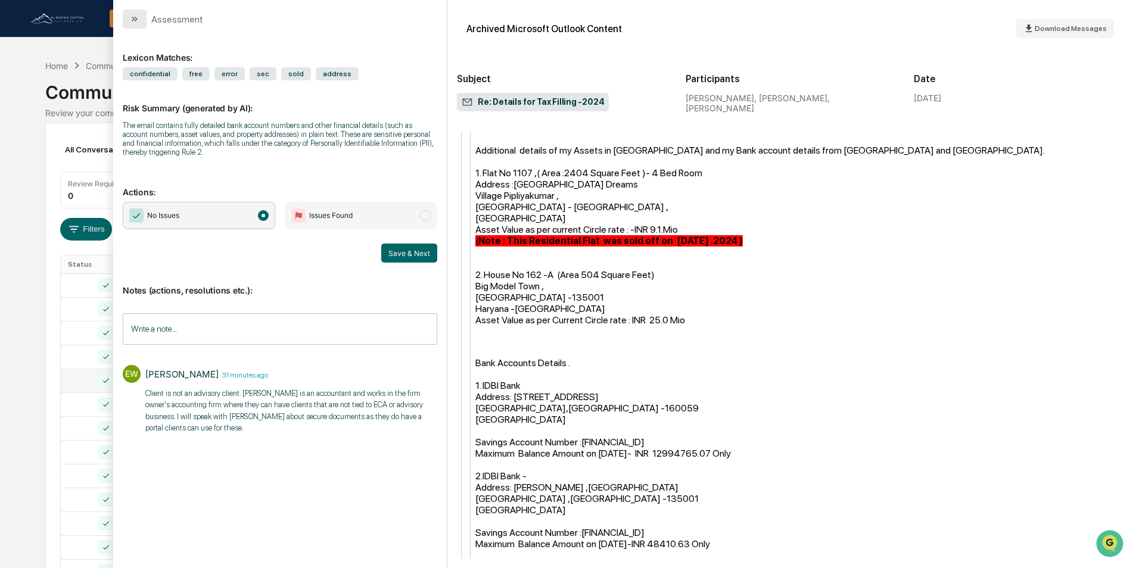
click at [134, 20] on icon "modal" at bounding box center [133, 19] width 3 height 5
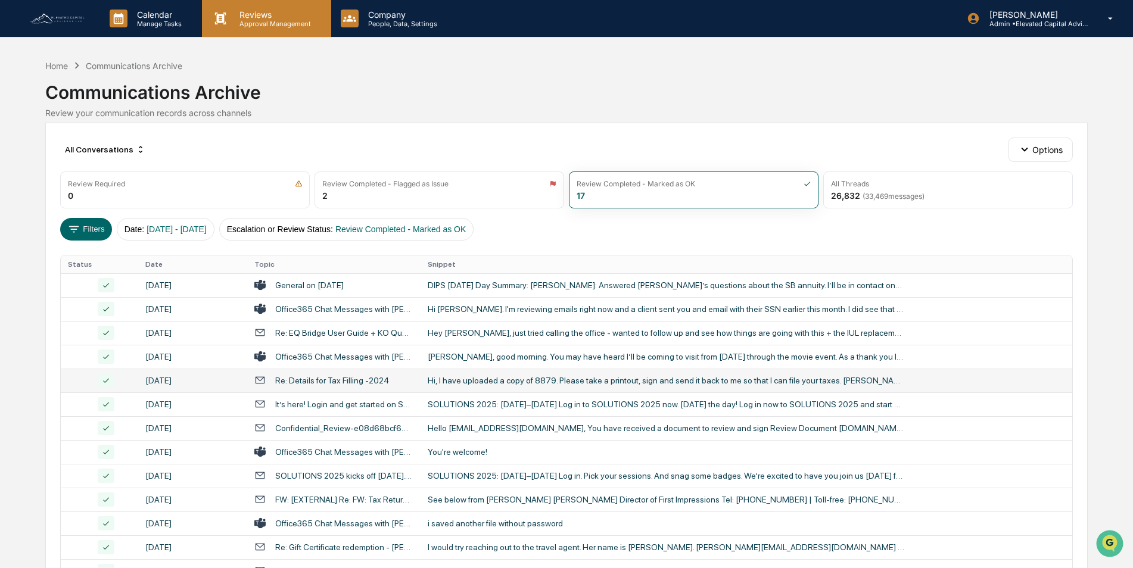
click at [257, 17] on p "Reviews" at bounding box center [273, 15] width 87 height 10
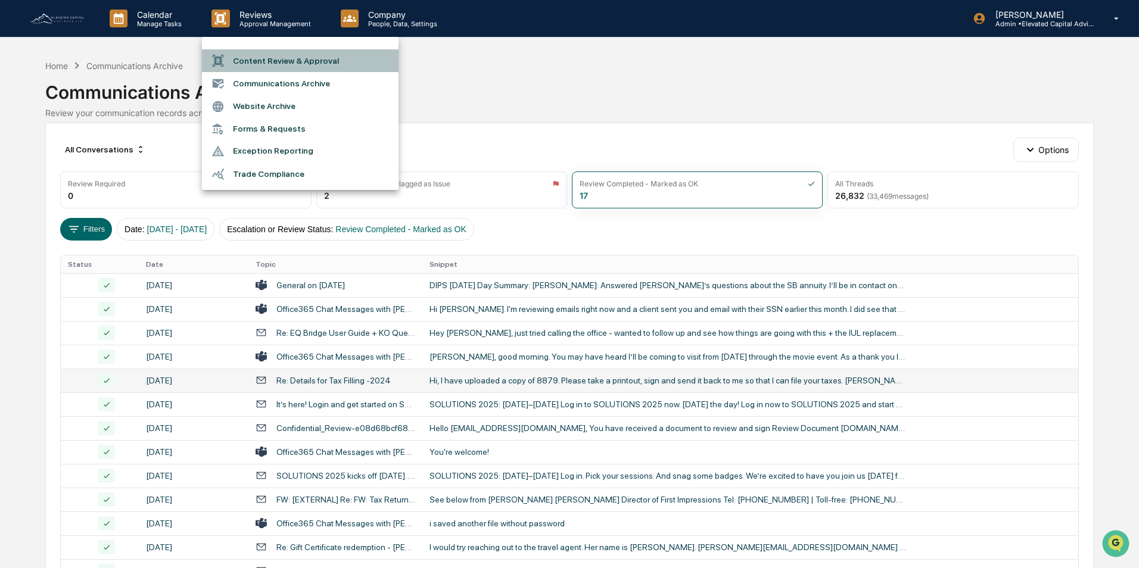
click at [275, 61] on li "Content Review & Approval" at bounding box center [300, 60] width 197 height 23
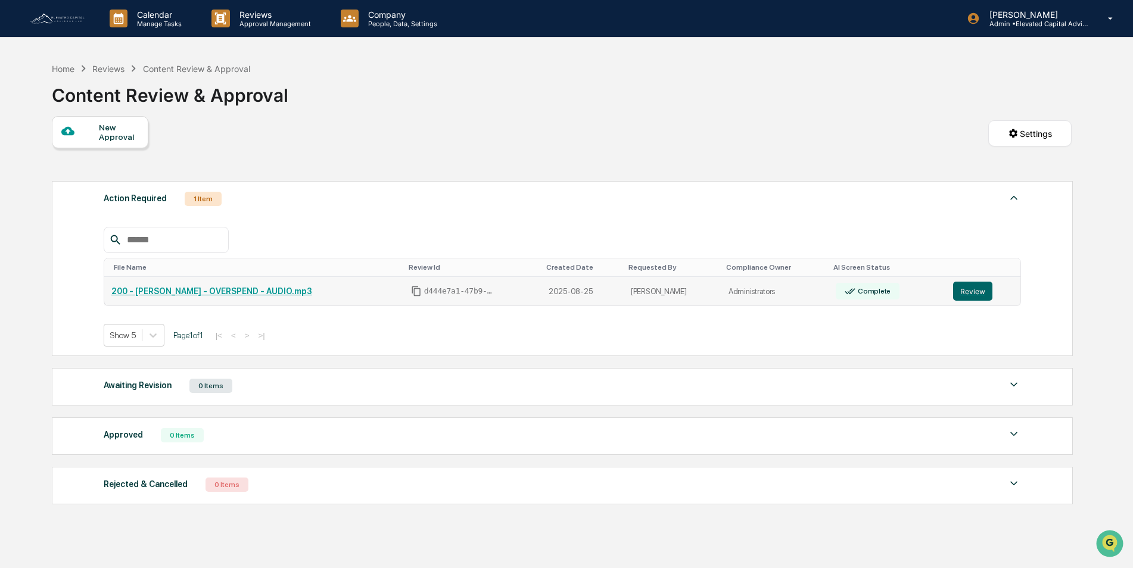
click at [373, 288] on div "200 - [PERSON_NAME] - OVERSPEND - AUDIO.mp3" at bounding box center [253, 292] width 285 height 10
click at [964, 290] on button "Review" at bounding box center [972, 291] width 39 height 19
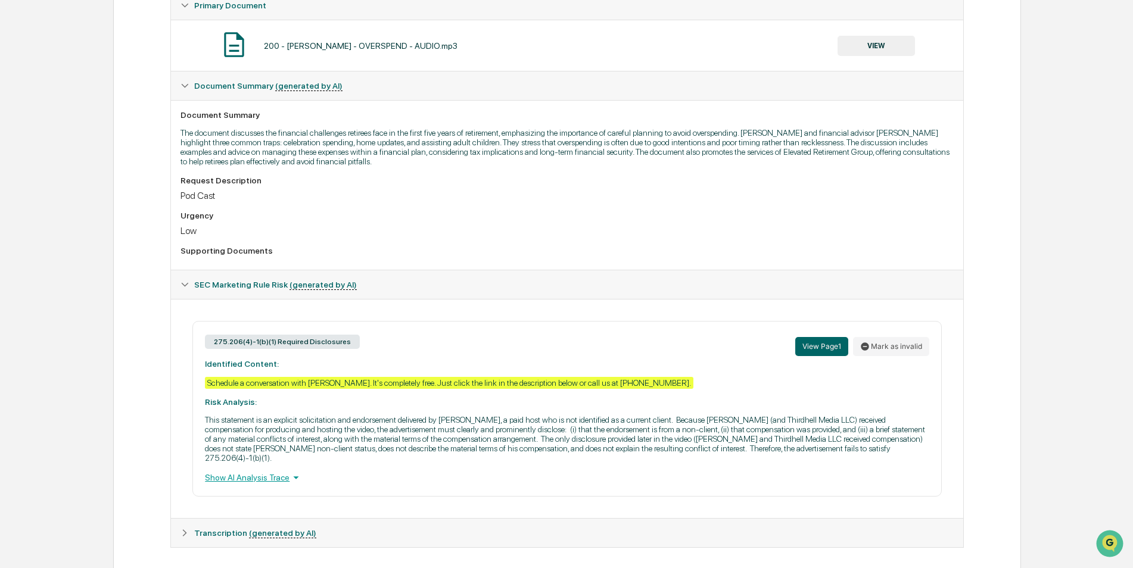
scroll to position [235, 0]
click at [294, 471] on icon at bounding box center [296, 477] width 13 height 13
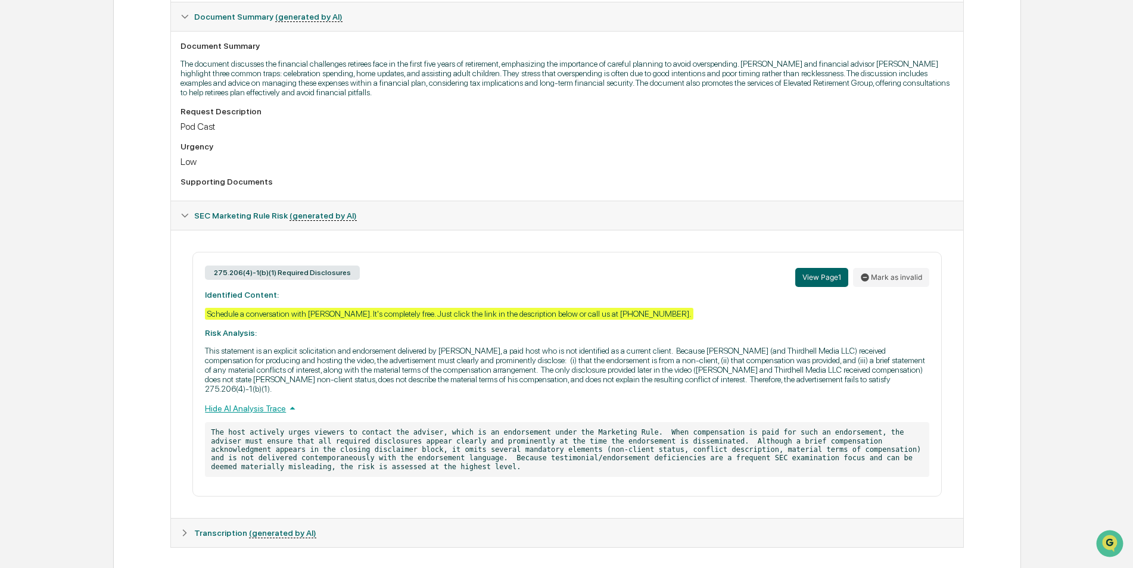
scroll to position [304, 0]
click at [197, 528] on span "Transcription (generated by AI)" at bounding box center [255, 533] width 122 height 10
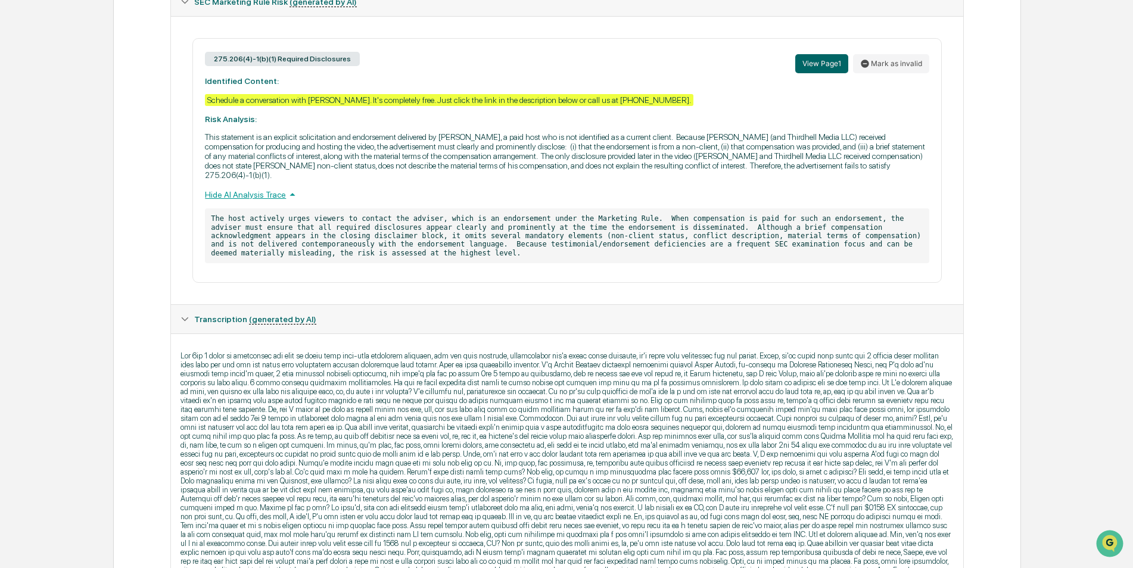
scroll to position [491, 0]
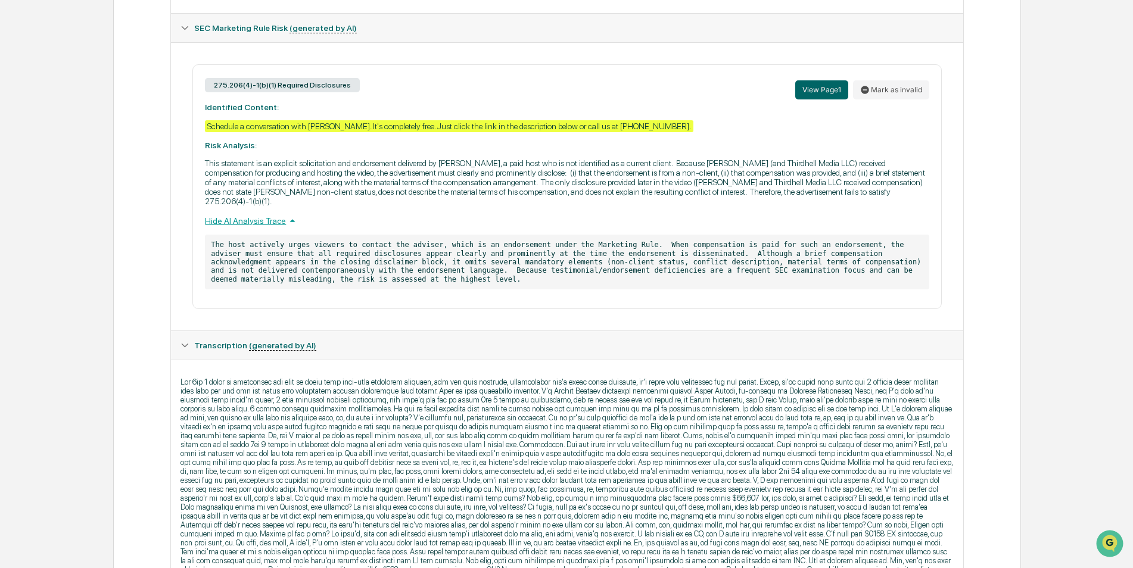
click at [290, 219] on icon at bounding box center [292, 220] width 5 height 3
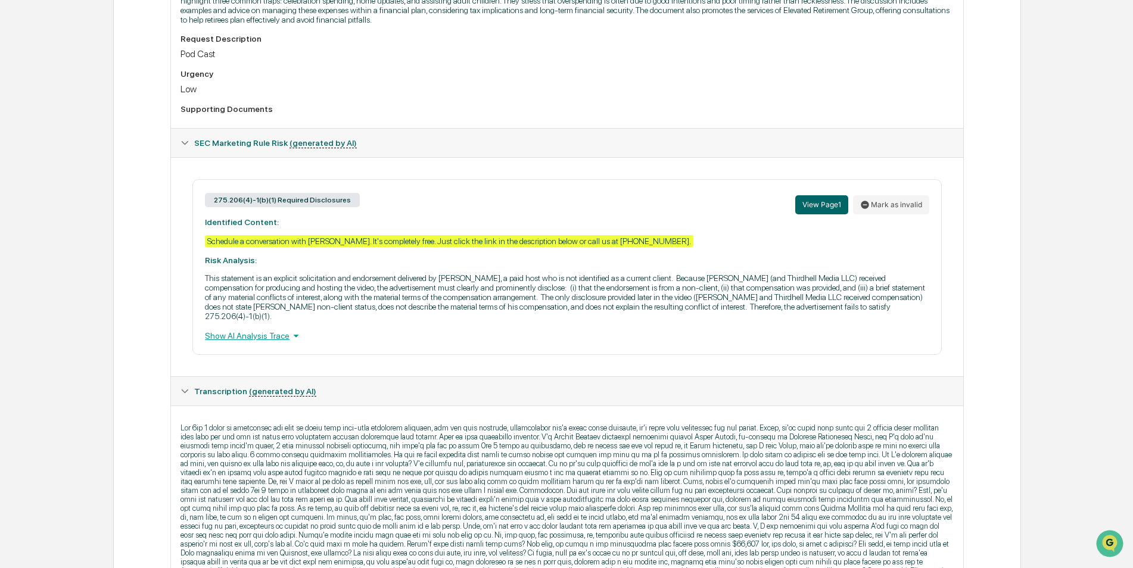
scroll to position [431, 0]
